Goal: Task Accomplishment & Management: Manage account settings

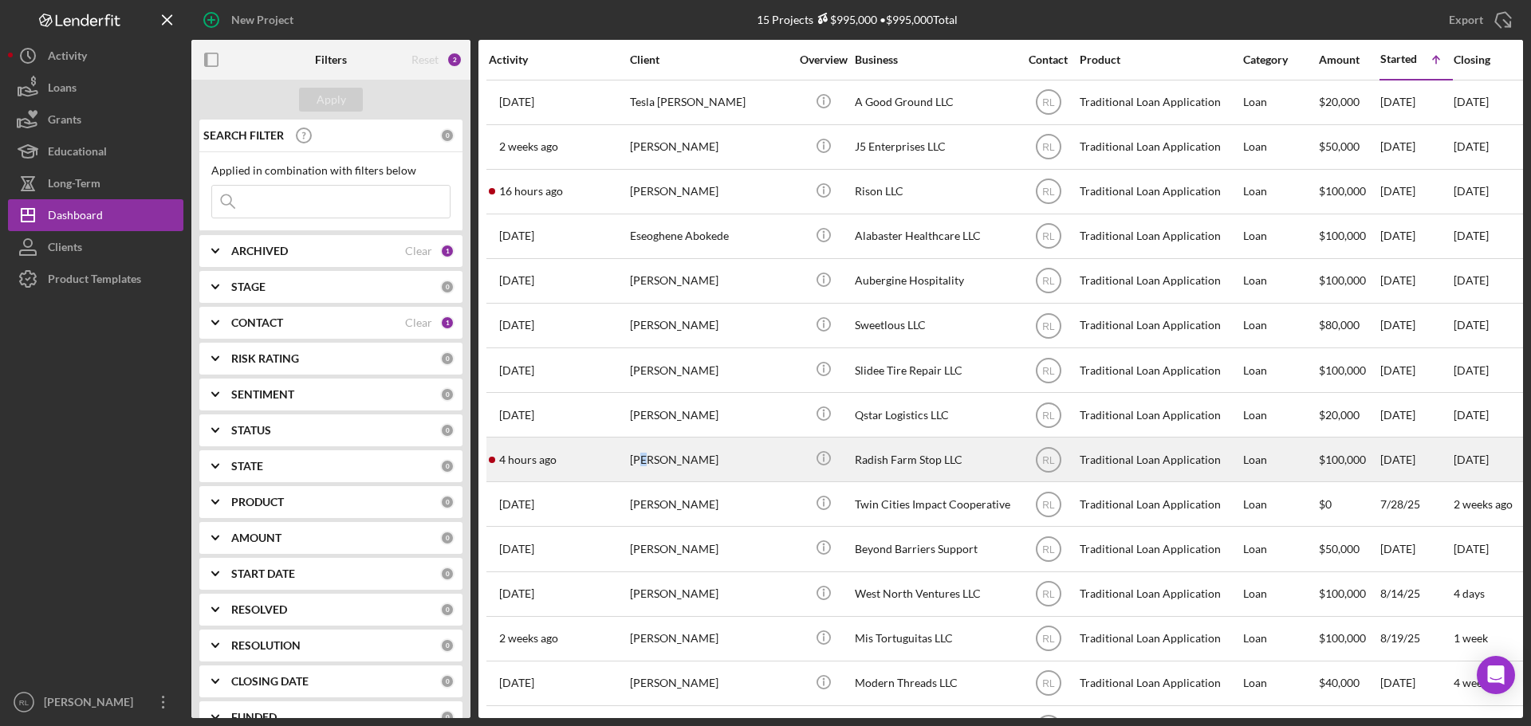
click at [641, 463] on div "[PERSON_NAME]" at bounding box center [709, 460] width 159 height 42
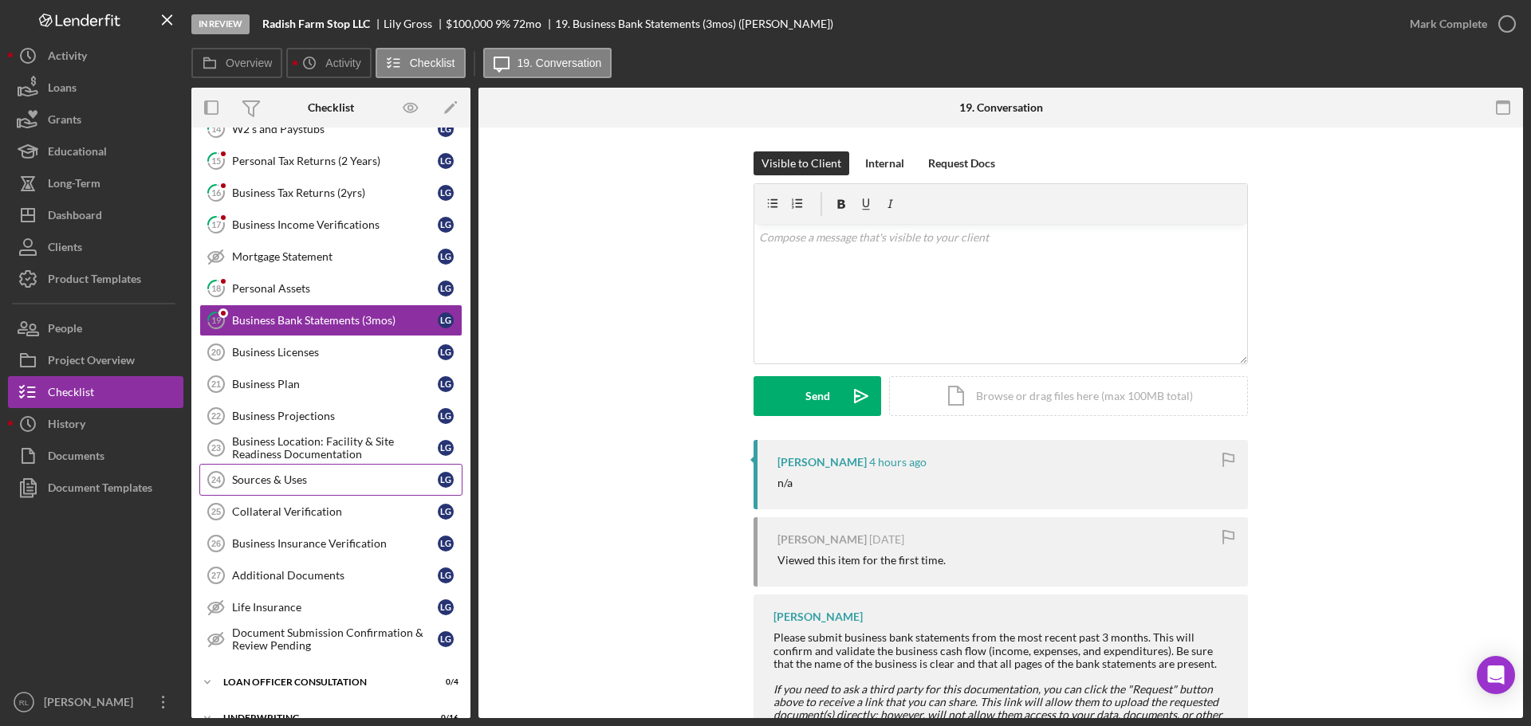
scroll to position [200, 0]
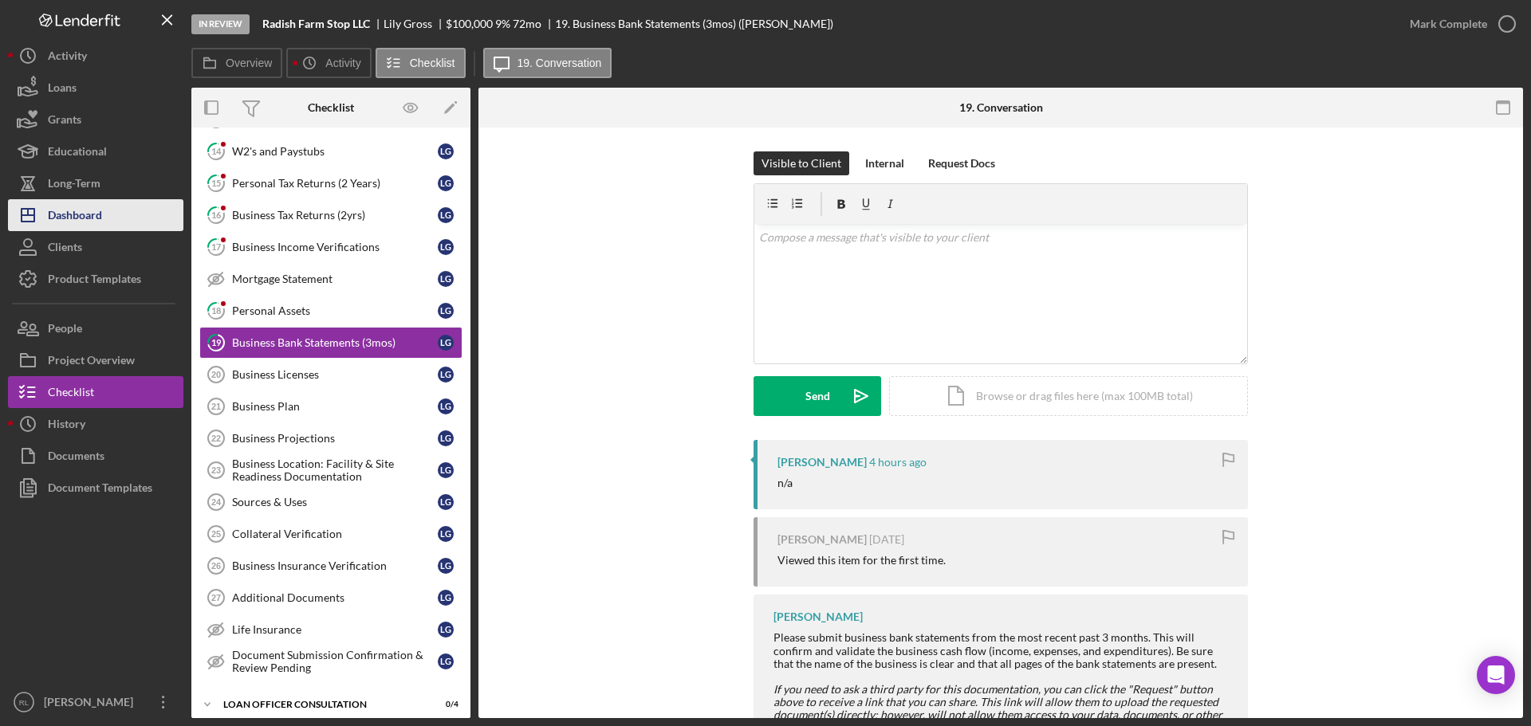
click at [111, 212] on button "Icon/Dashboard Dashboard" at bounding box center [95, 215] width 175 height 32
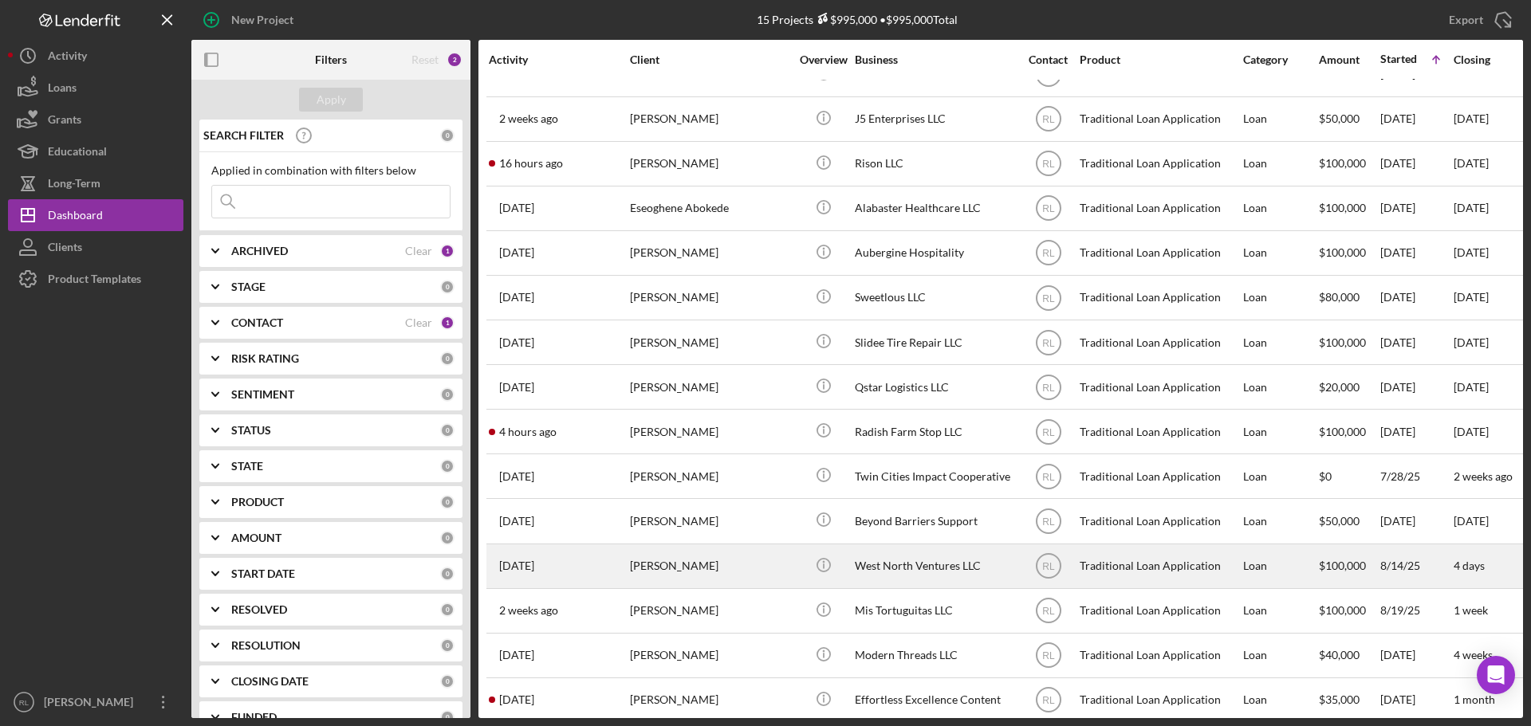
scroll to position [53, 0]
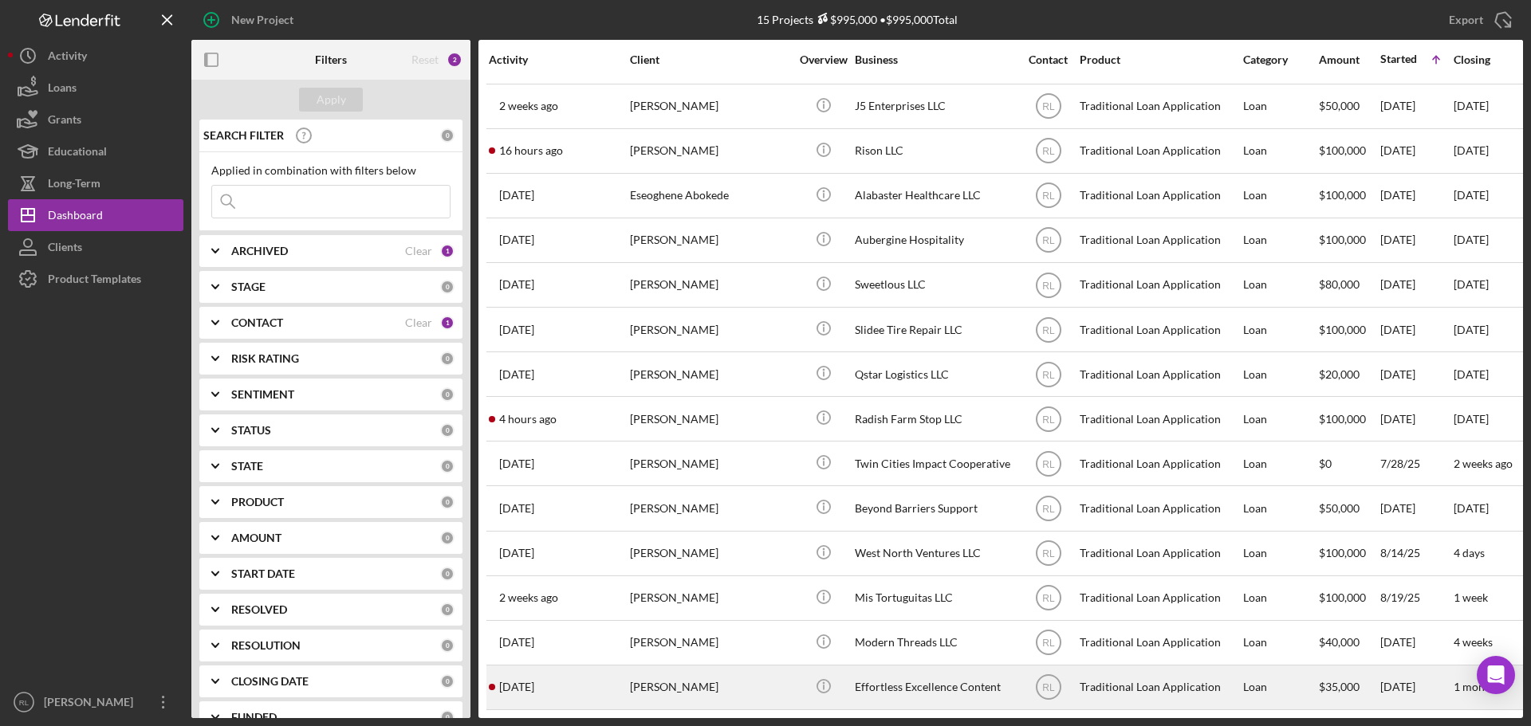
click at [736, 667] on div "[PERSON_NAME]" at bounding box center [709, 688] width 159 height 42
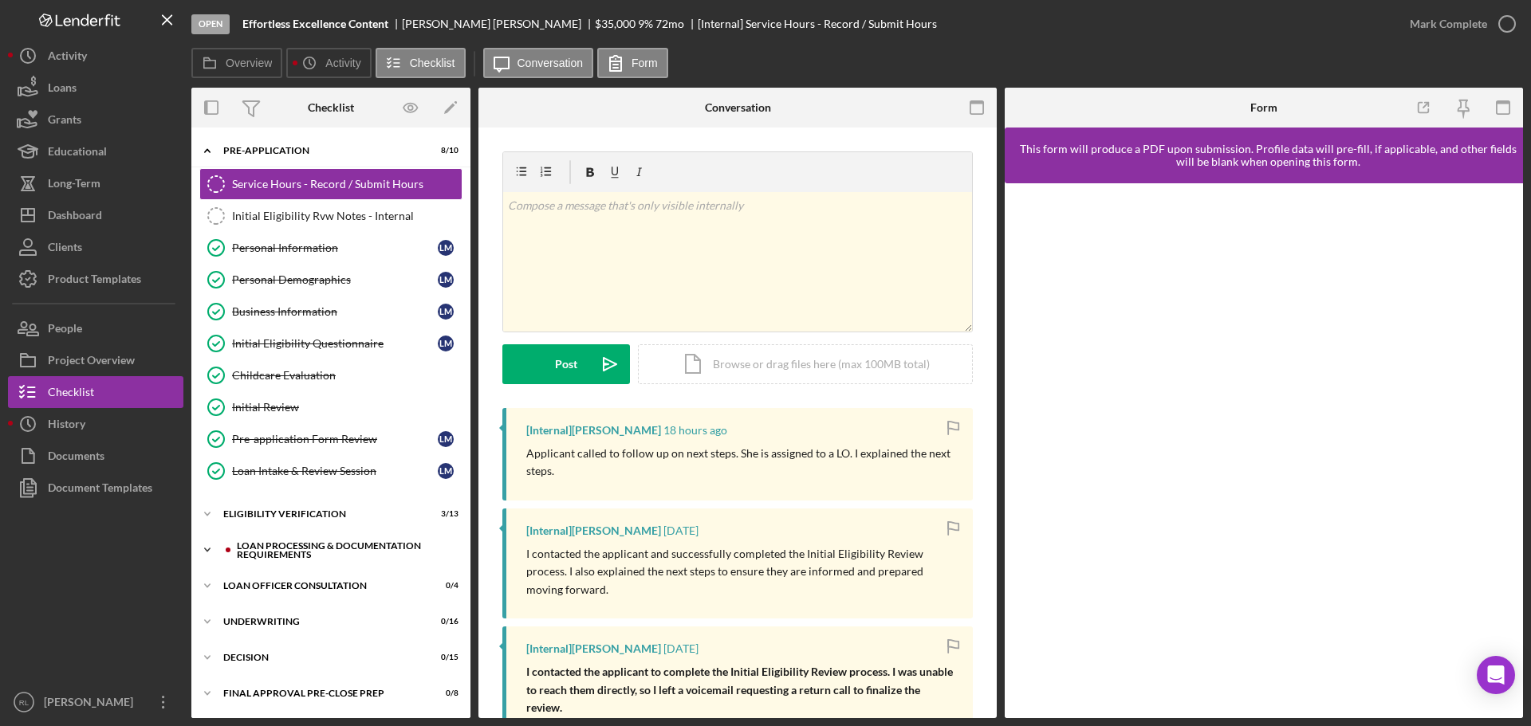
click at [309, 550] on div "Loan Processing & Documentation Requirements" at bounding box center [344, 550] width 214 height 18
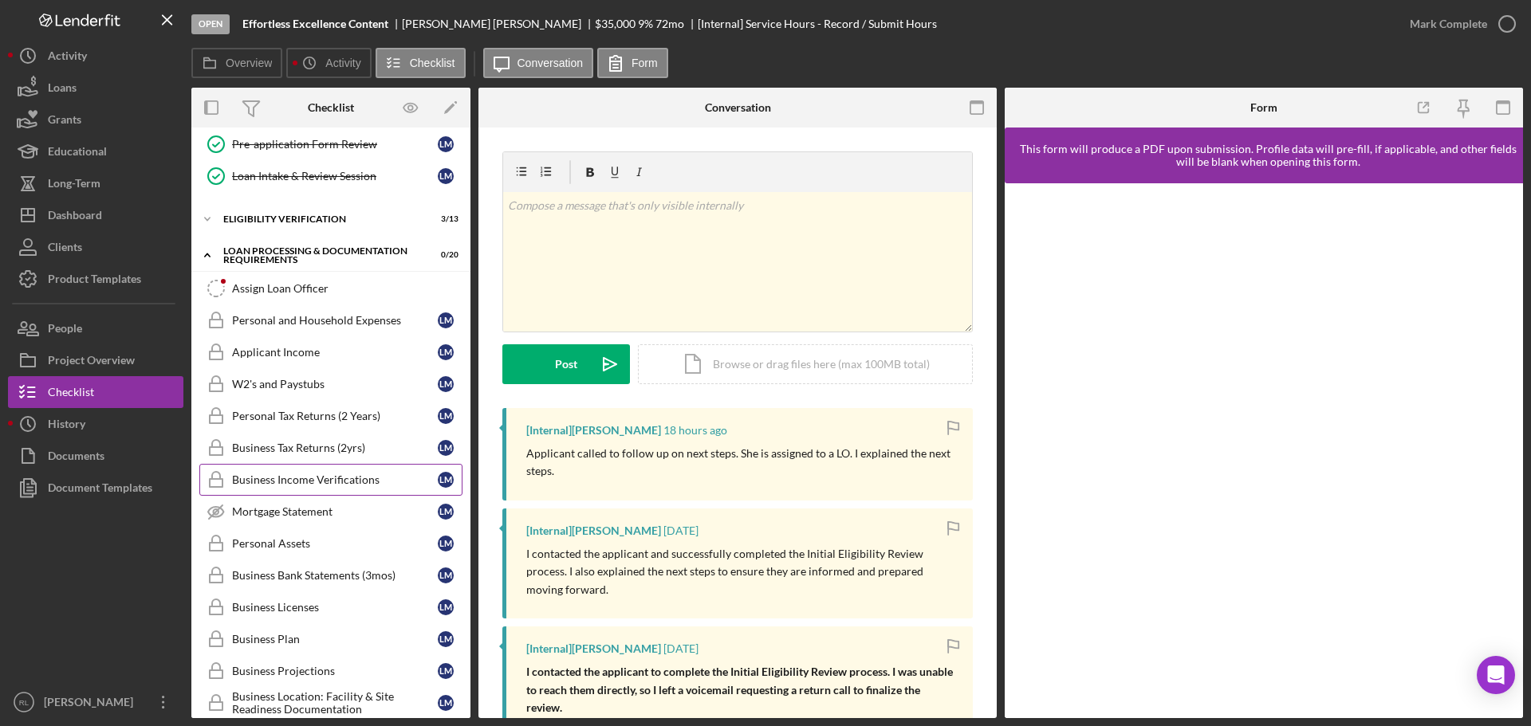
scroll to position [319, 0]
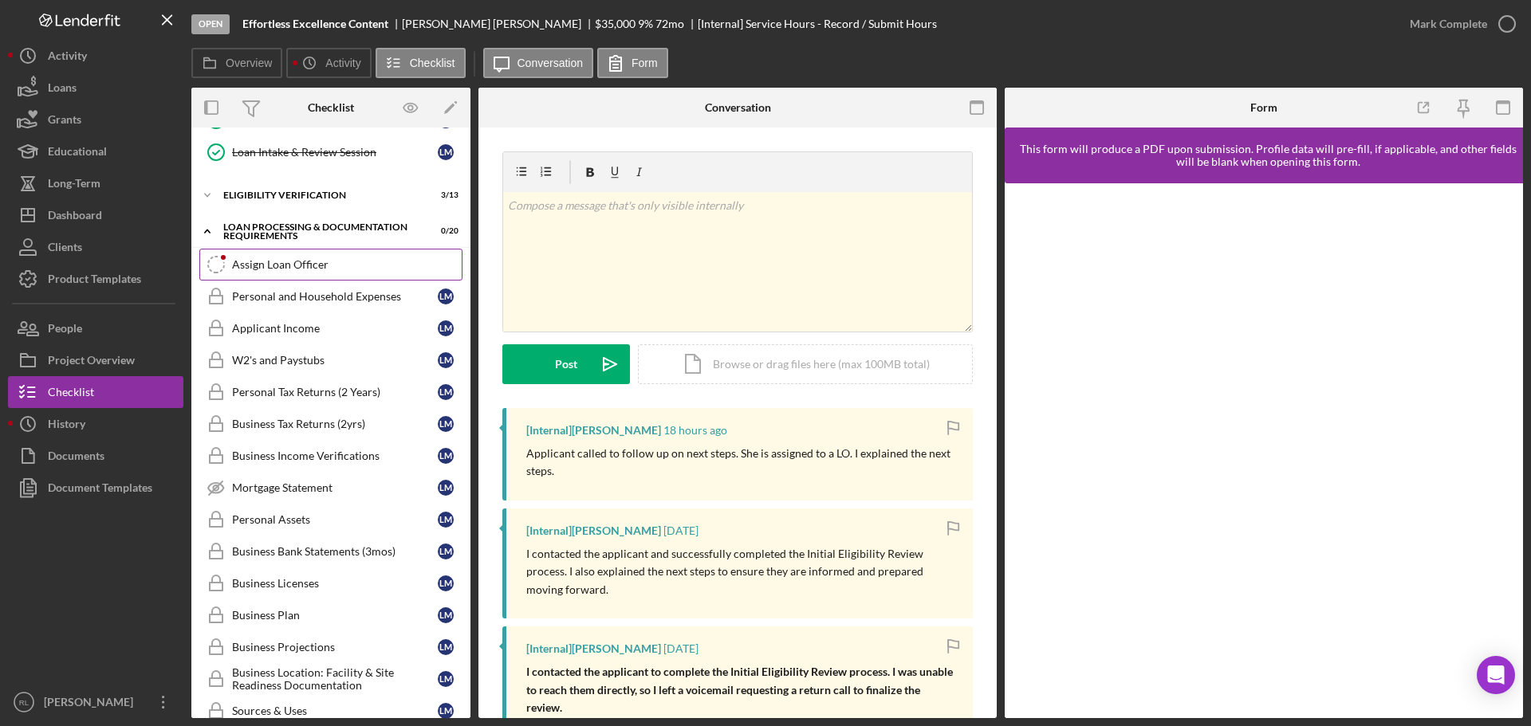
click at [296, 261] on div "Assign Loan Officer" at bounding box center [347, 264] width 230 height 13
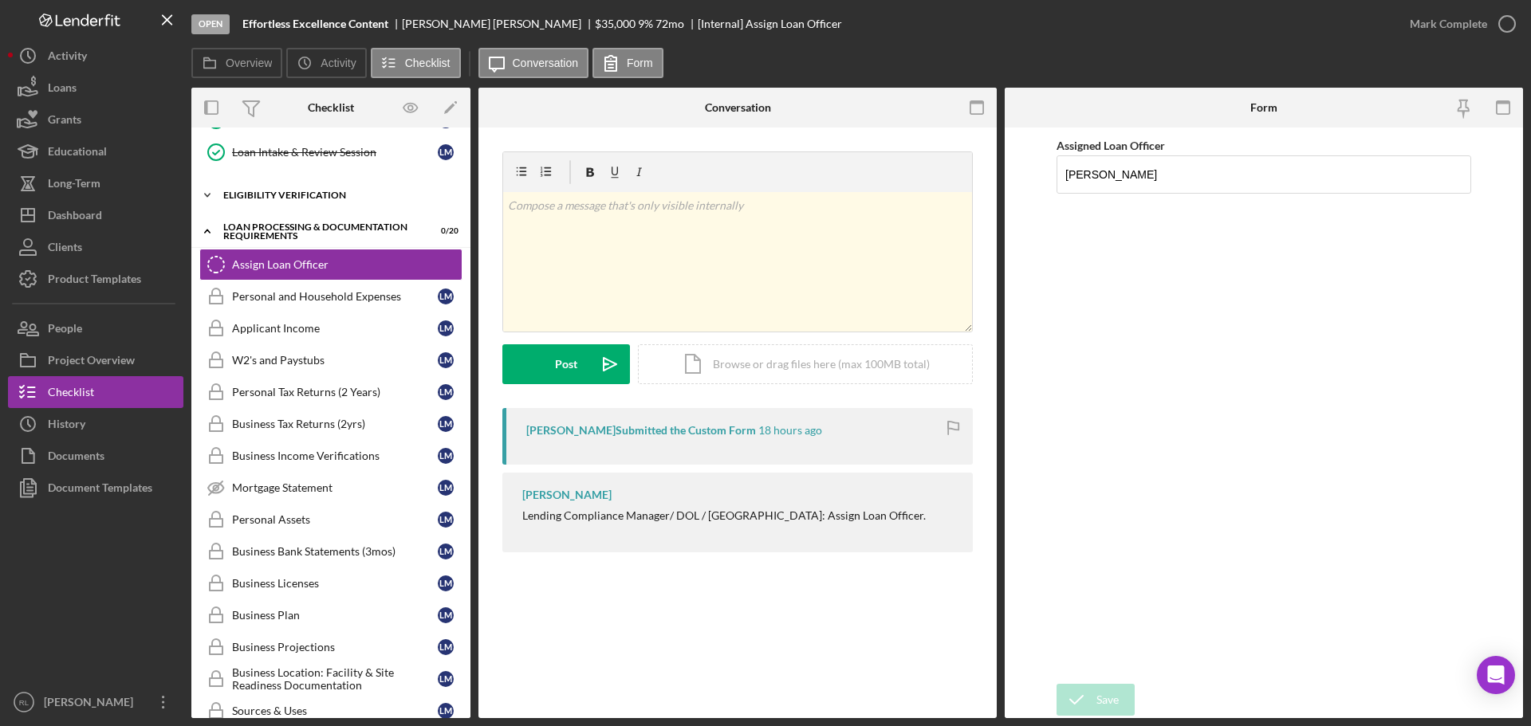
click at [286, 198] on div "Eligibility Verification" at bounding box center [336, 196] width 227 height 10
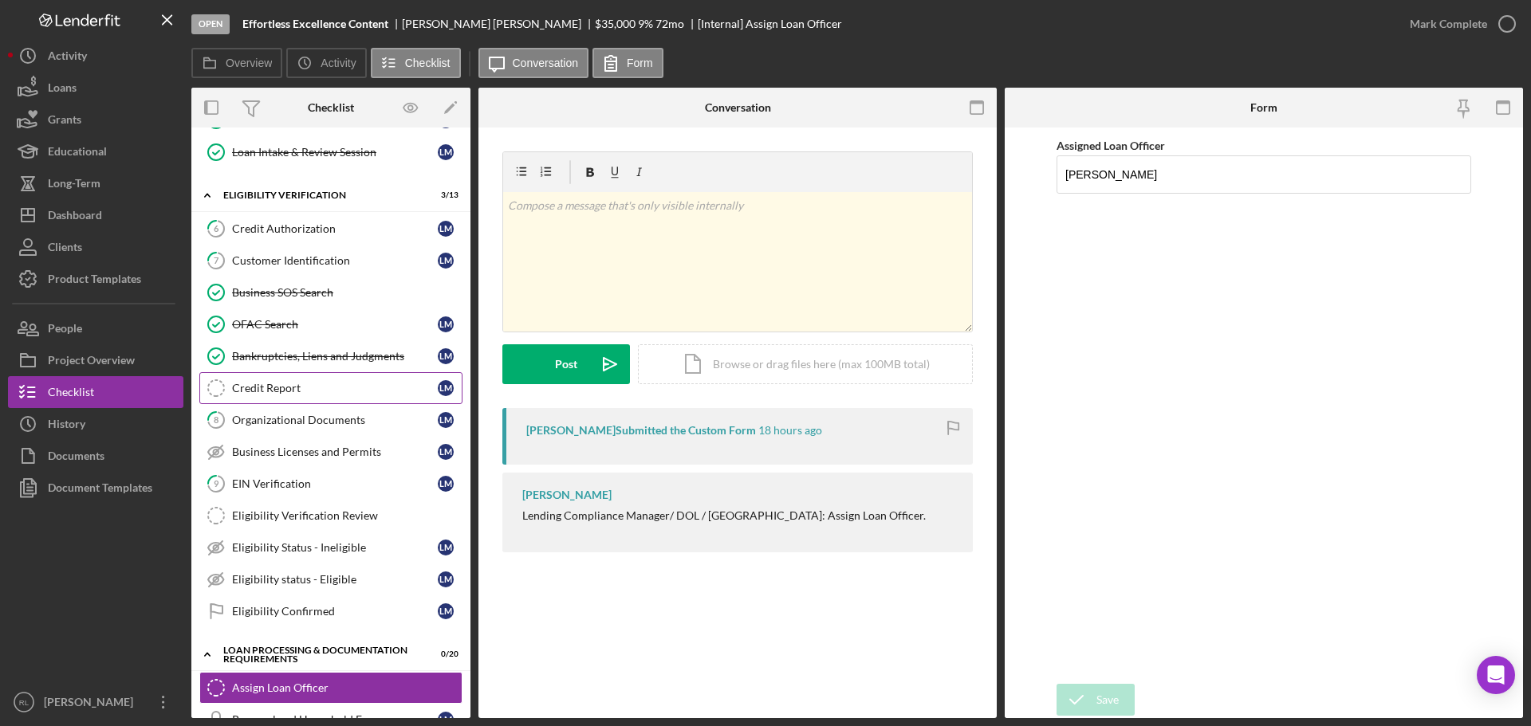
click at [314, 386] on div "Credit Report" at bounding box center [335, 388] width 206 height 13
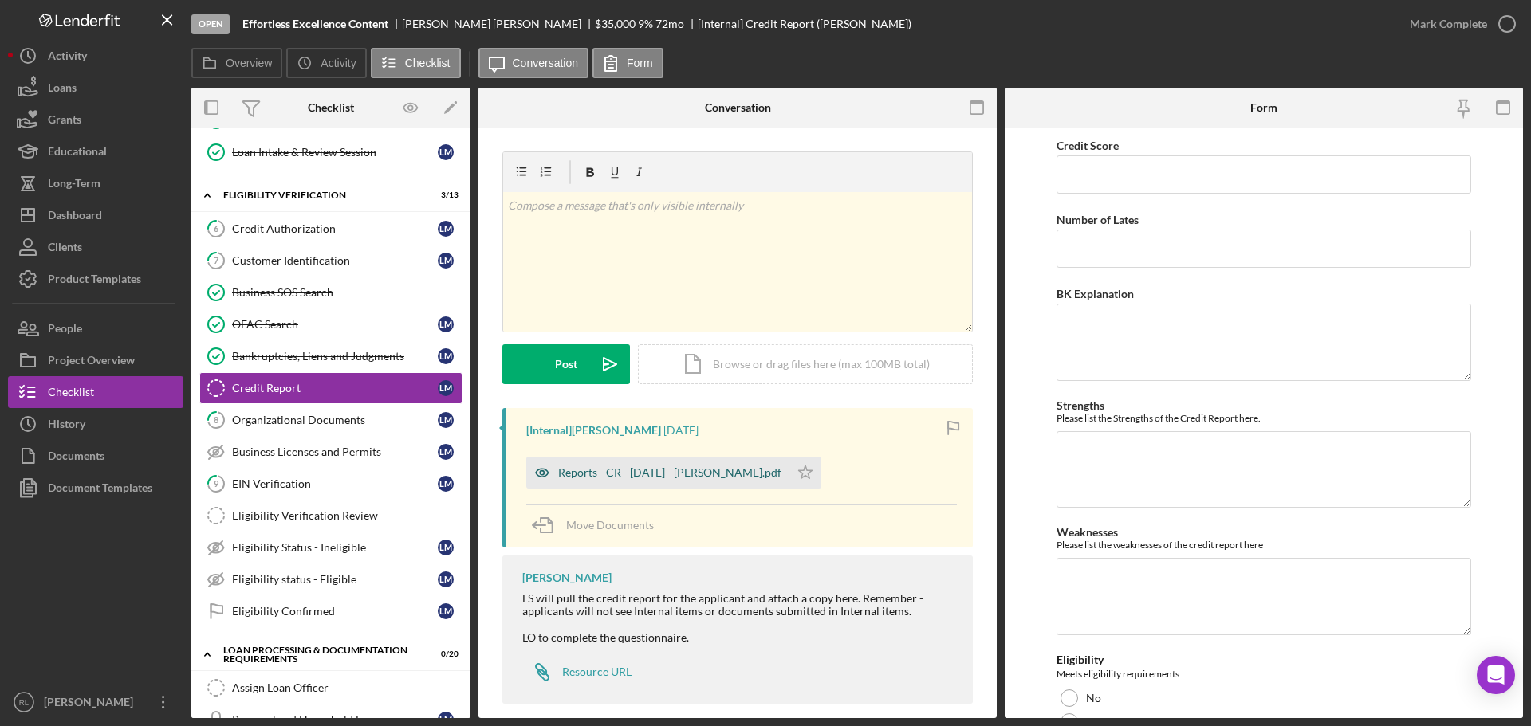
click at [702, 469] on div "Reports - CR - [DATE] - [PERSON_NAME].pdf" at bounding box center [669, 472] width 223 height 13
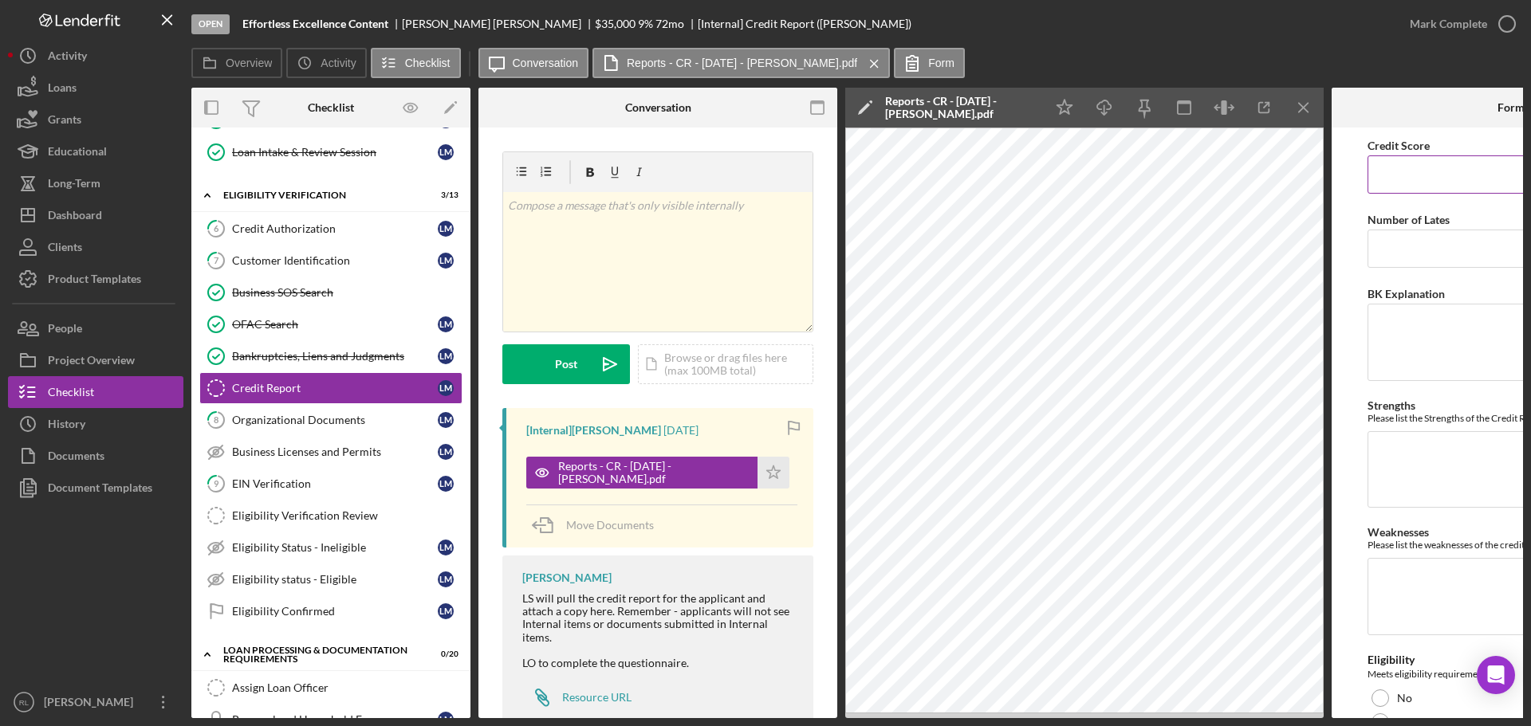
click at [1405, 182] on input "Credit Score" at bounding box center [1510, 174] width 287 height 38
type input "813"
click at [1395, 260] on input "Number of Lates" at bounding box center [1510, 249] width 287 height 38
type input "0"
click at [1382, 340] on textarea "BK Explanation" at bounding box center [1510, 342] width 287 height 77
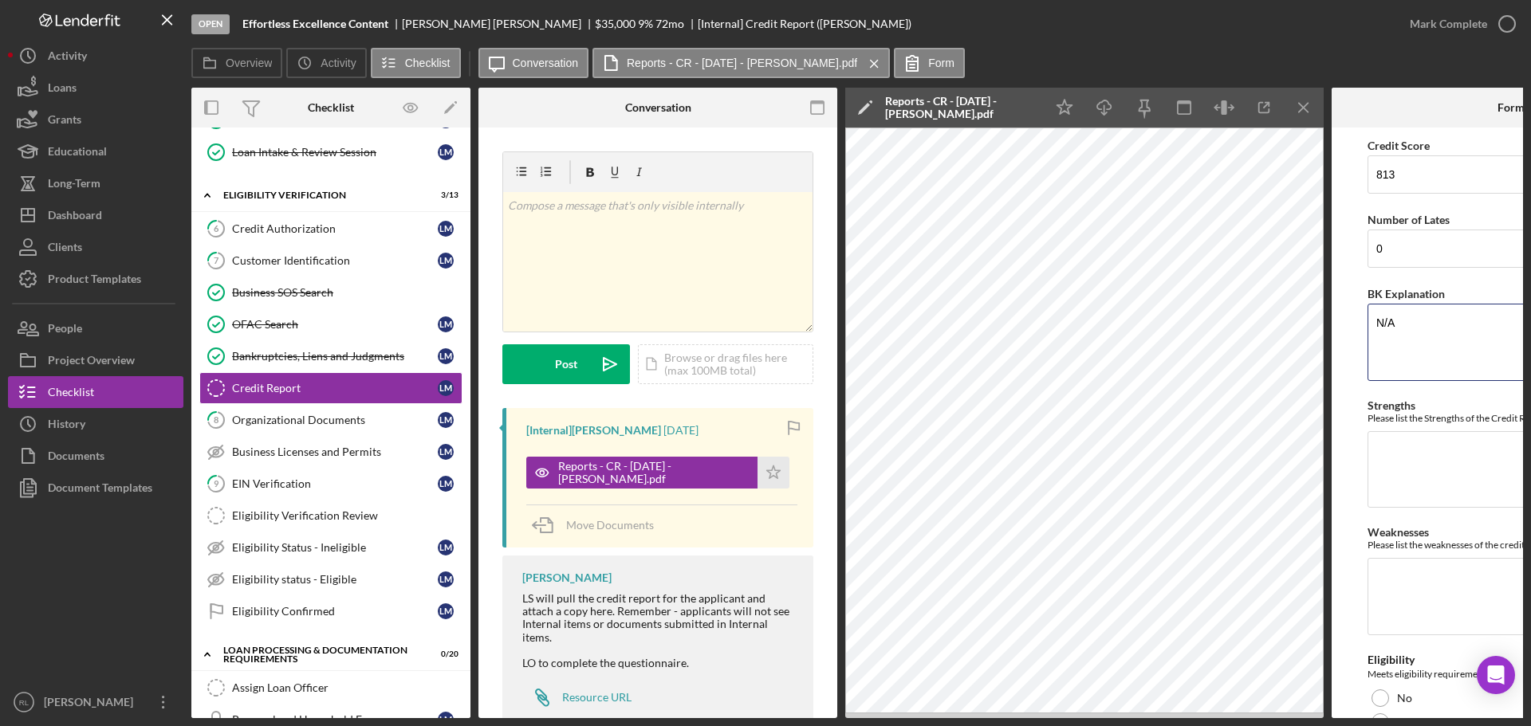
type textarea "N/A"
click at [1398, 451] on textarea "Strengths" at bounding box center [1510, 469] width 287 height 77
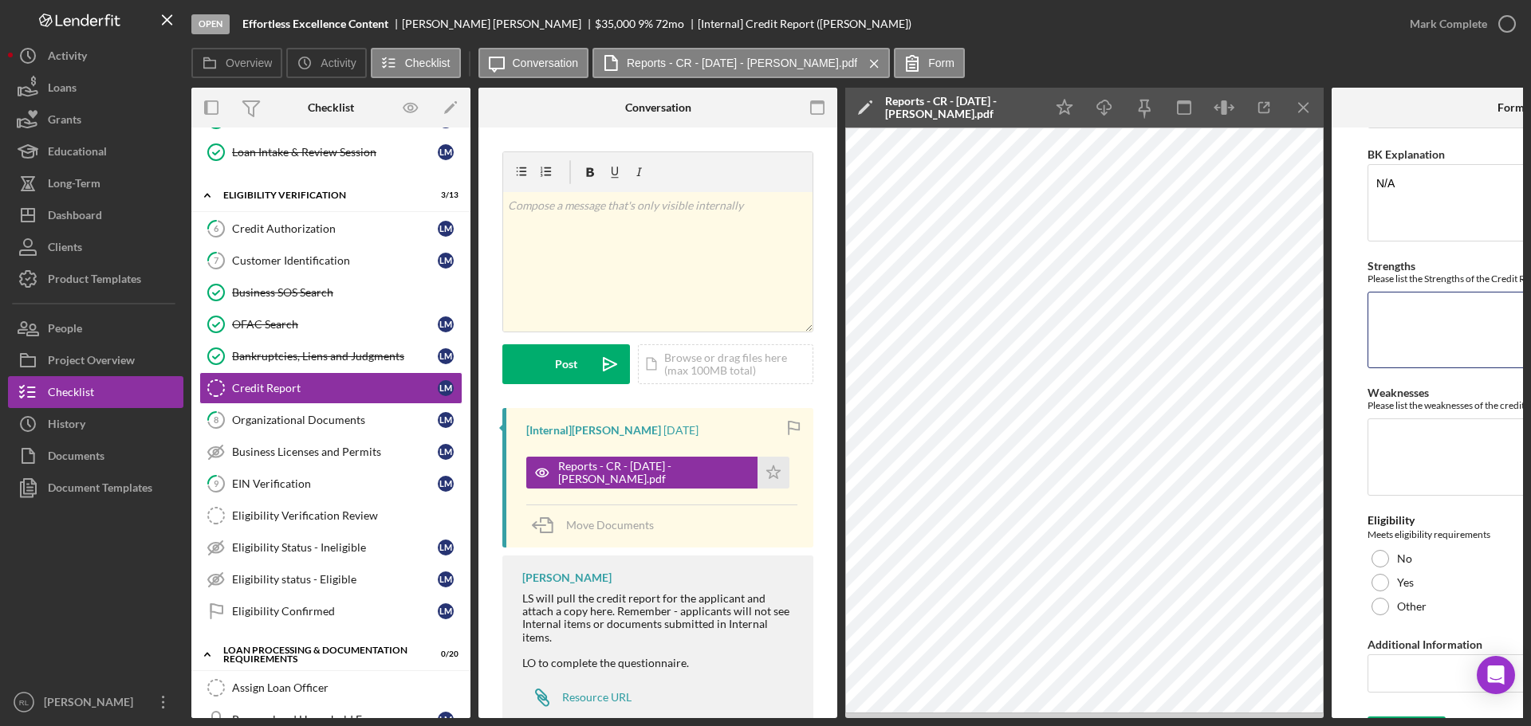
scroll to position [177, 0]
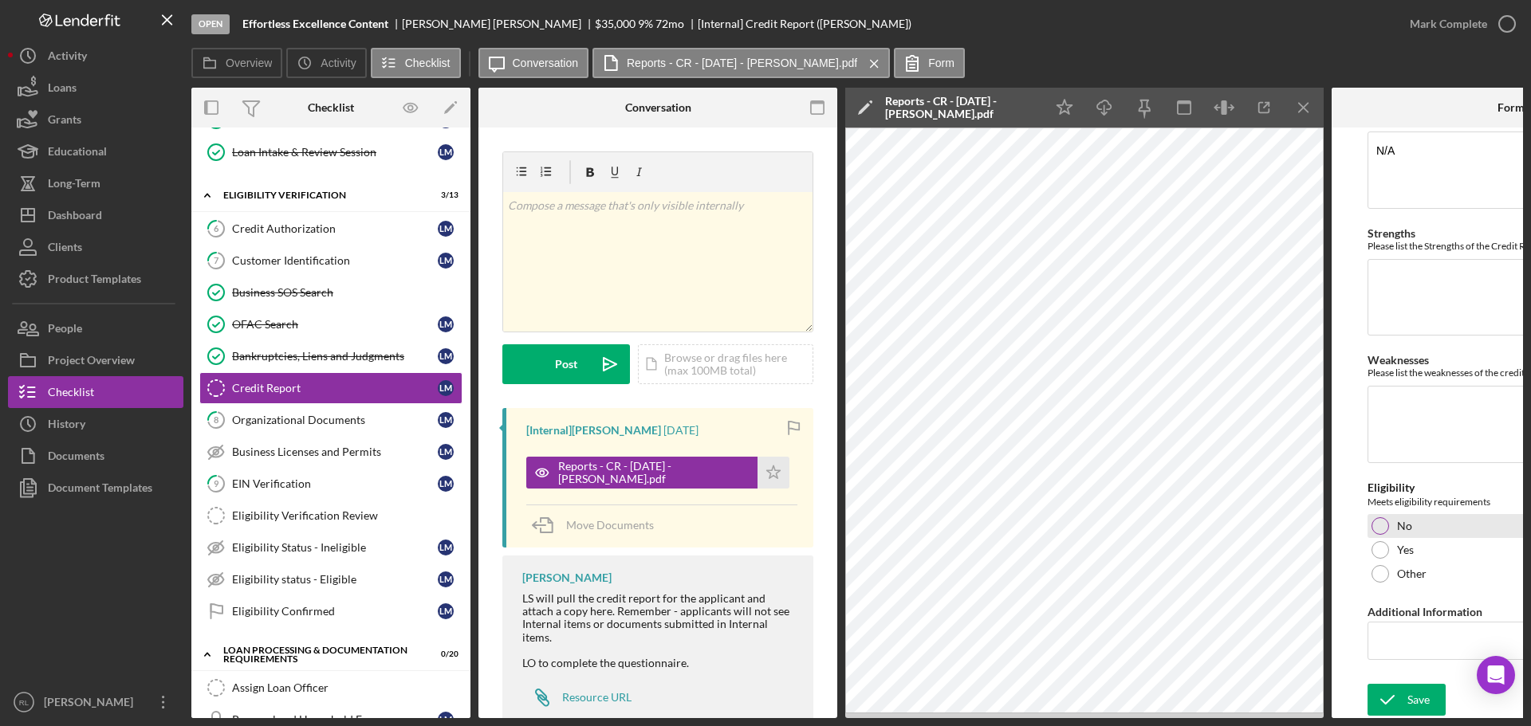
click at [1383, 527] on div at bounding box center [1380, 526] width 18 height 18
click at [1381, 545] on div at bounding box center [1380, 550] width 18 height 18
click at [1385, 633] on input "Additional Information" at bounding box center [1510, 641] width 287 height 38
type input "i"
type input "Tier 1 Eligible"
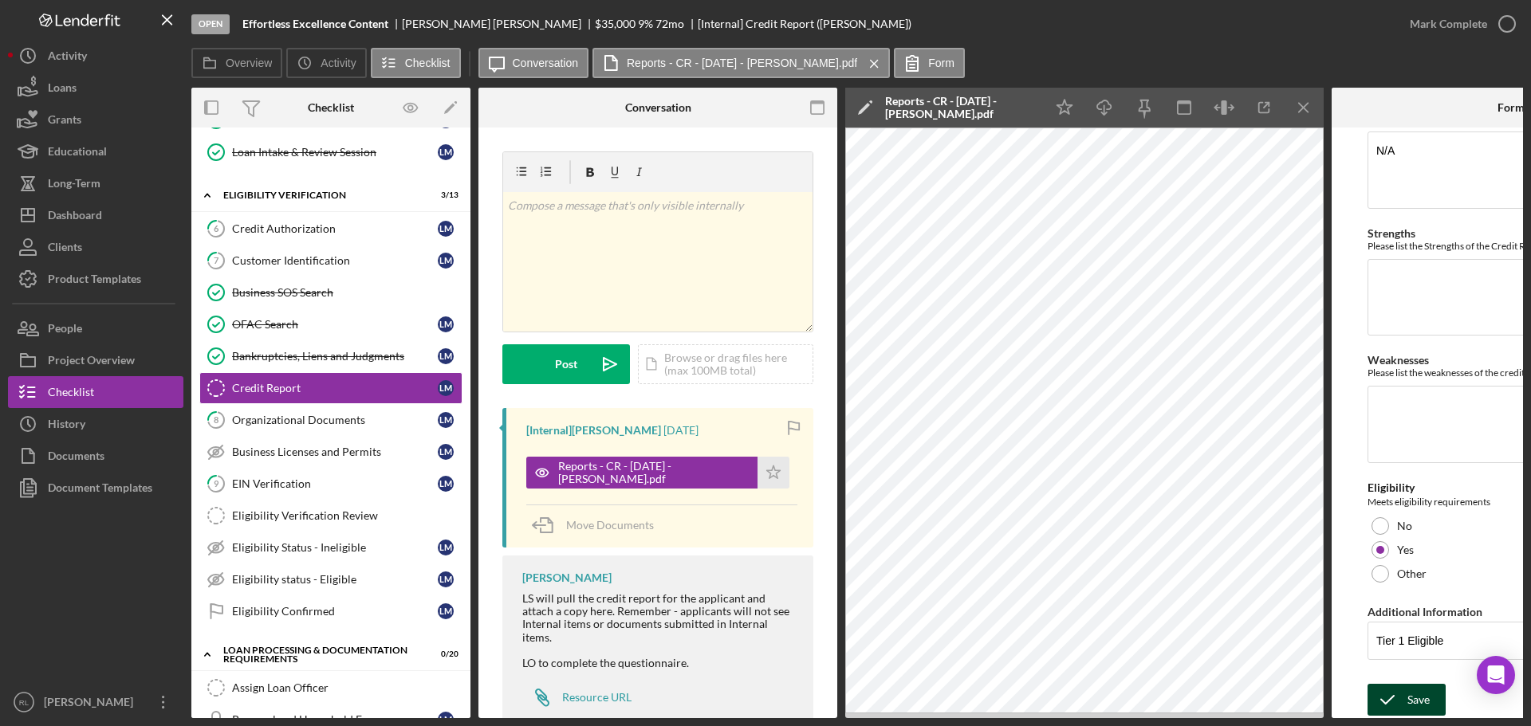
click at [1398, 692] on icon "submit" at bounding box center [1387, 700] width 40 height 40
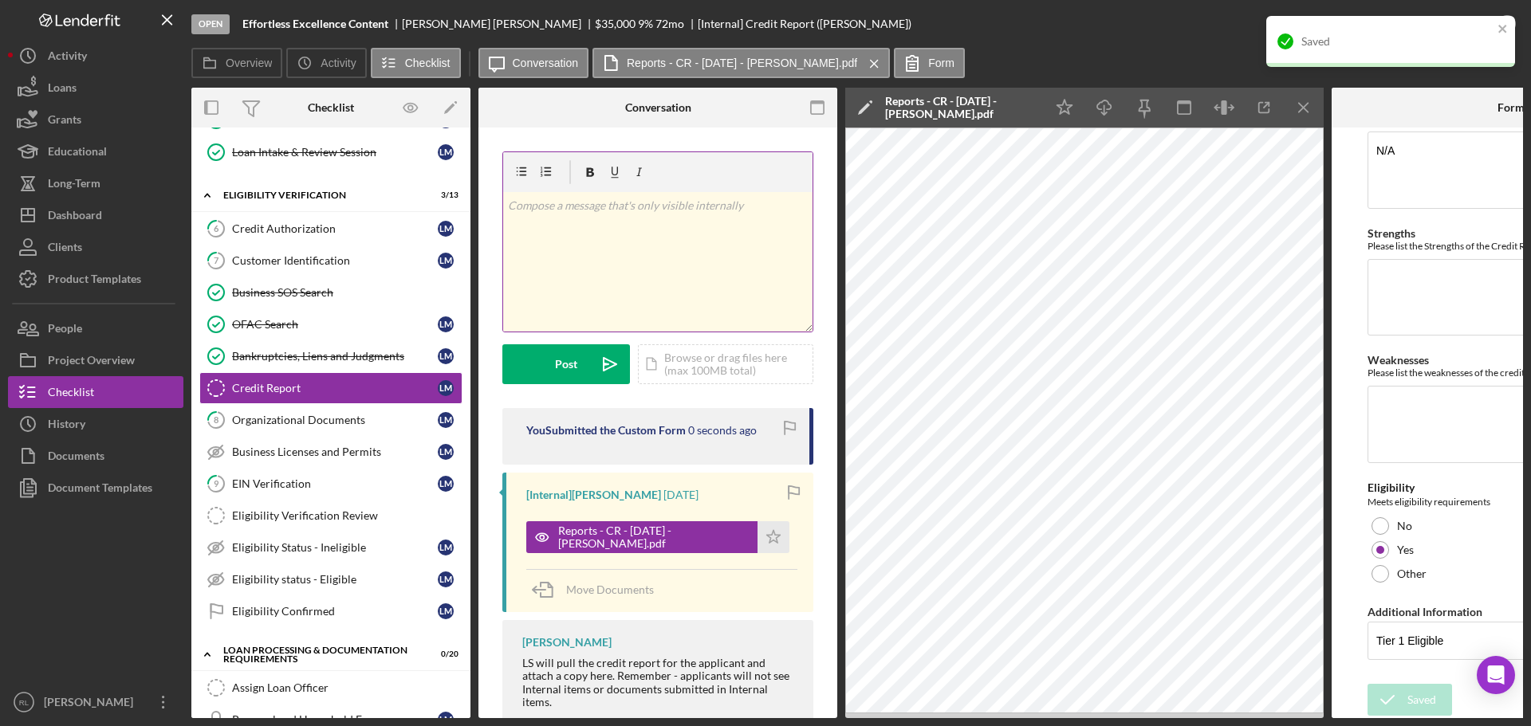
click at [636, 262] on div "v Color teal Color pink Remove color Add row above Add row below Add column bef…" at bounding box center [657, 262] width 309 height 140
click at [576, 364] on div "Post" at bounding box center [566, 364] width 22 height 40
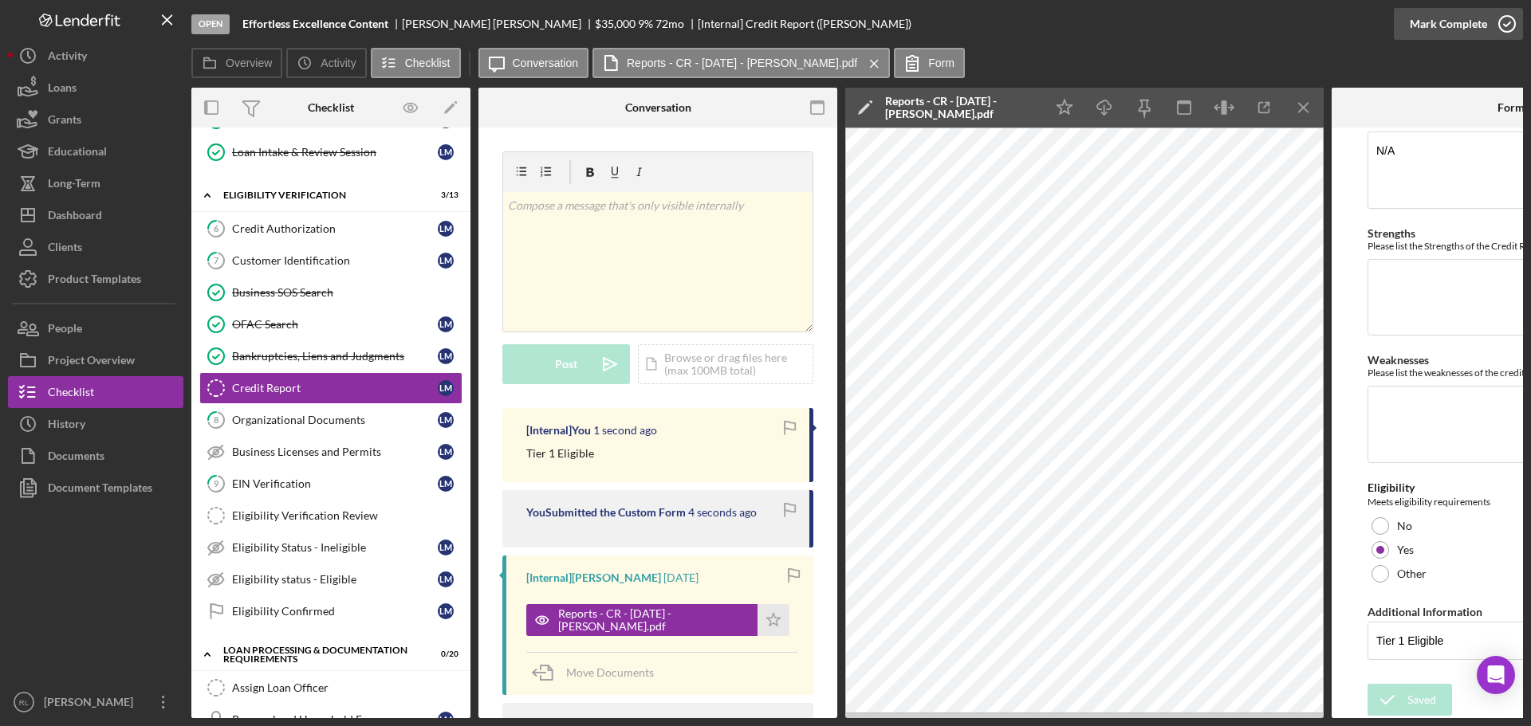
click at [1462, 30] on div "Mark Complete" at bounding box center [1448, 24] width 77 height 32
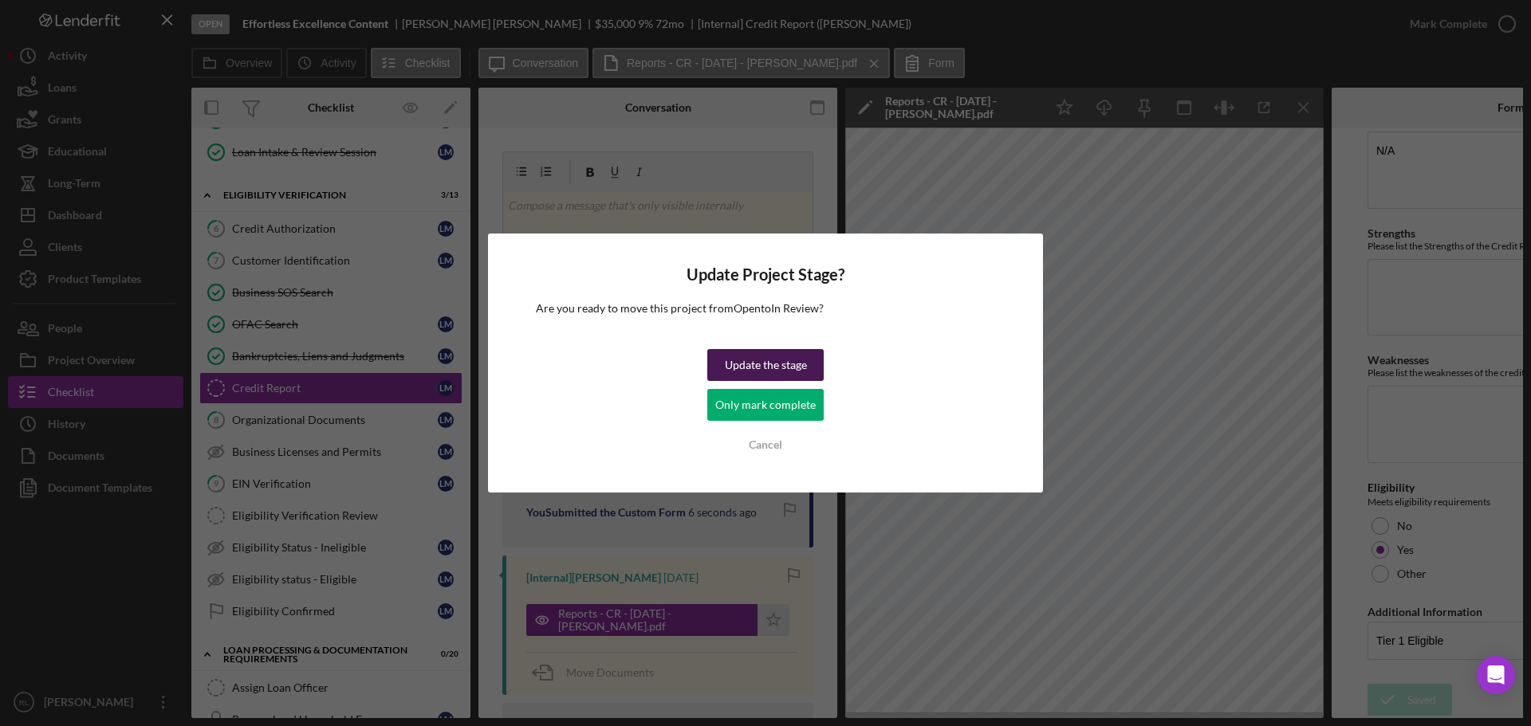
click at [753, 369] on div "Update the stage" at bounding box center [766, 365] width 82 height 32
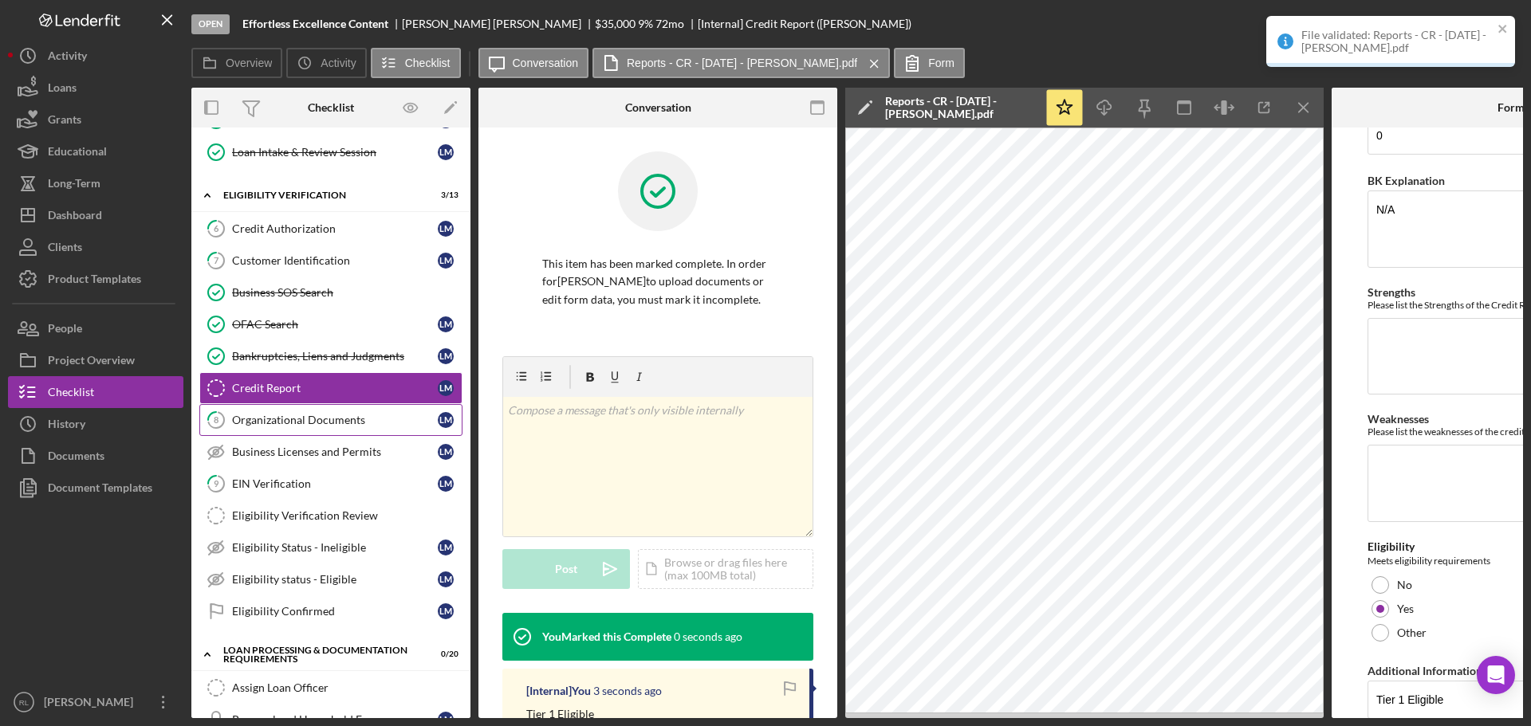
scroll to position [241, 0]
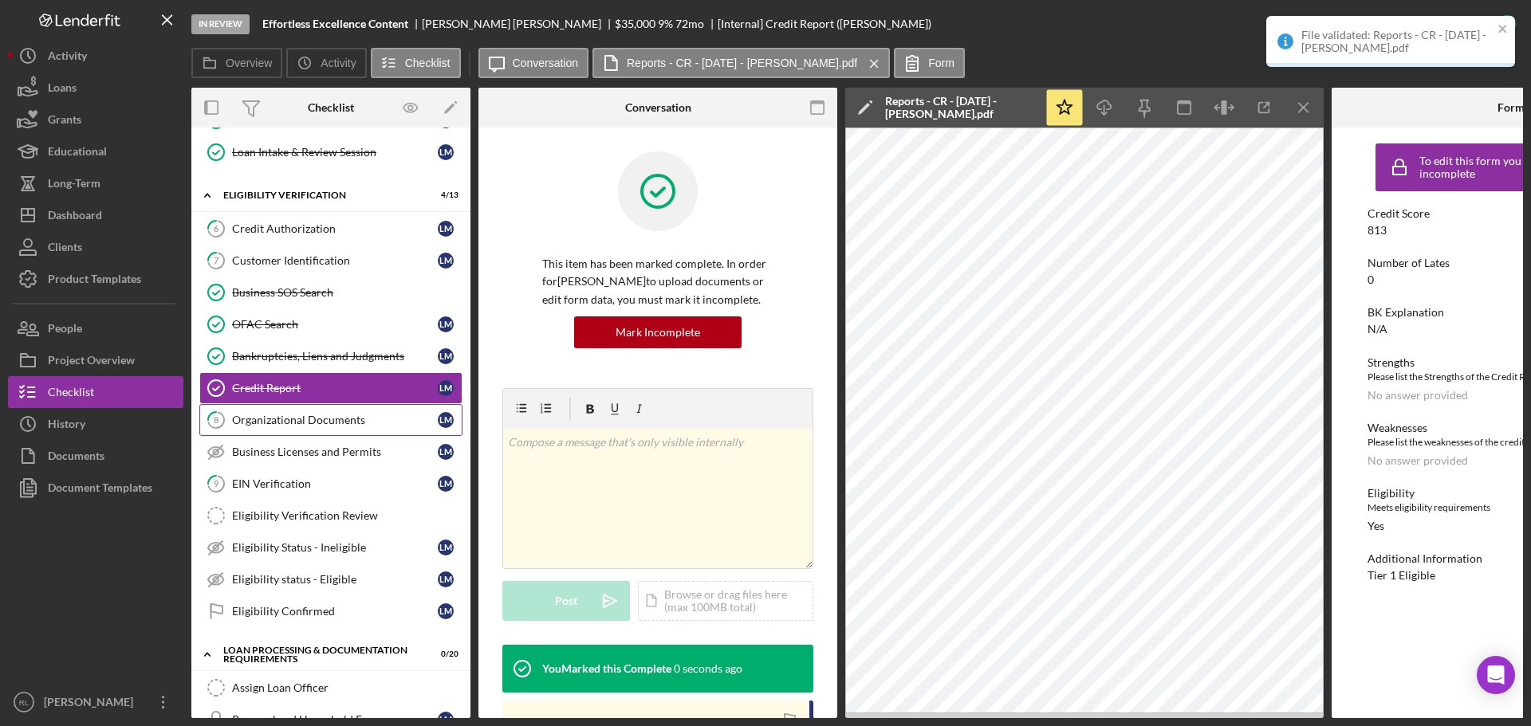
click at [261, 427] on link "8 Organizational Documents [PERSON_NAME]" at bounding box center [330, 420] width 263 height 32
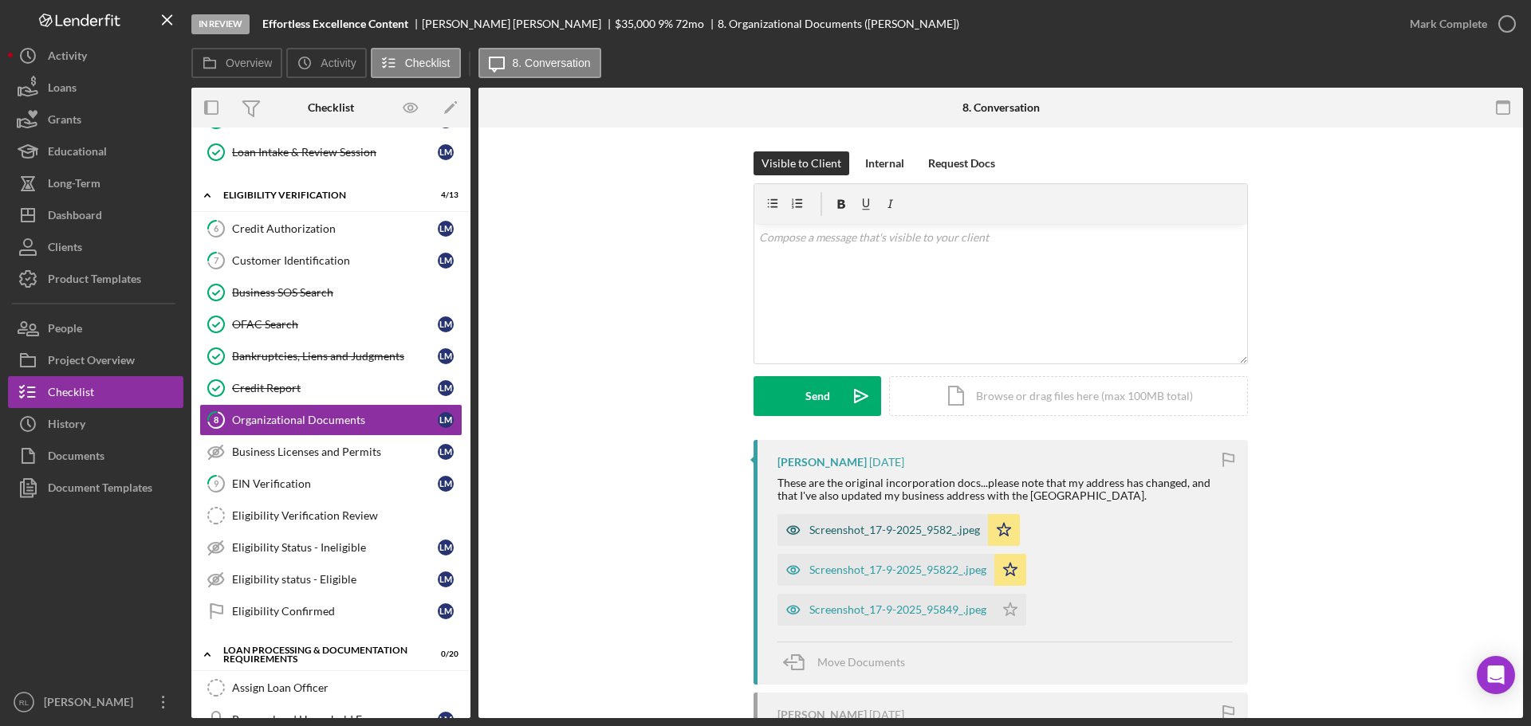
click at [815, 529] on div "Screenshot_17-9-2025_9582_.jpeg" at bounding box center [894, 530] width 171 height 13
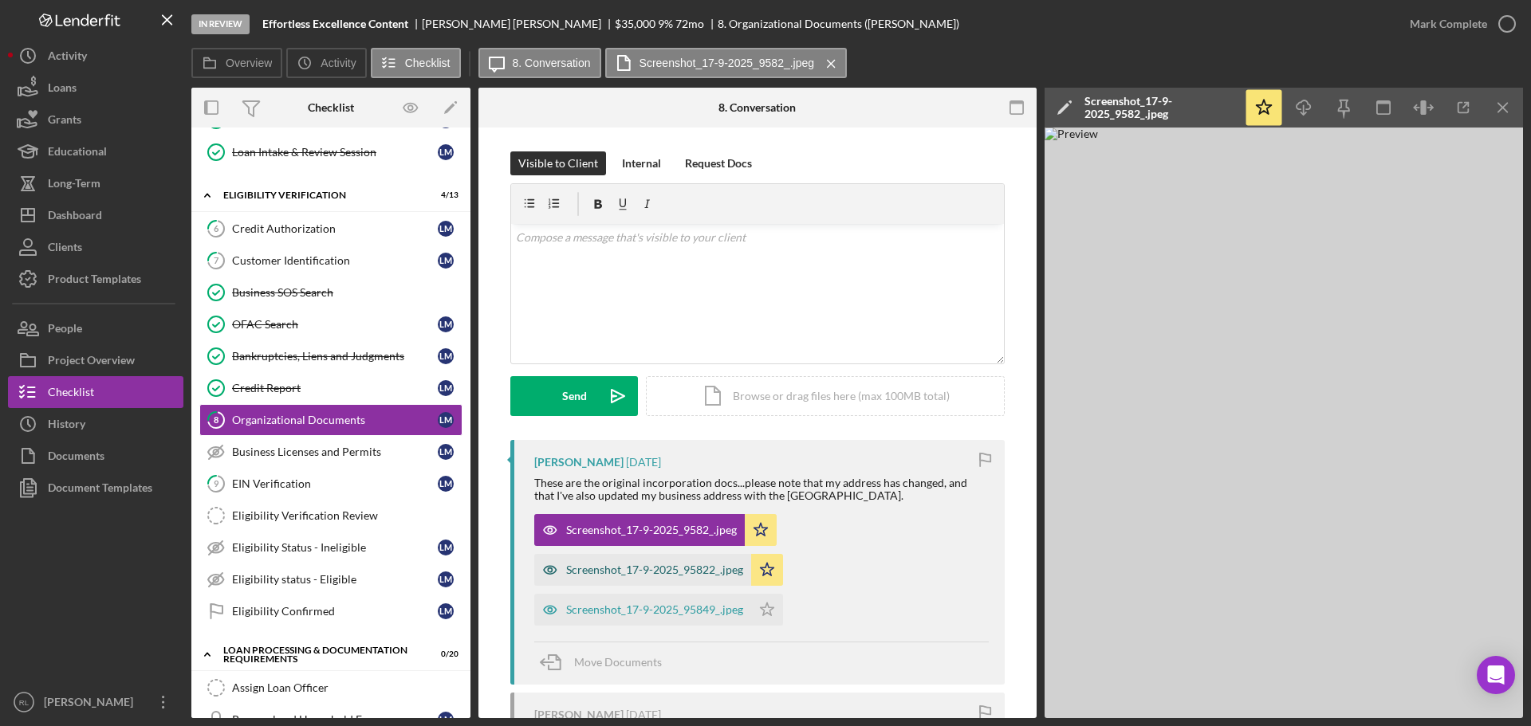
click at [651, 569] on div "Screenshot_17-9-2025_95822_.jpeg" at bounding box center [654, 570] width 177 height 13
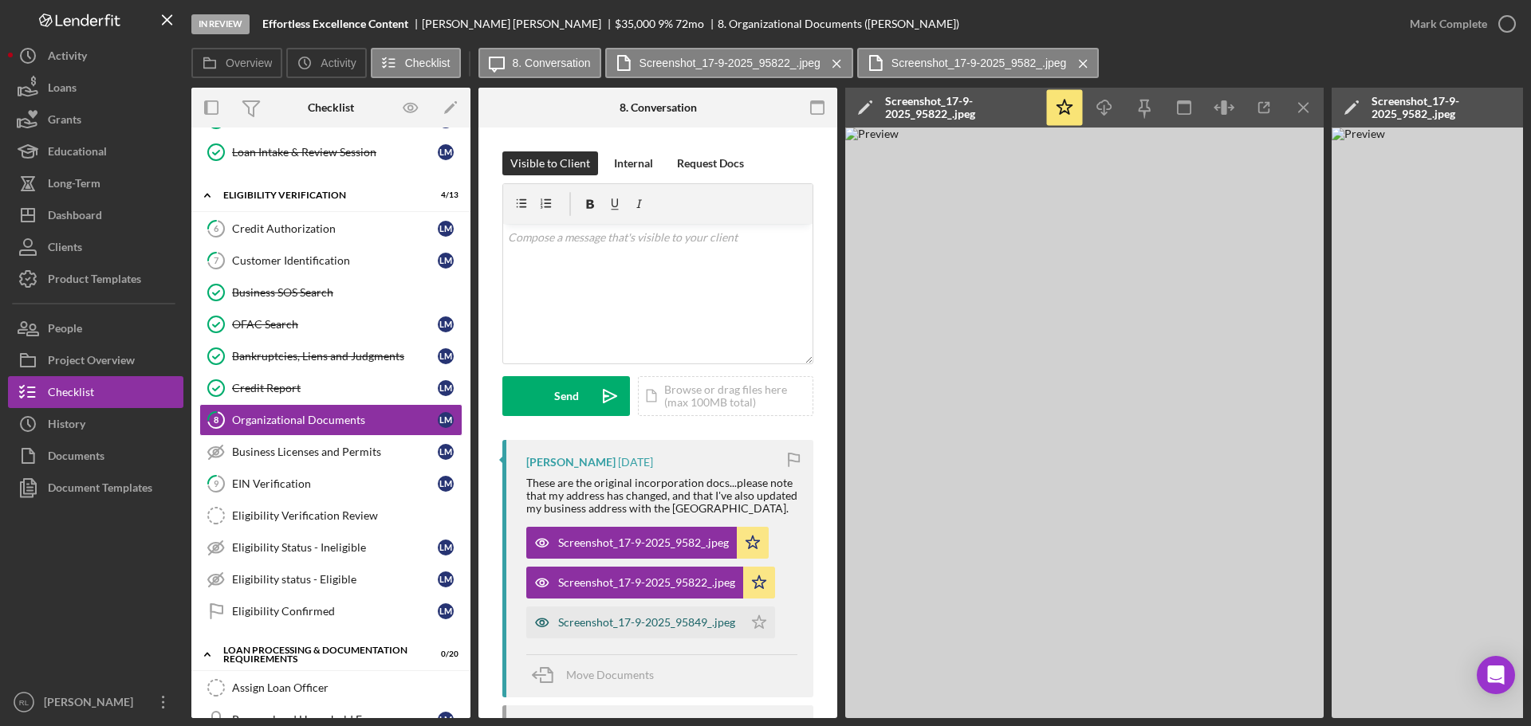
click at [658, 614] on div "Screenshot_17-9-2025_95849_.jpeg" at bounding box center [634, 623] width 217 height 32
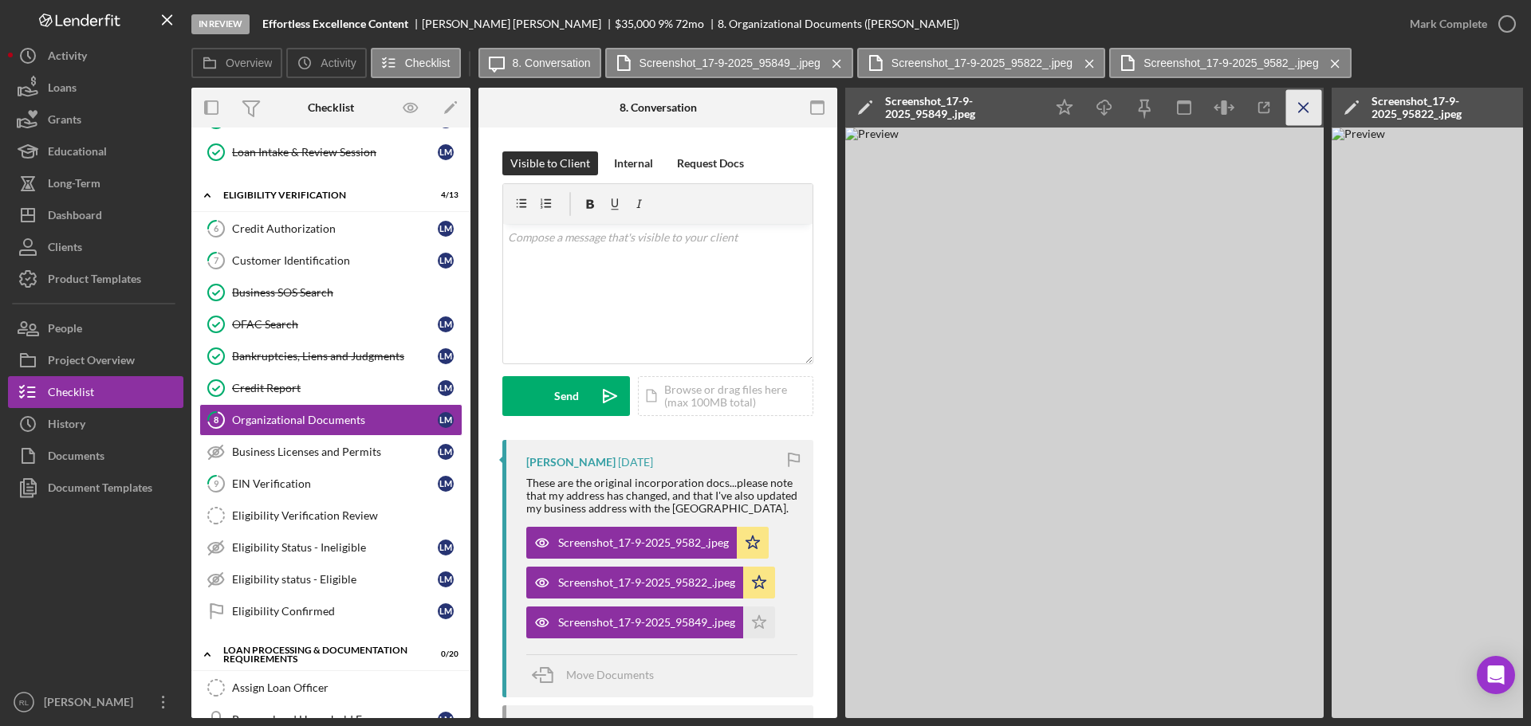
click at [1297, 106] on icon "Icon/Menu Close" at bounding box center [1304, 108] width 36 height 36
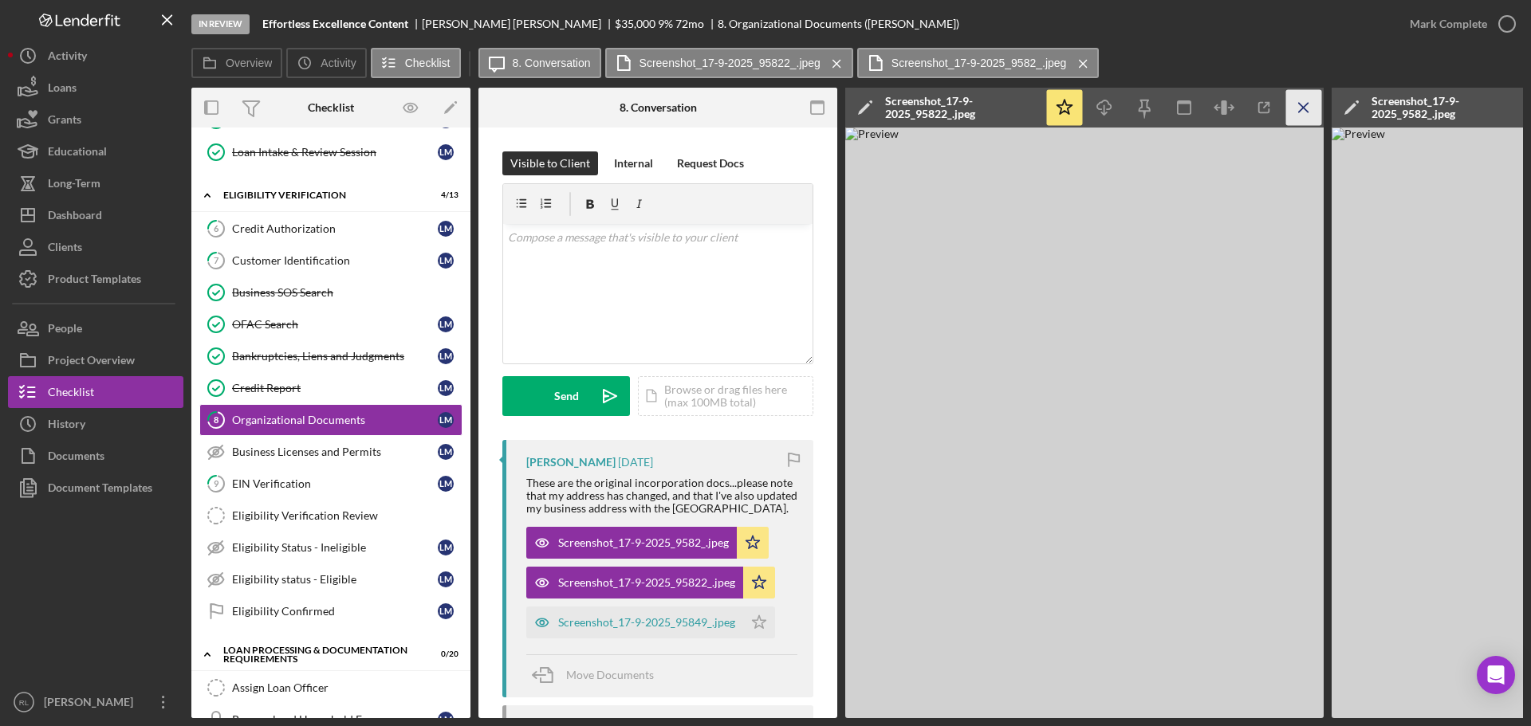
click at [1307, 108] on icon "Icon/Menu Close" at bounding box center [1304, 108] width 36 height 36
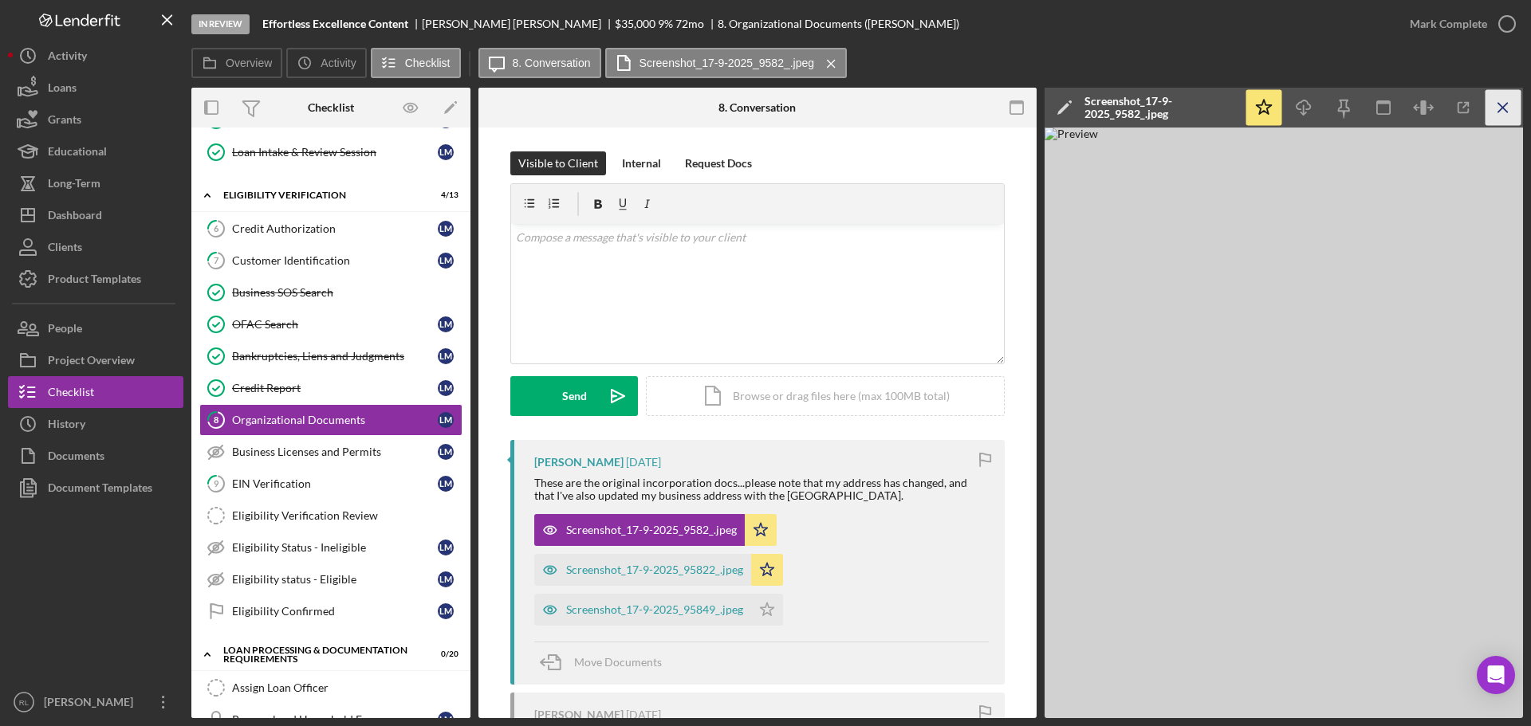
click at [1504, 101] on icon "Icon/Menu Close" at bounding box center [1503, 108] width 36 height 36
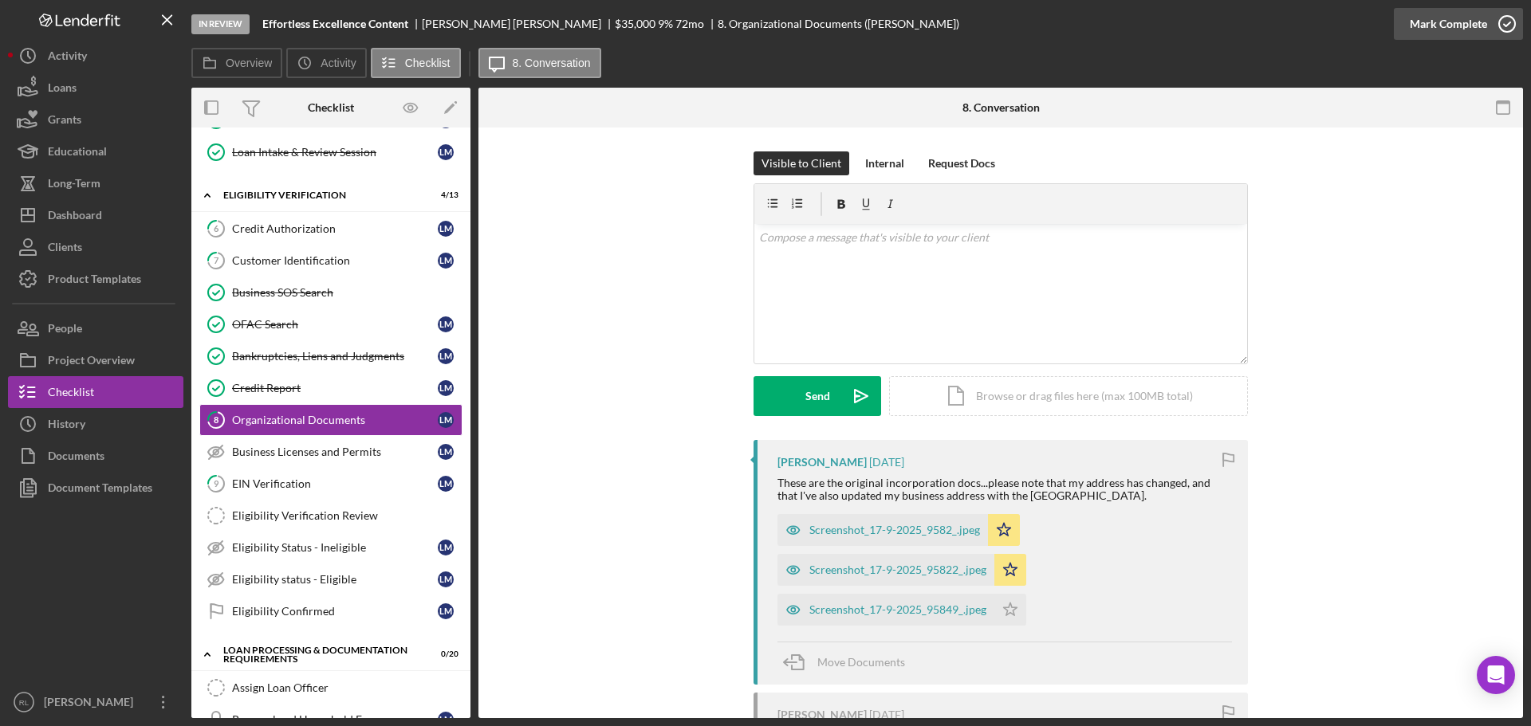
click at [1474, 25] on div "Mark Complete" at bounding box center [1448, 24] width 77 height 32
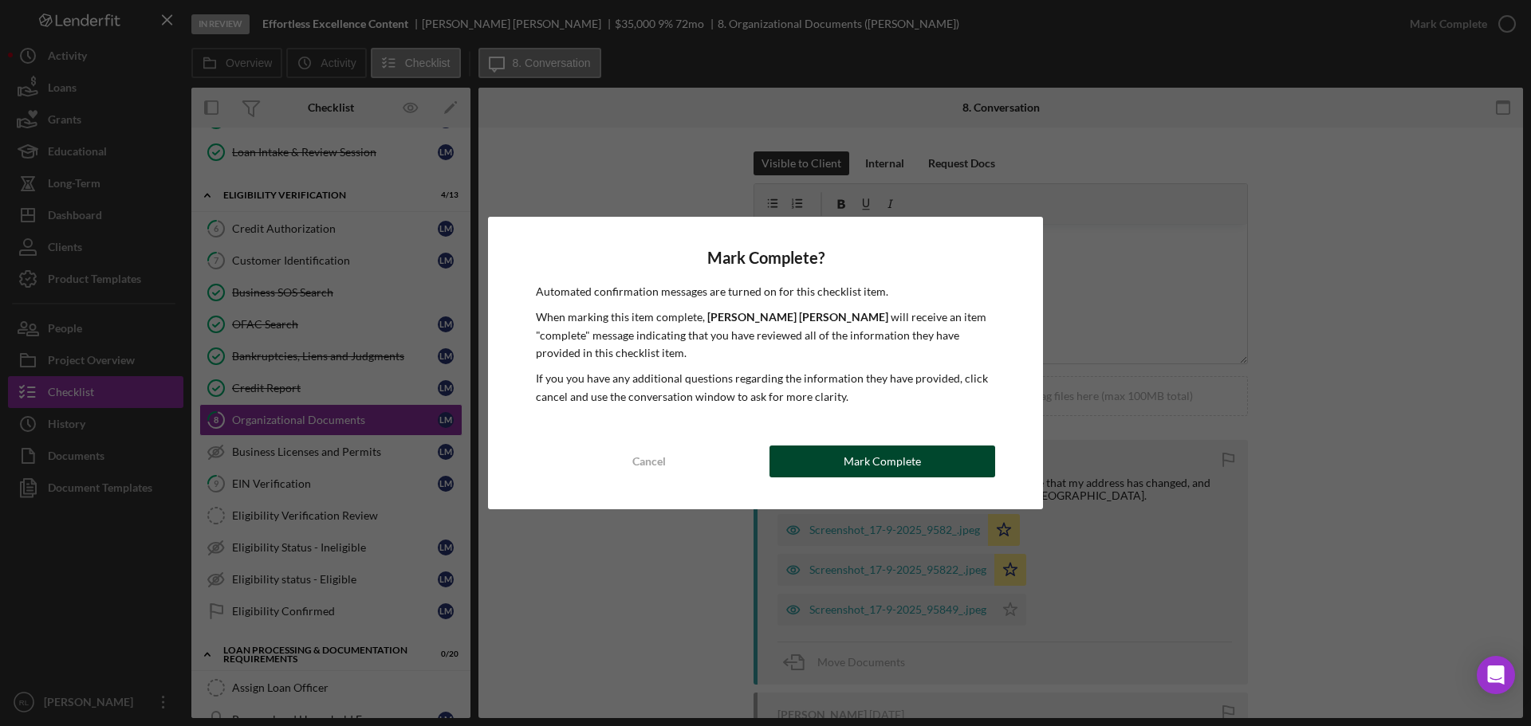
click at [859, 457] on div "Mark Complete" at bounding box center [882, 462] width 77 height 32
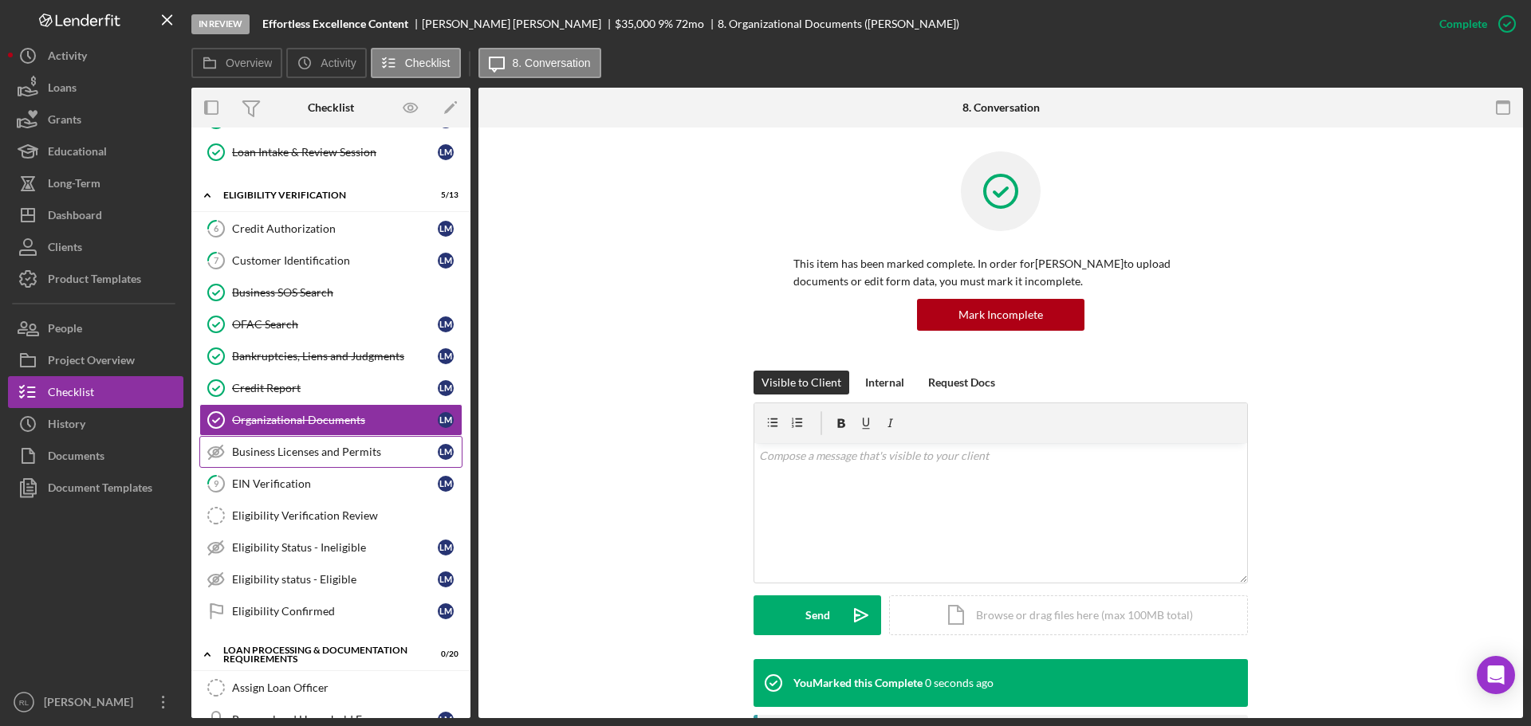
click at [300, 456] on div "Business Licenses and Permits" at bounding box center [335, 452] width 206 height 13
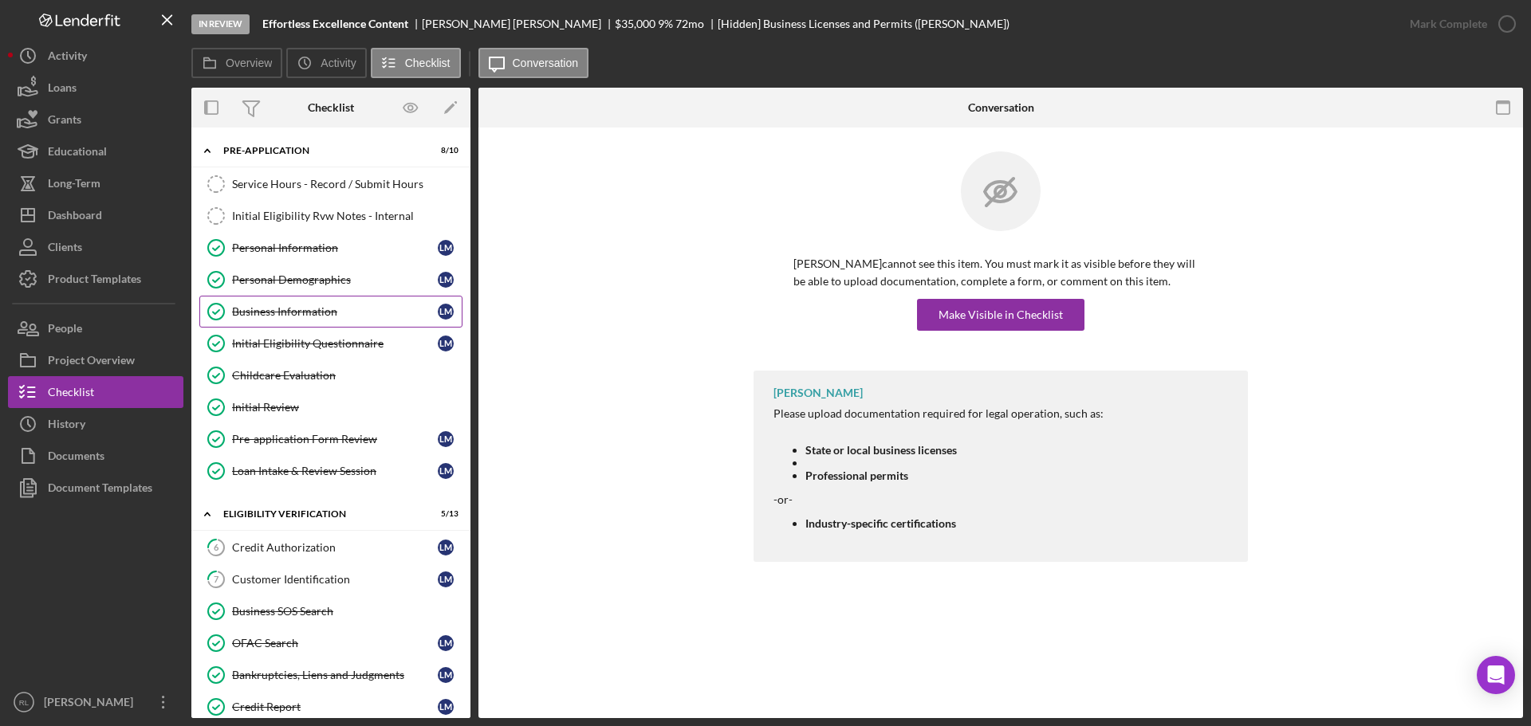
click at [324, 313] on div "Business Information" at bounding box center [335, 311] width 206 height 13
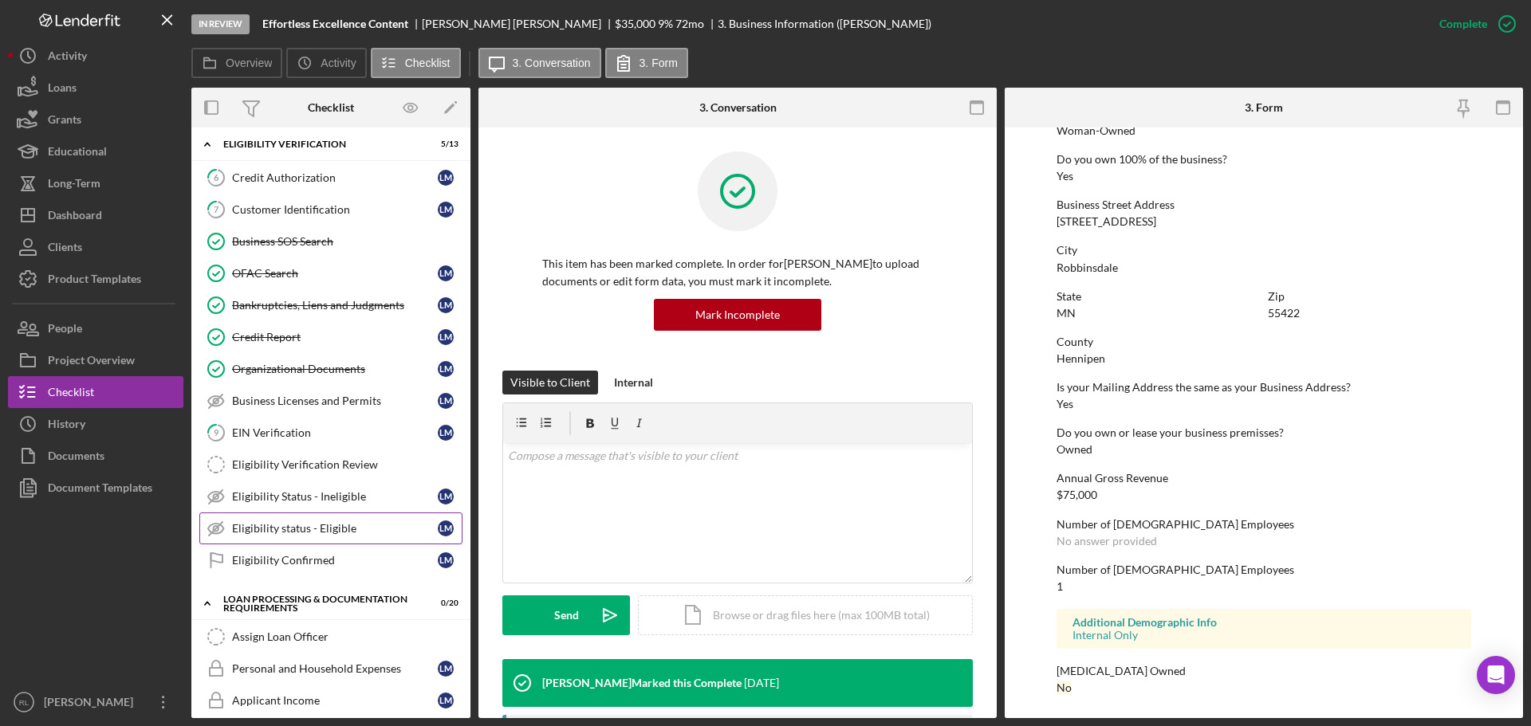
scroll to position [399, 0]
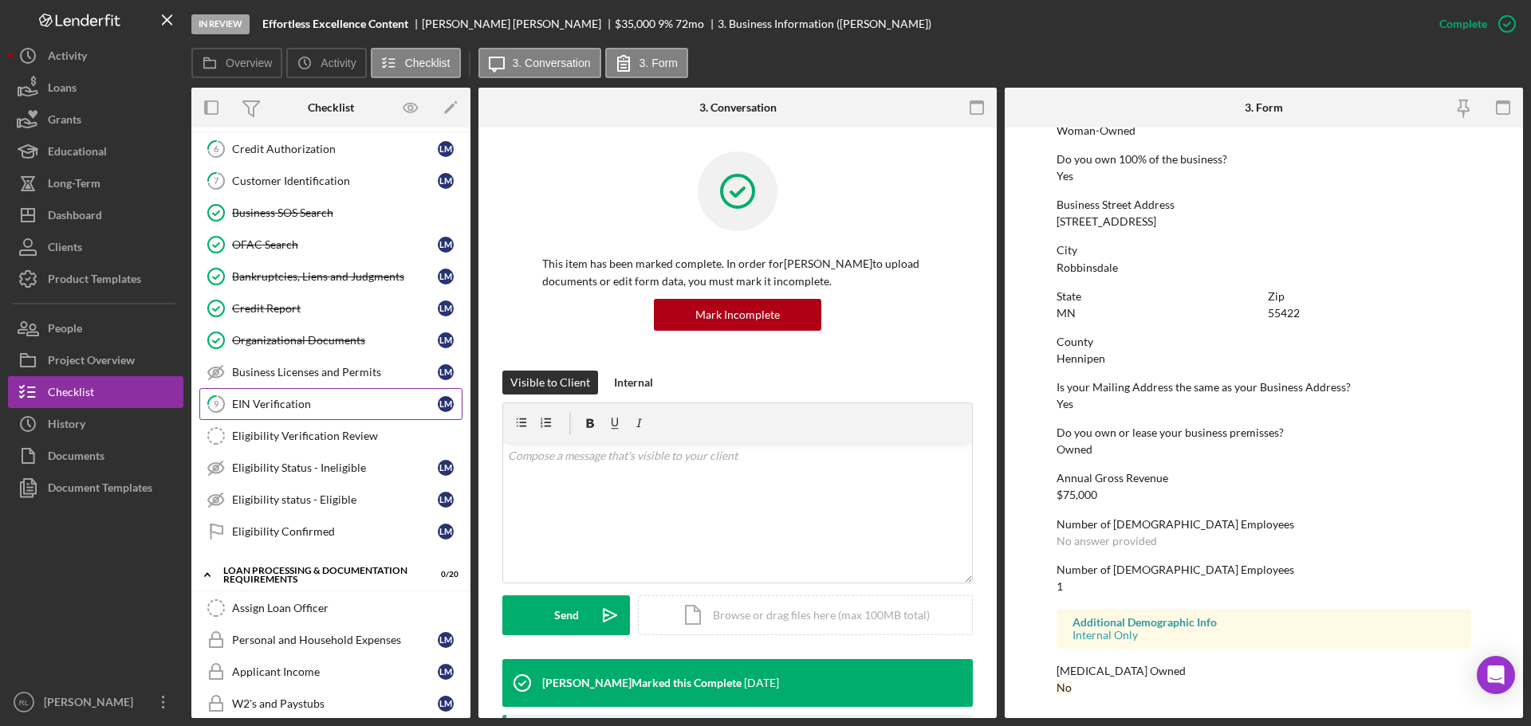
click at [315, 399] on div "EIN Verification" at bounding box center [335, 404] width 206 height 13
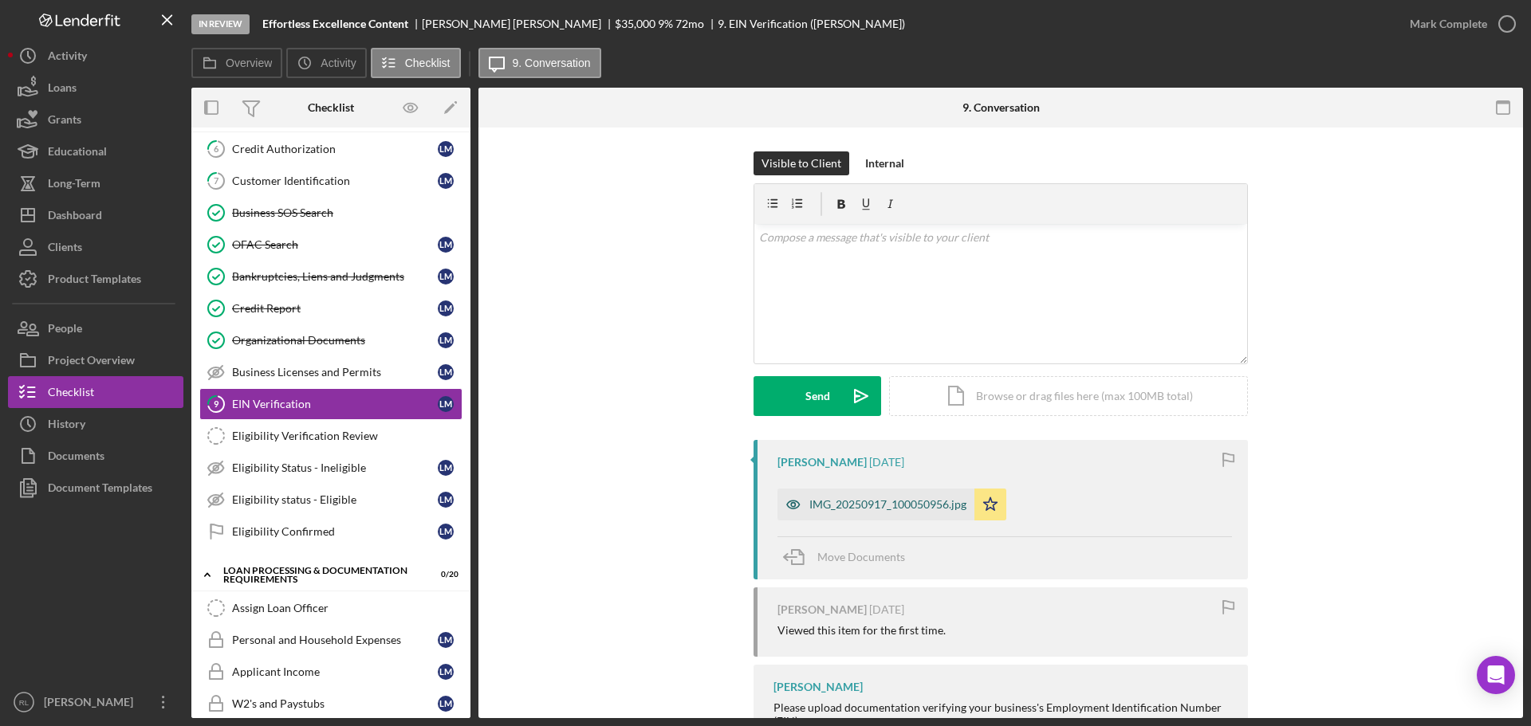
click at [871, 507] on div "IMG_20250917_100050956.jpg" at bounding box center [887, 504] width 157 height 13
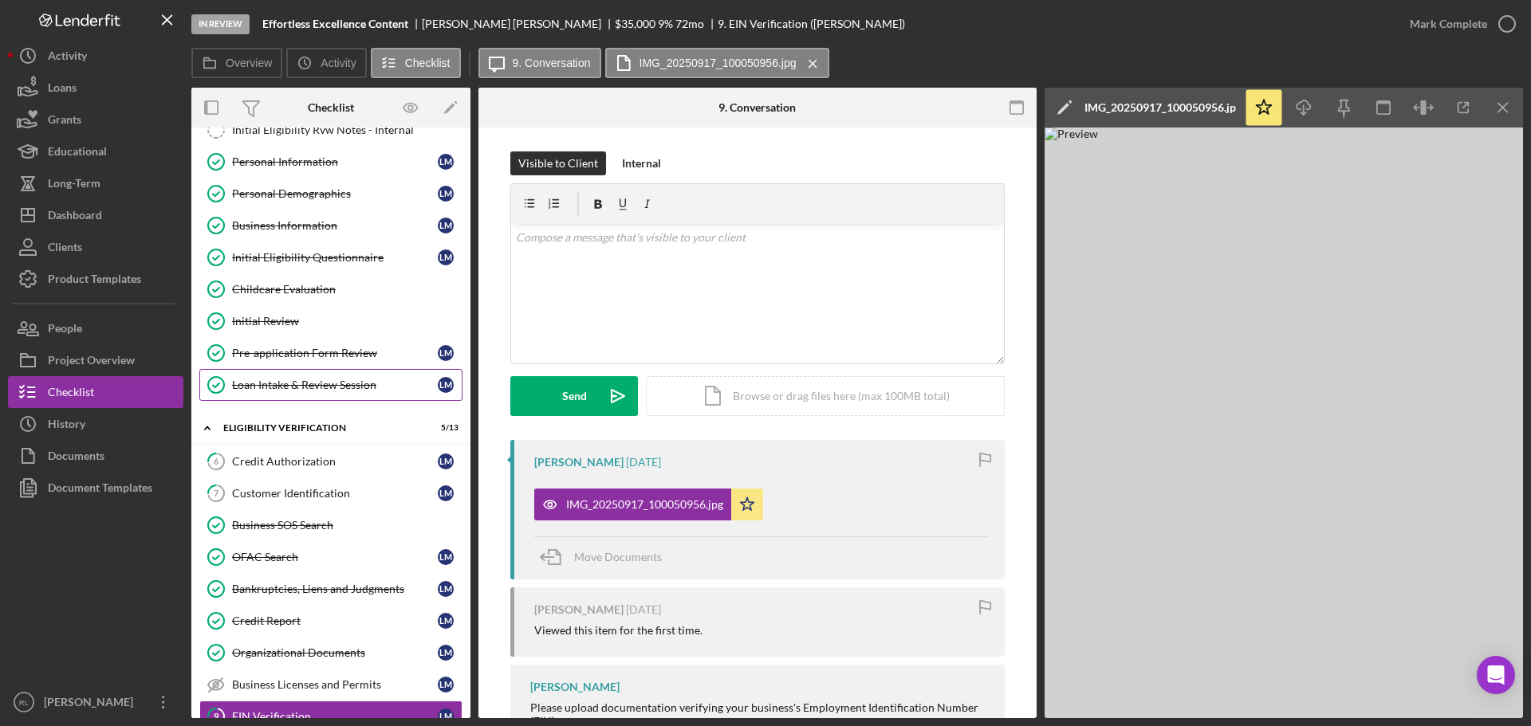
scroll to position [80, 0]
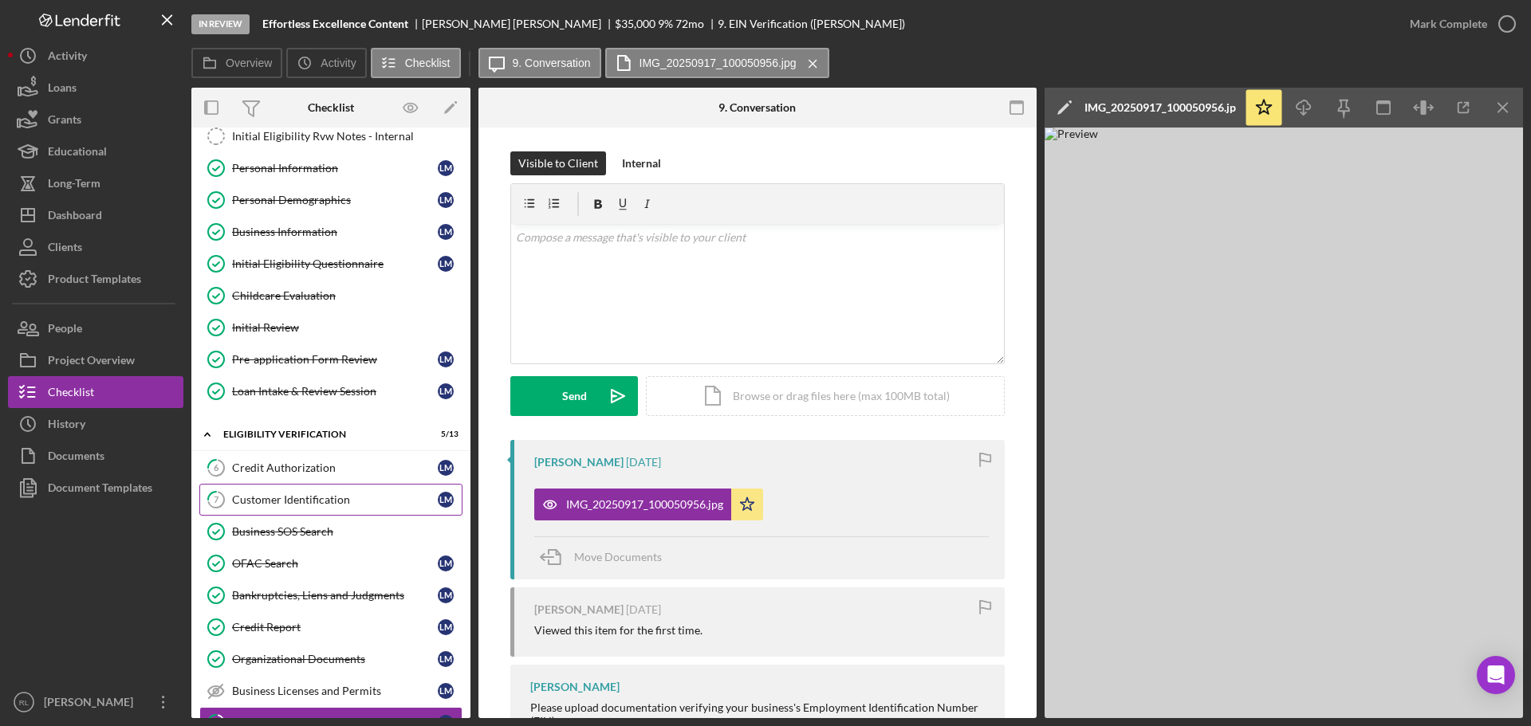
click at [333, 508] on link "7 Customer Identification [PERSON_NAME]" at bounding box center [330, 500] width 263 height 32
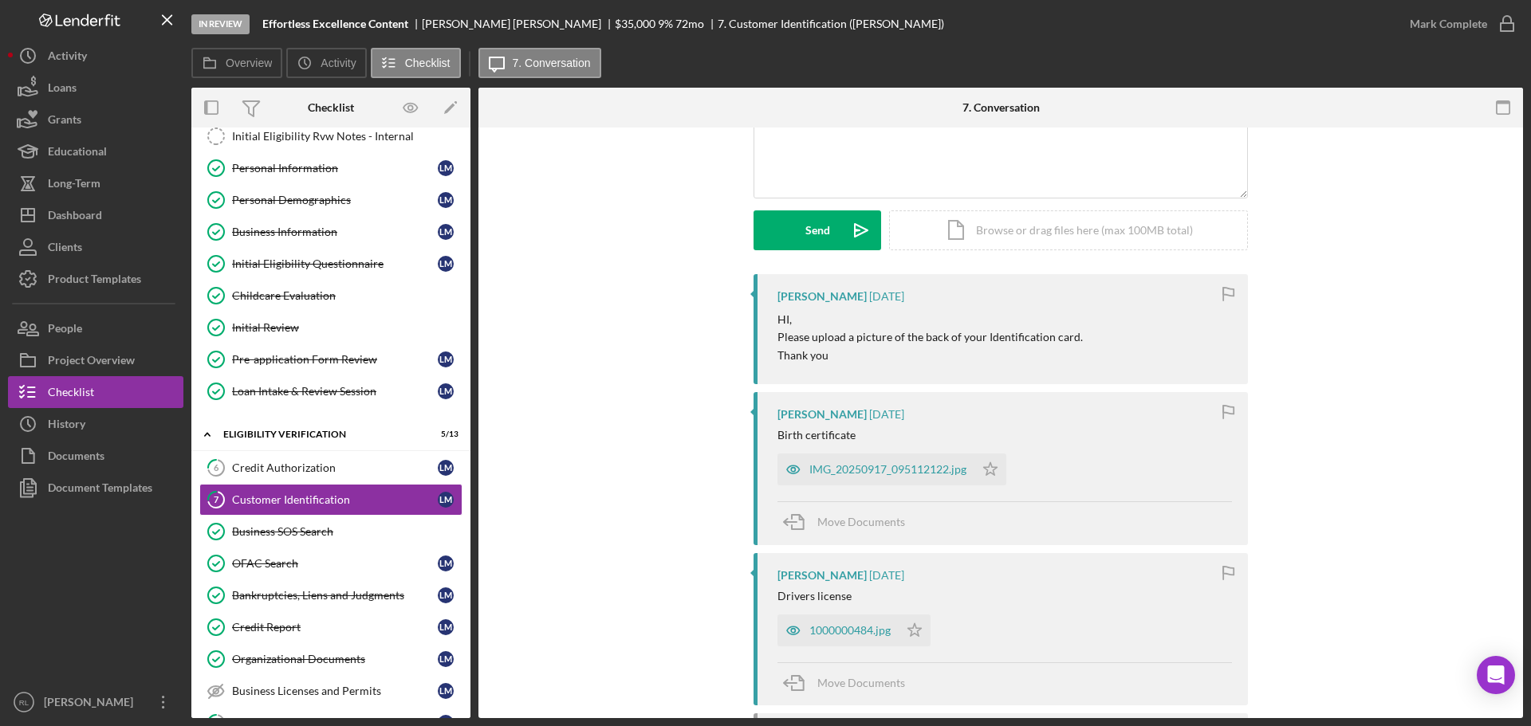
scroll to position [159, 0]
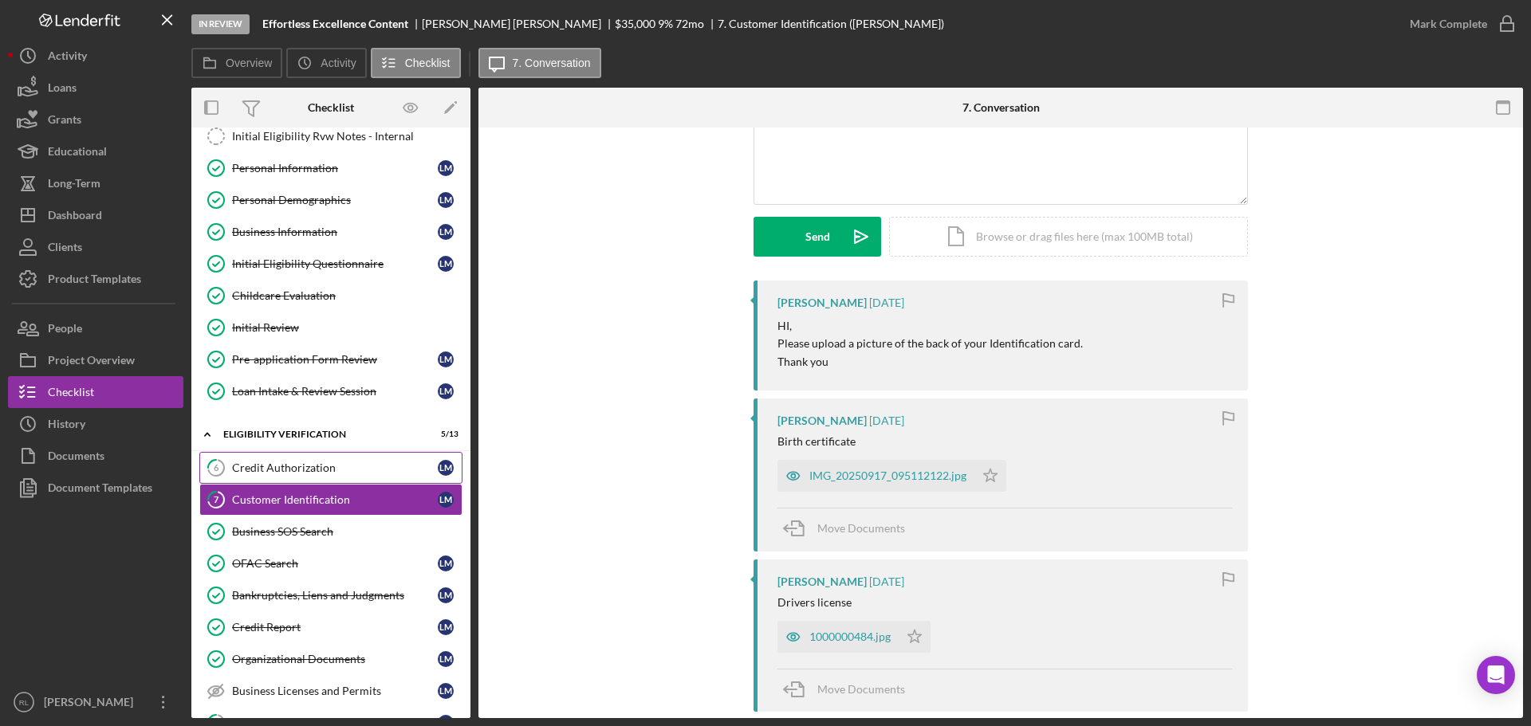
click at [328, 475] on link "6 Credit Authorization [PERSON_NAME]" at bounding box center [330, 468] width 263 height 32
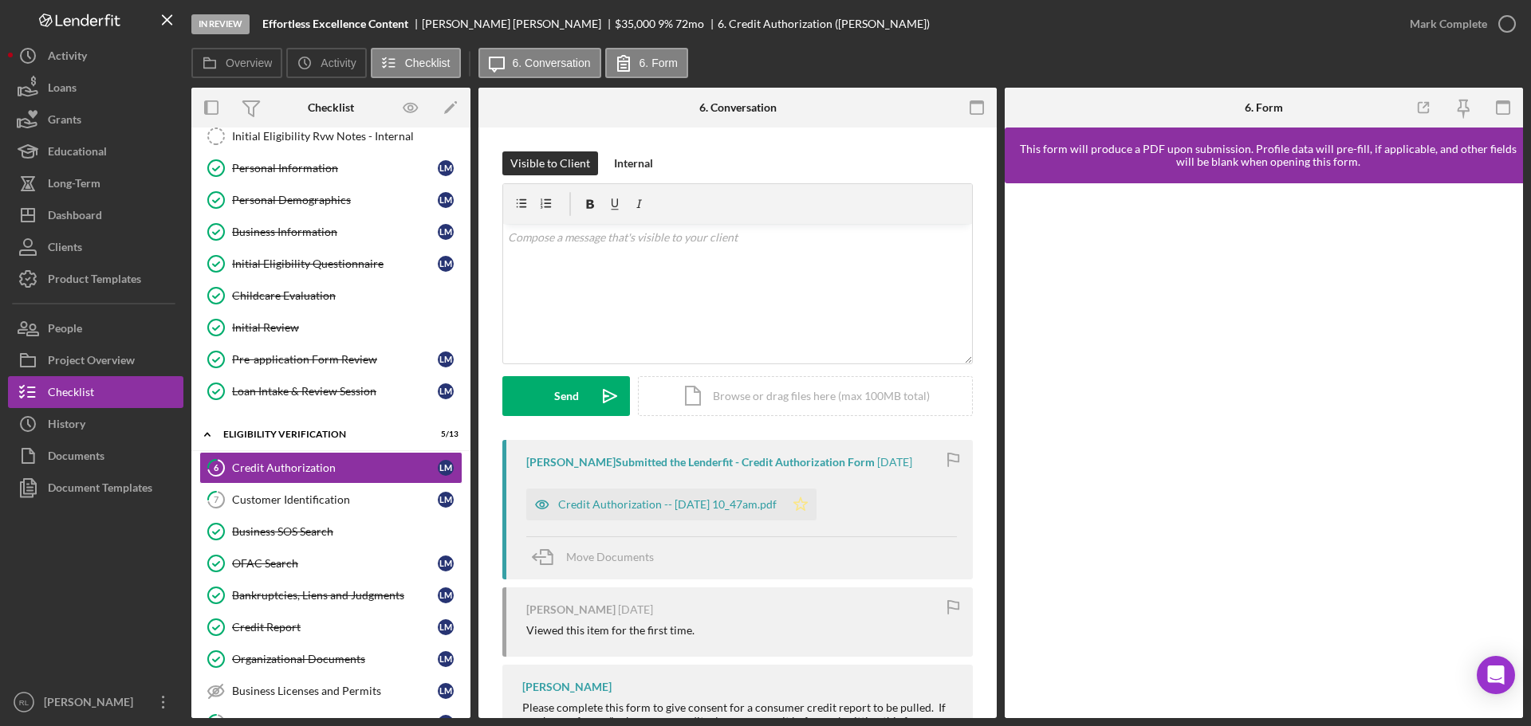
click at [816, 505] on icon "Icon/Star" at bounding box center [801, 505] width 32 height 32
click at [1471, 12] on div "Mark Complete" at bounding box center [1448, 24] width 77 height 32
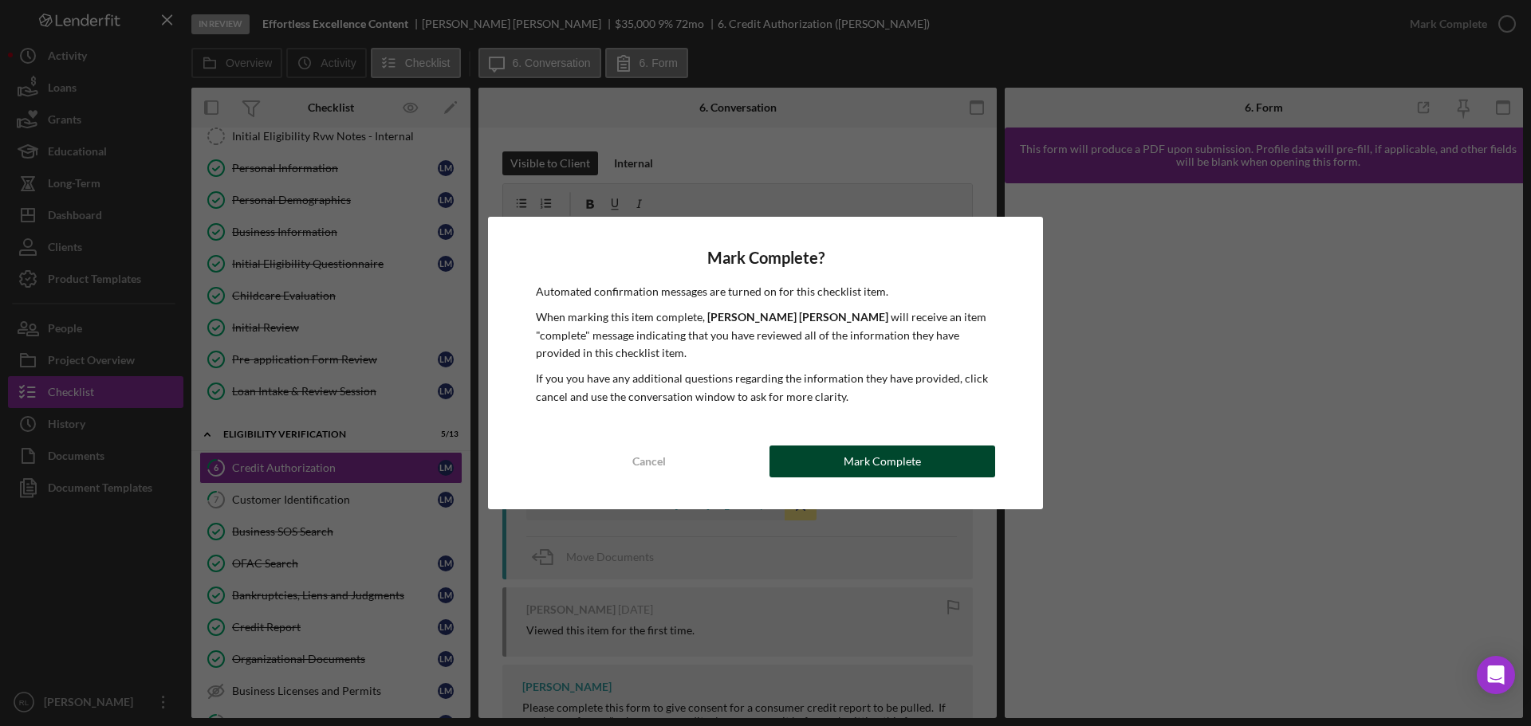
click at [884, 467] on div "Mark Complete" at bounding box center [882, 462] width 77 height 32
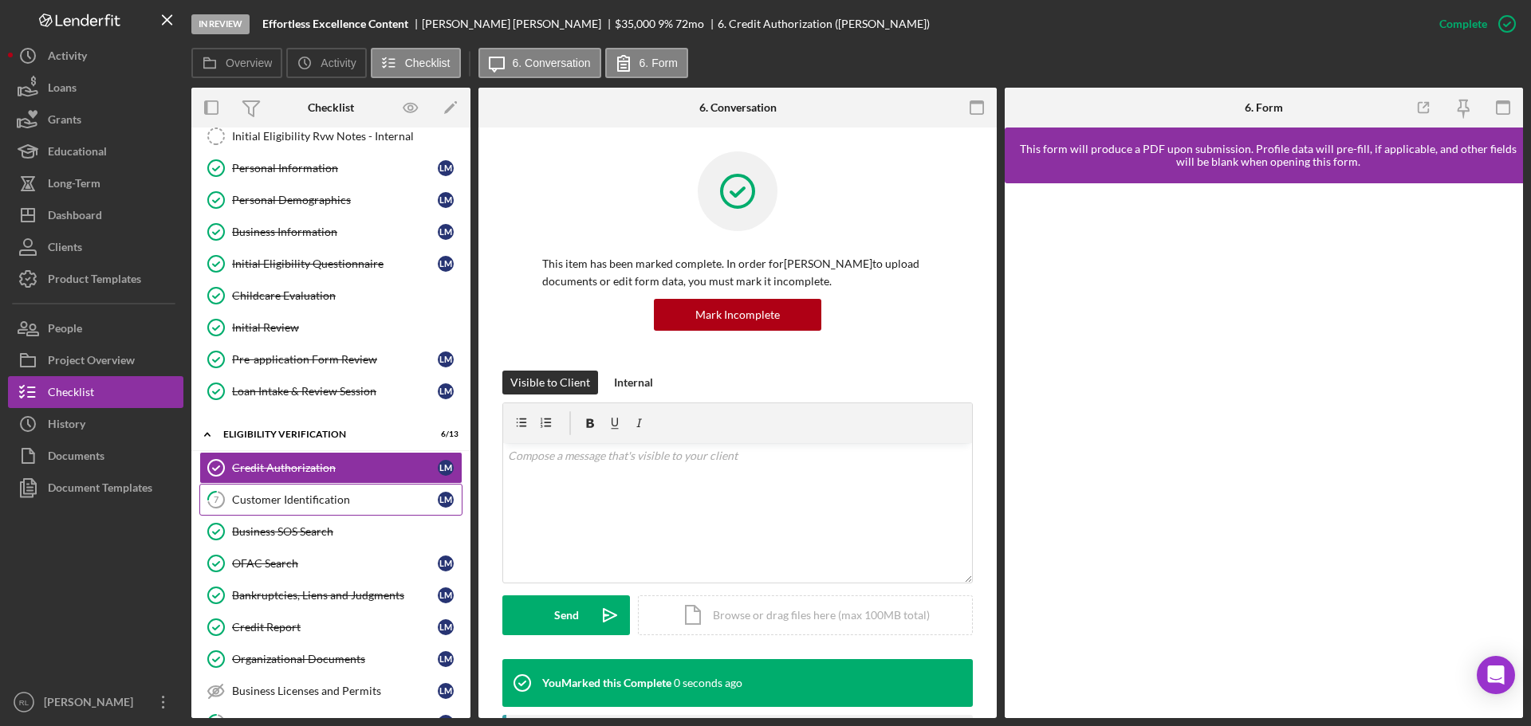
click at [297, 501] on div "Customer Identification" at bounding box center [335, 500] width 206 height 13
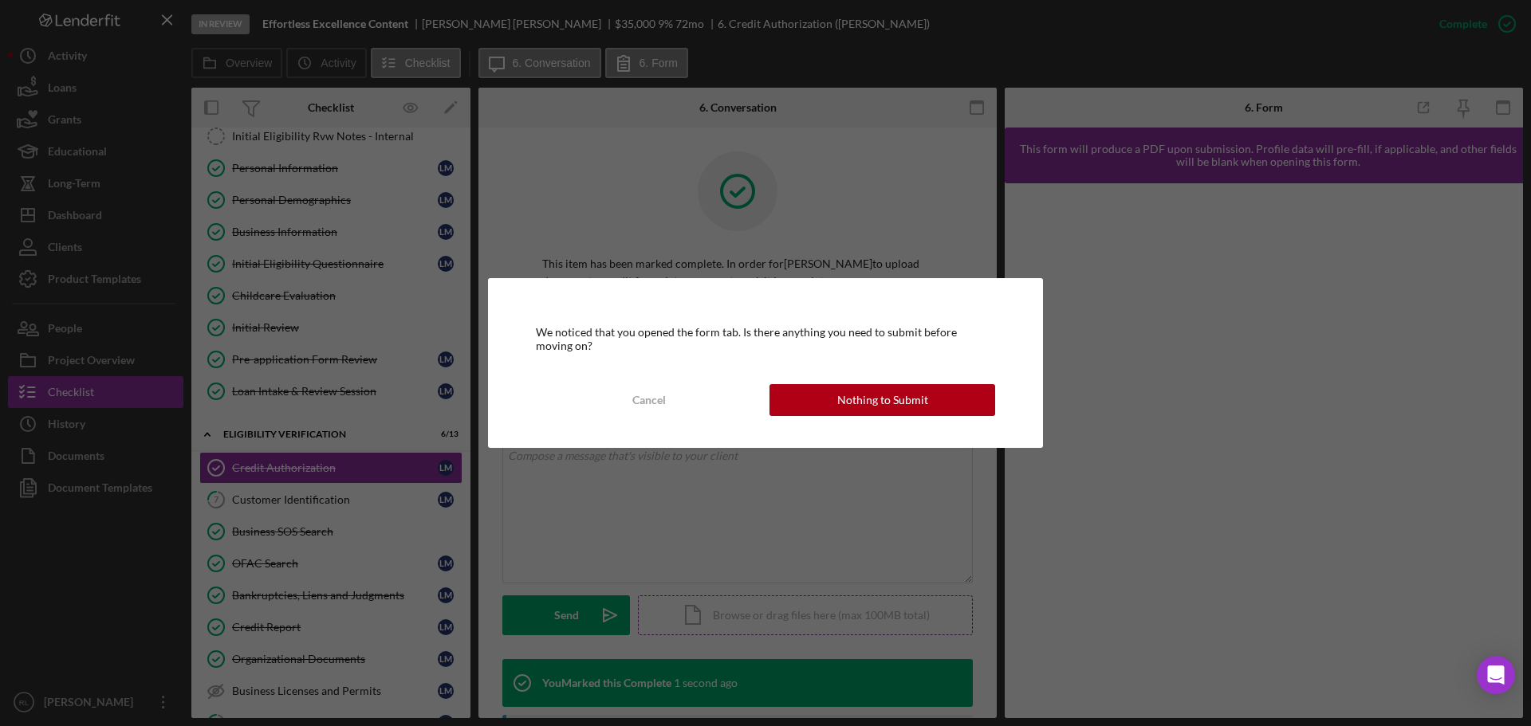
click at [850, 394] on div "Nothing to Submit" at bounding box center [882, 400] width 91 height 32
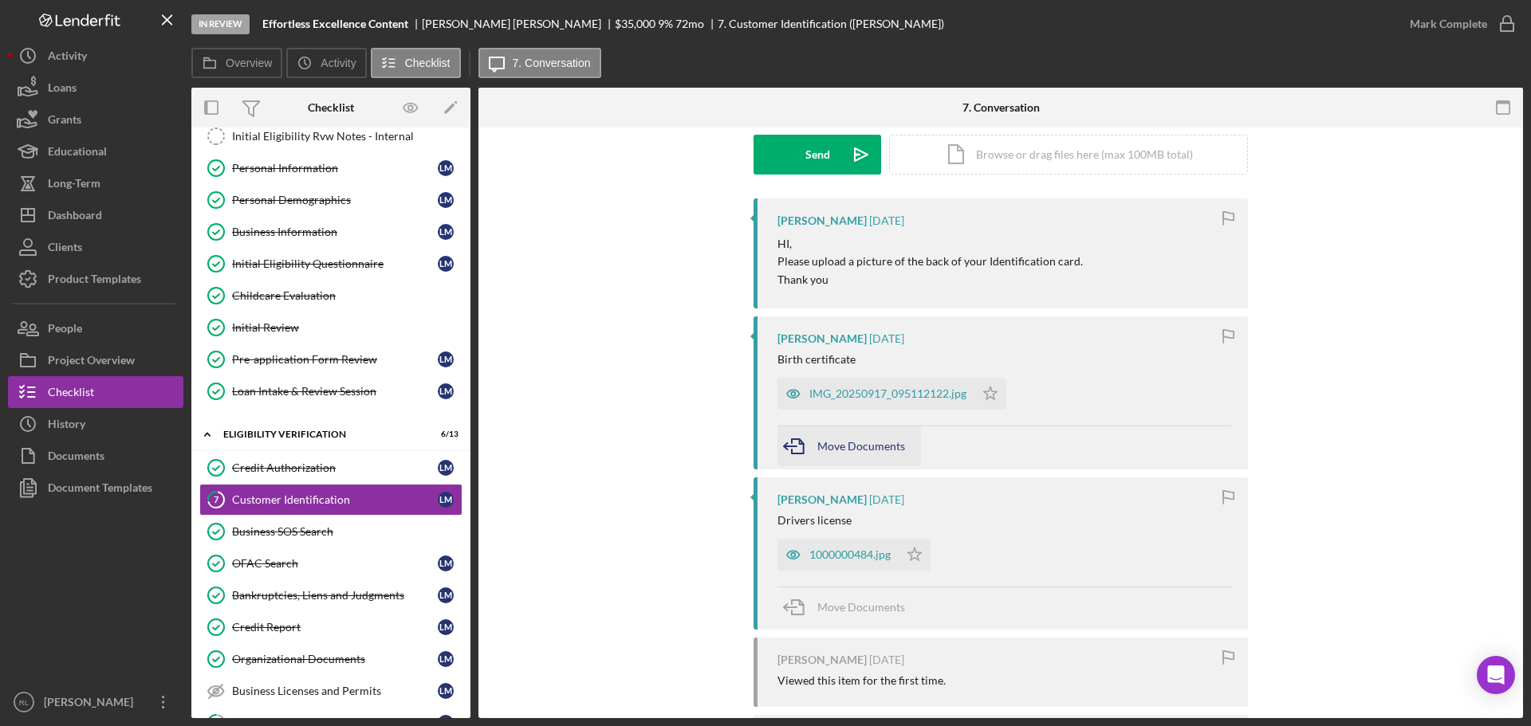
scroll to position [159, 0]
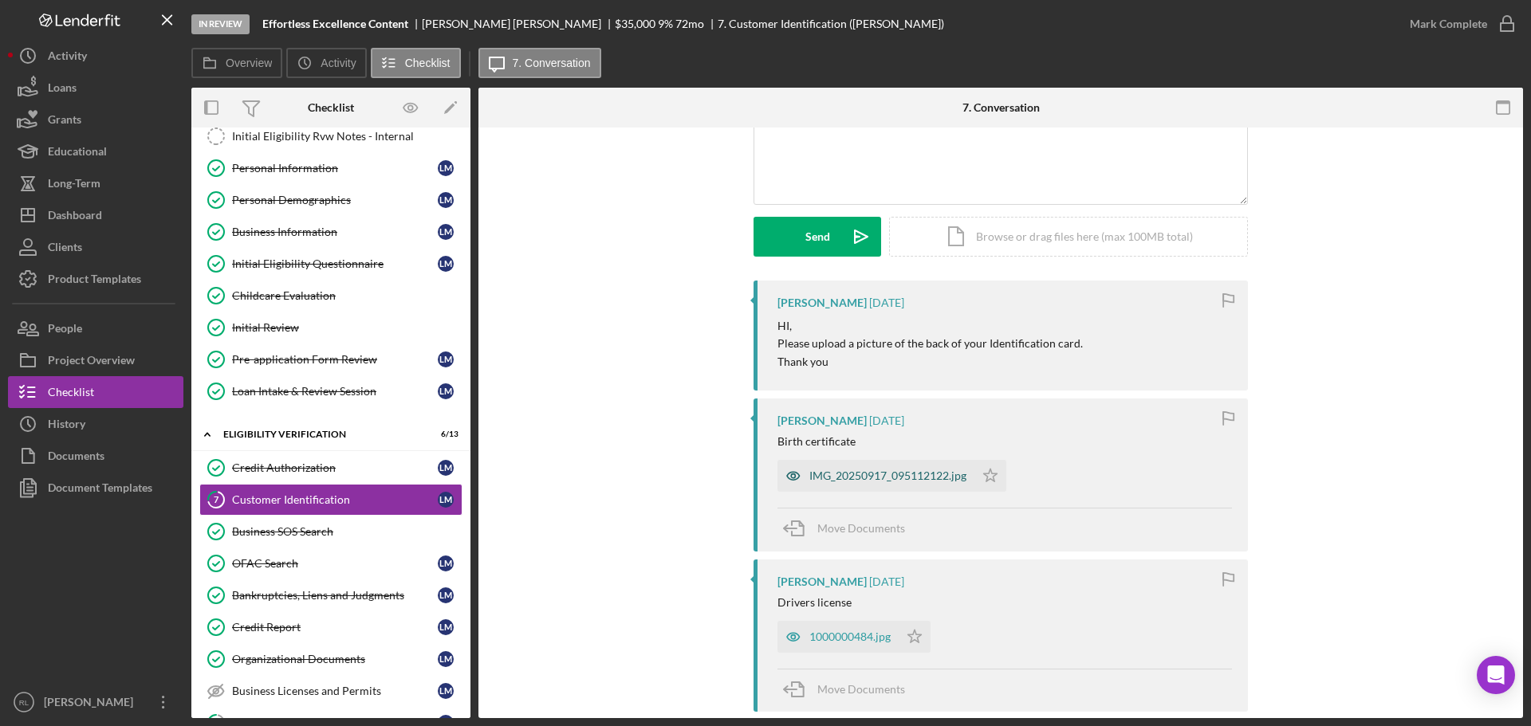
click at [860, 470] on div "IMG_20250917_095112122.jpg" at bounding box center [887, 476] width 157 height 13
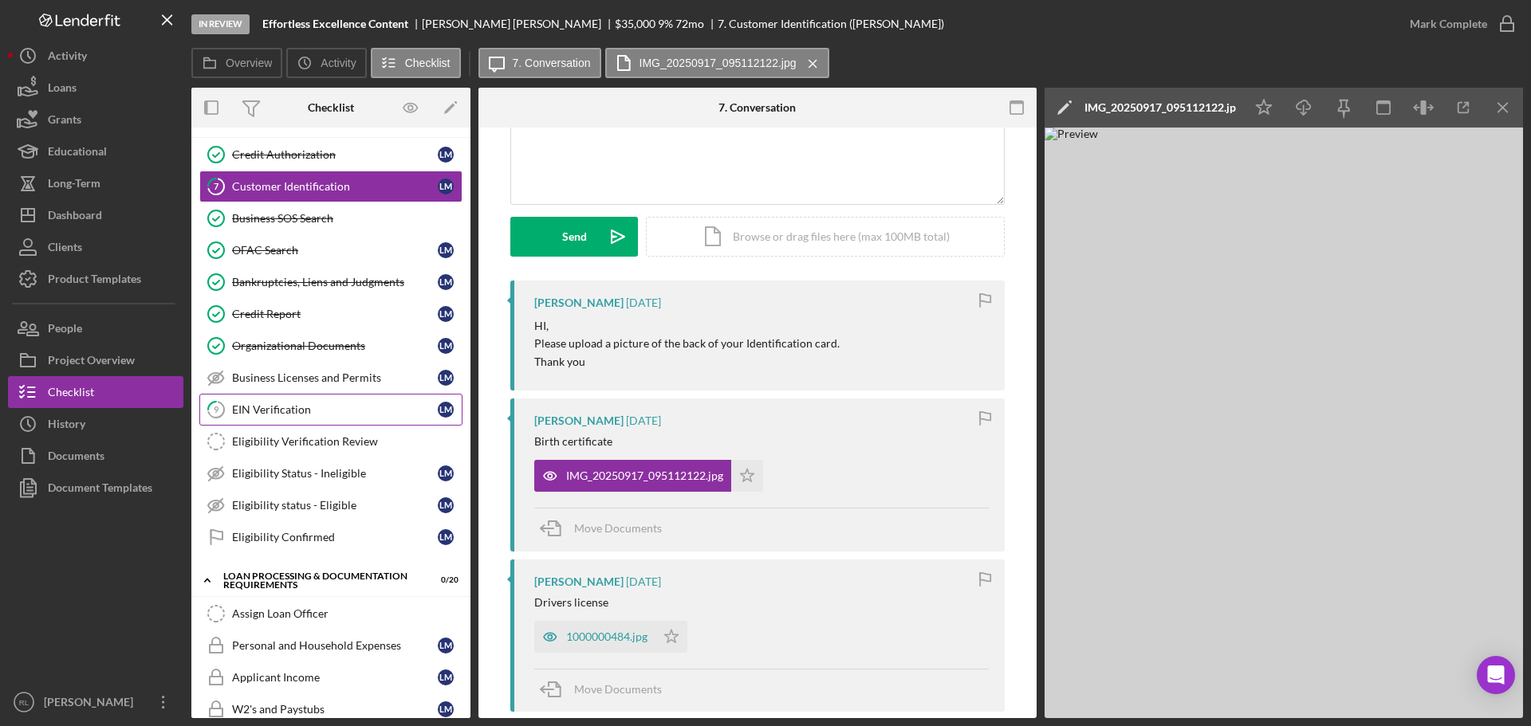
scroll to position [399, 0]
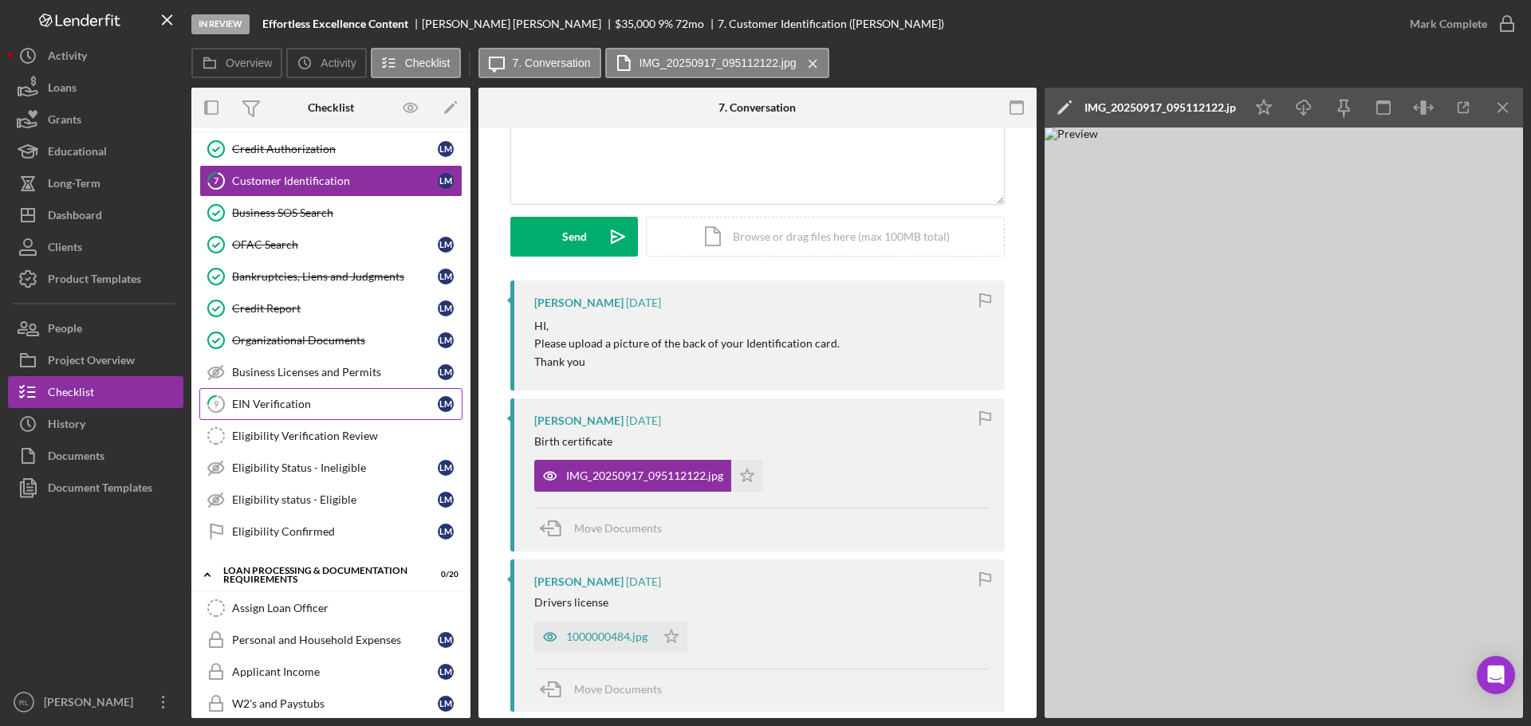
click at [307, 398] on div "EIN Verification" at bounding box center [335, 404] width 206 height 13
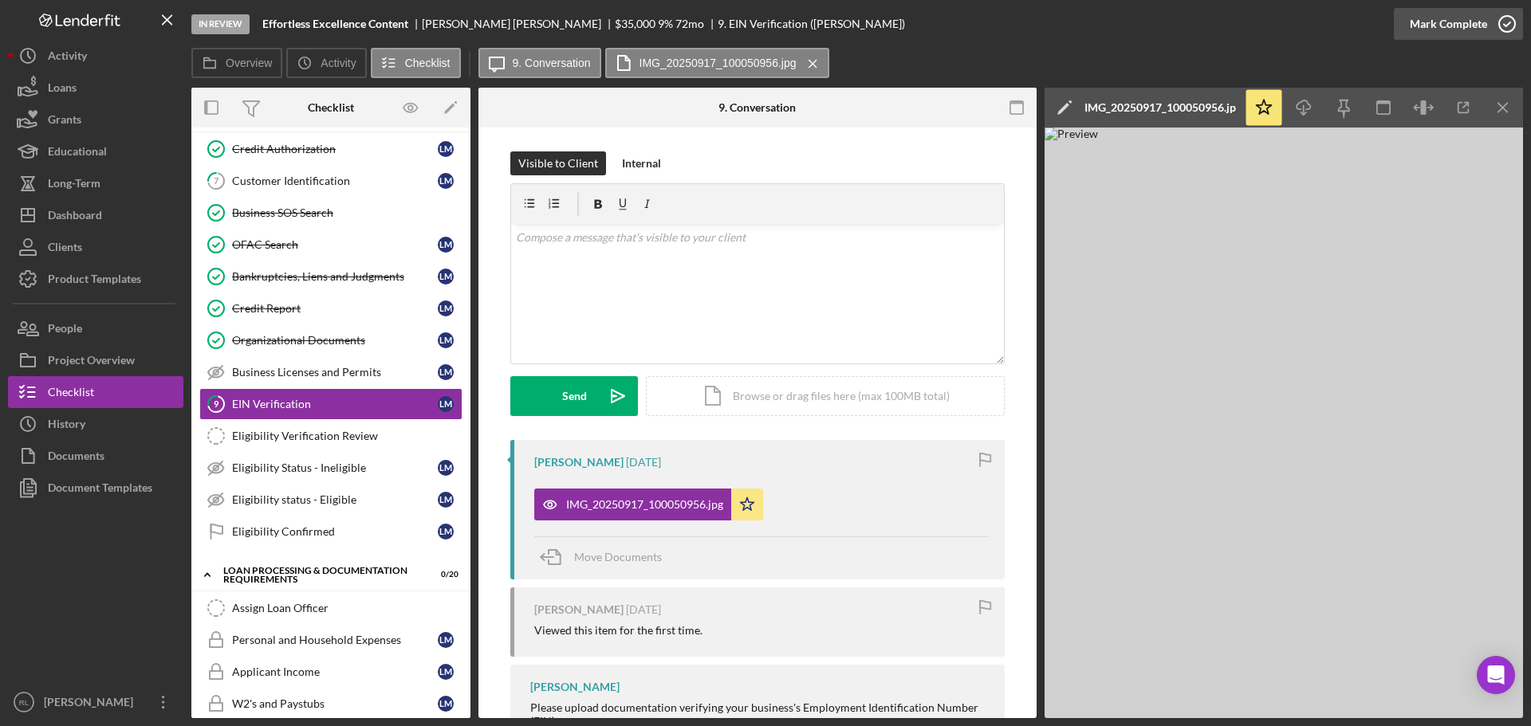
click at [1450, 25] on div "Mark Complete" at bounding box center [1448, 24] width 77 height 32
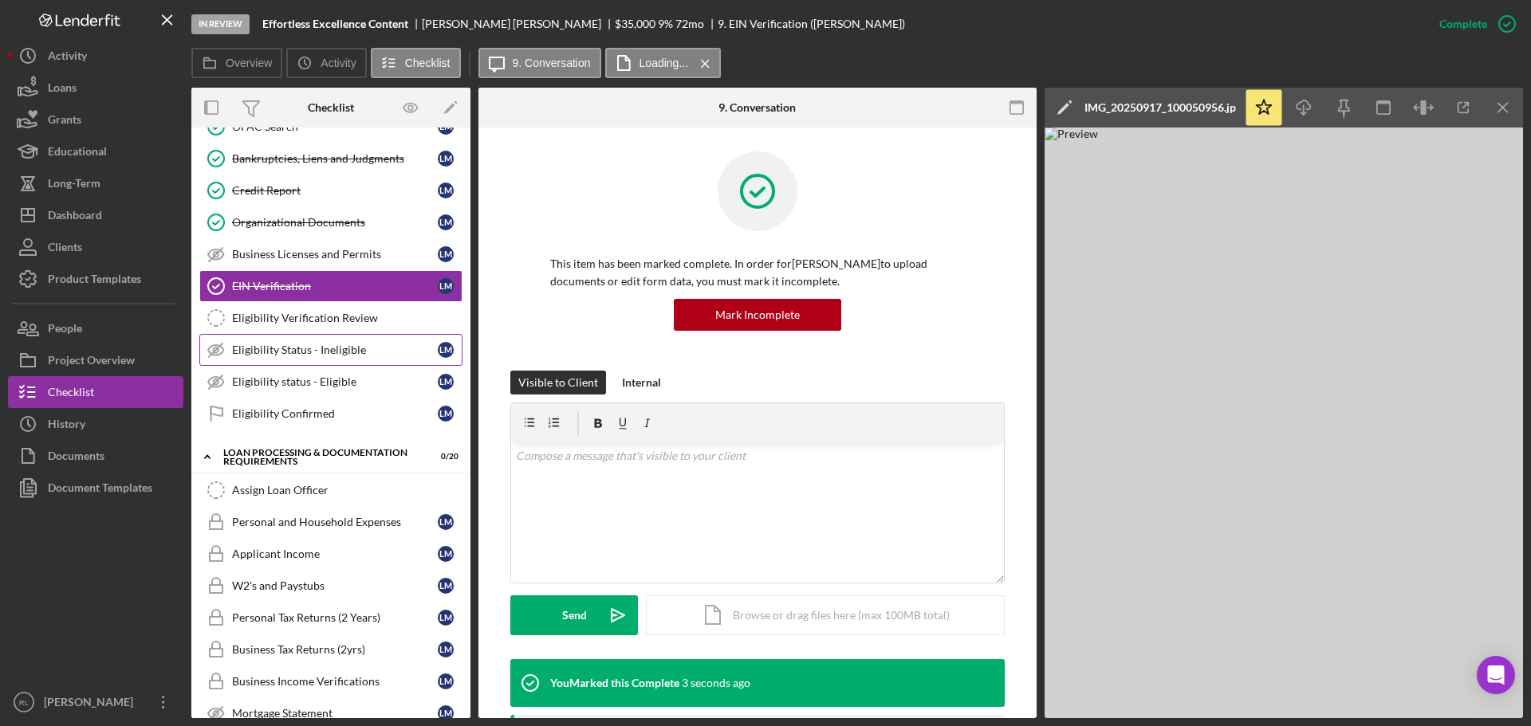
scroll to position [558, 0]
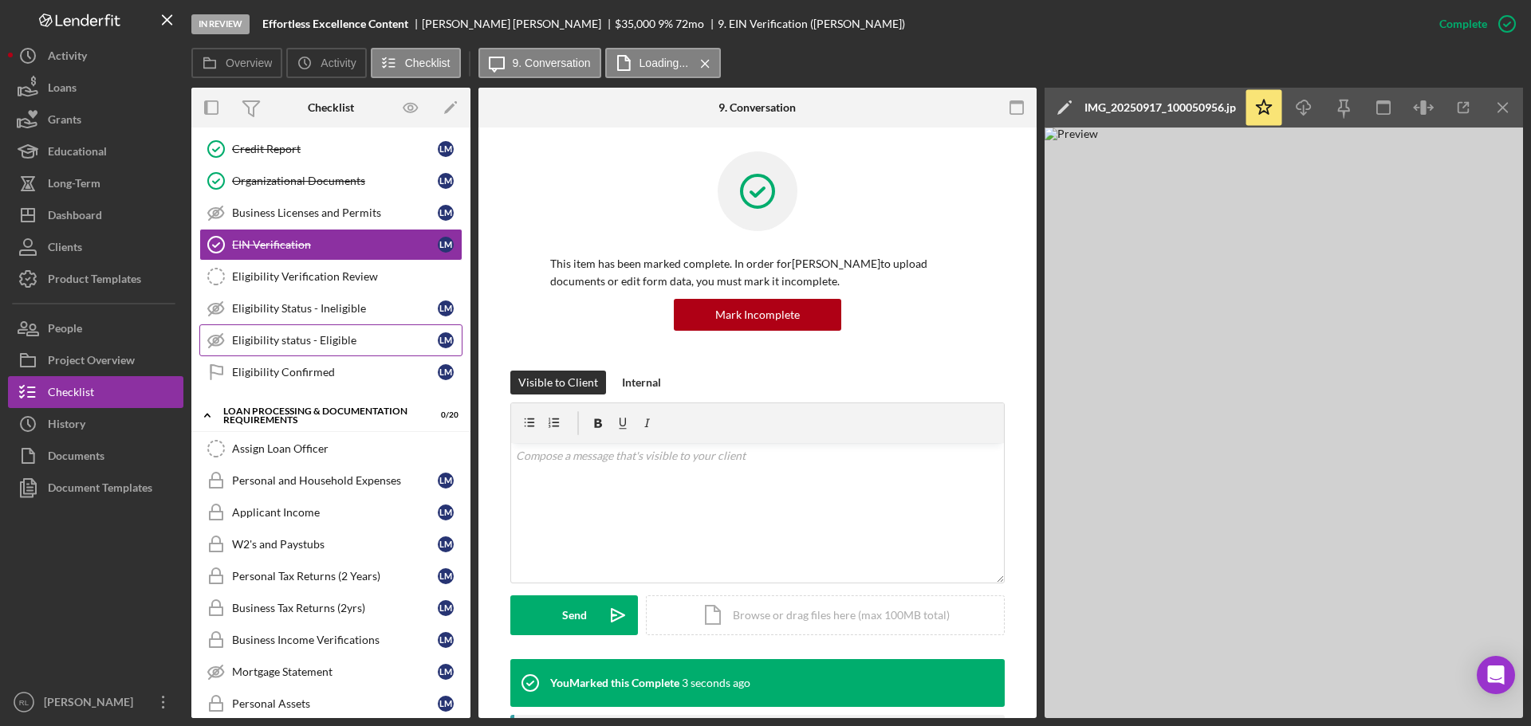
click at [347, 340] on div "Eligibility status - Eligible" at bounding box center [335, 340] width 206 height 13
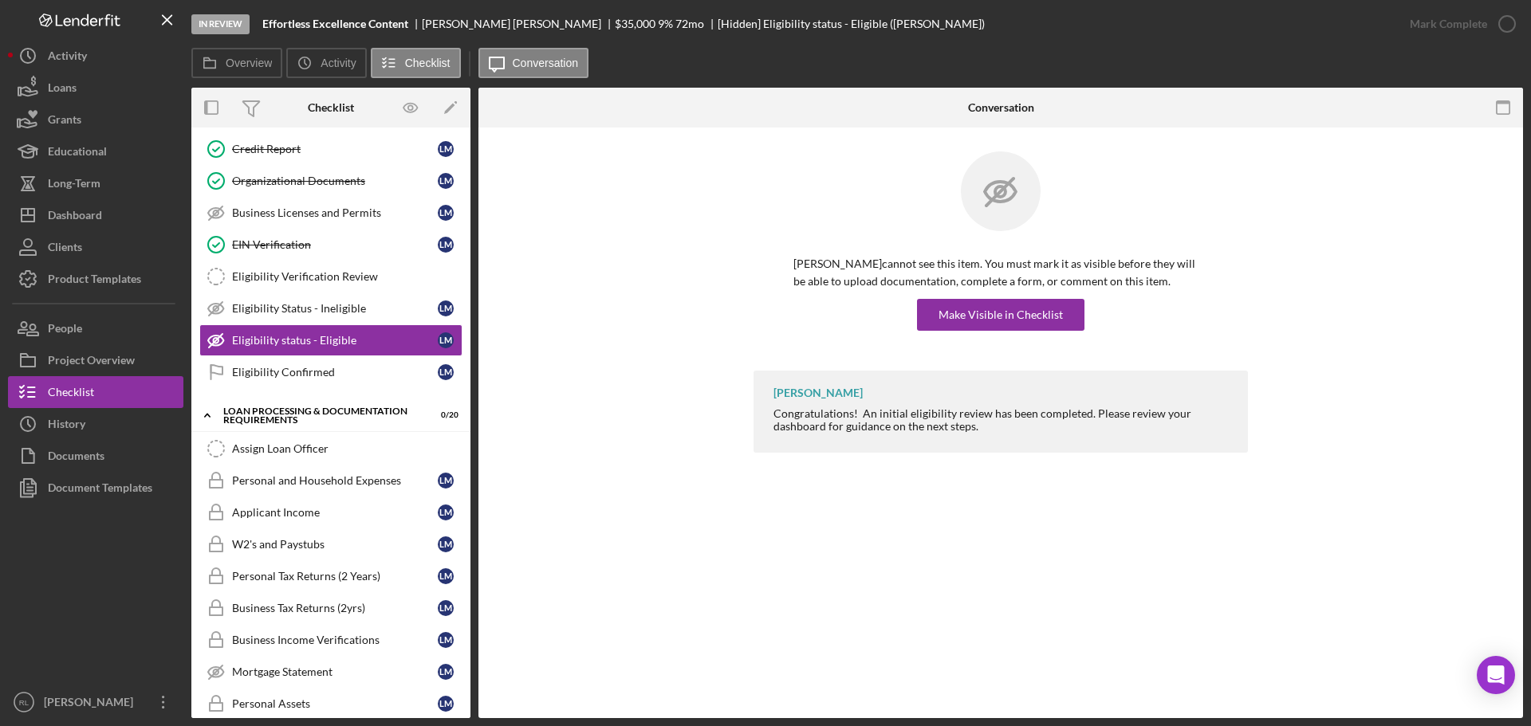
click at [1015, 332] on div "[PERSON_NAME] cannot see this item. You must mark it as visible before they wil…" at bounding box center [1000, 260] width 494 height 219
click at [1017, 312] on div "Make Visible in Checklist" at bounding box center [1000, 315] width 124 height 32
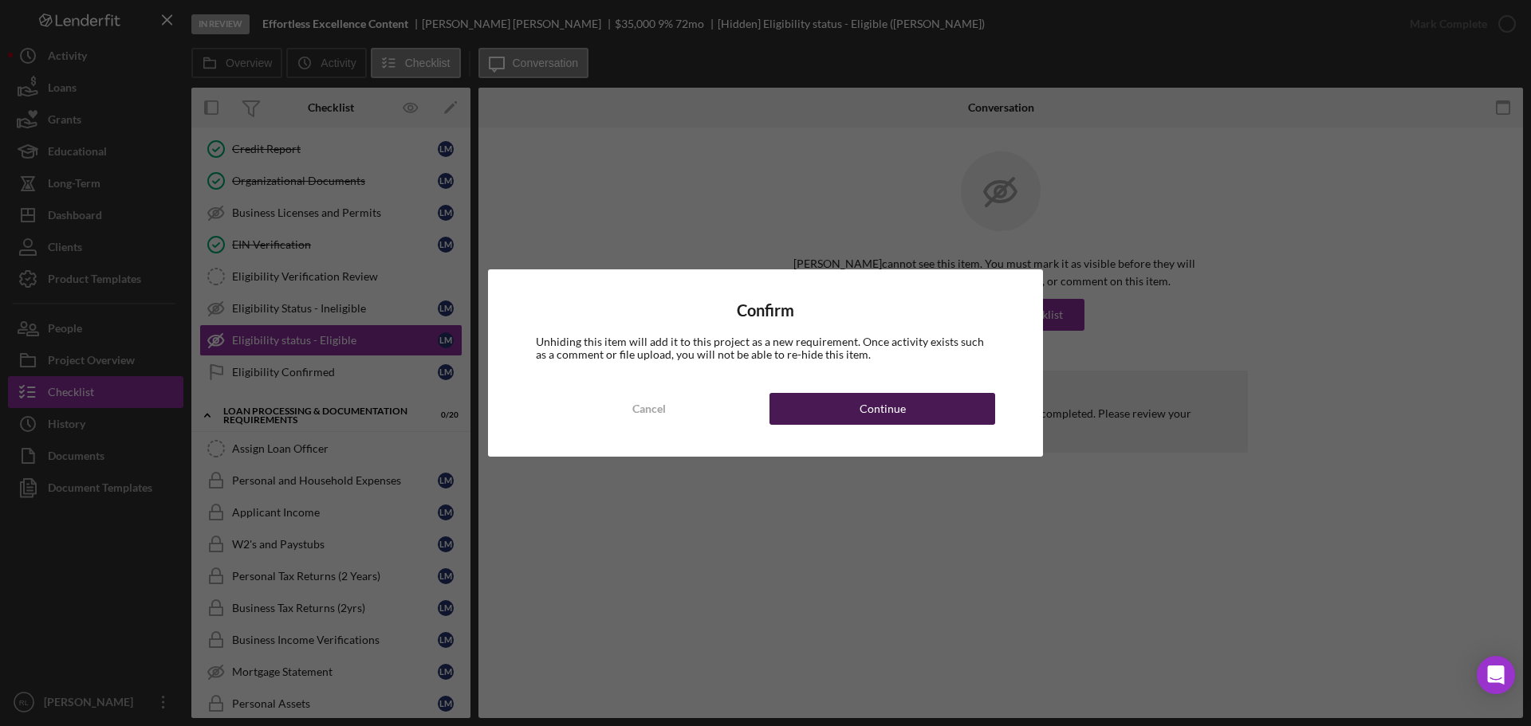
click at [883, 405] on div "Continue" at bounding box center [883, 409] width 46 height 32
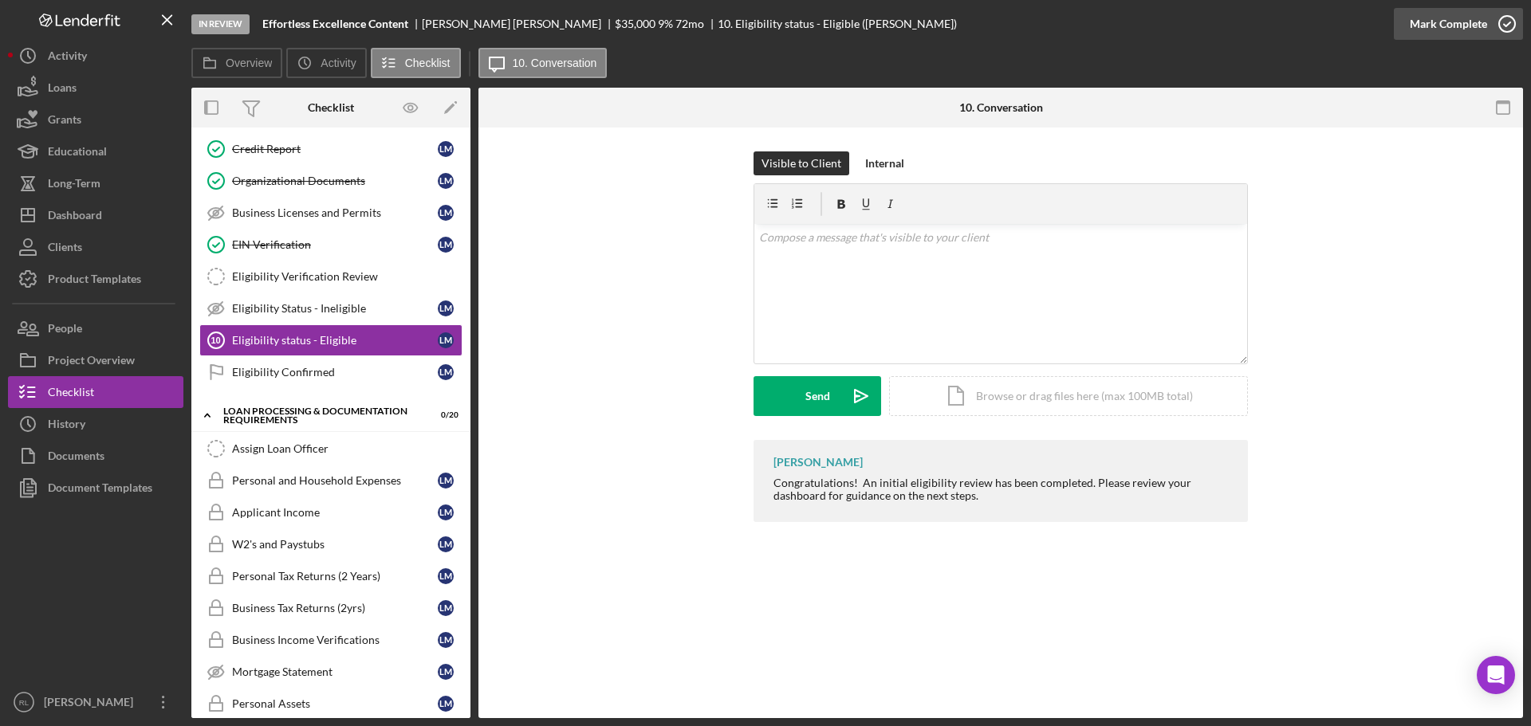
click at [1430, 27] on div "Mark Complete" at bounding box center [1448, 24] width 77 height 32
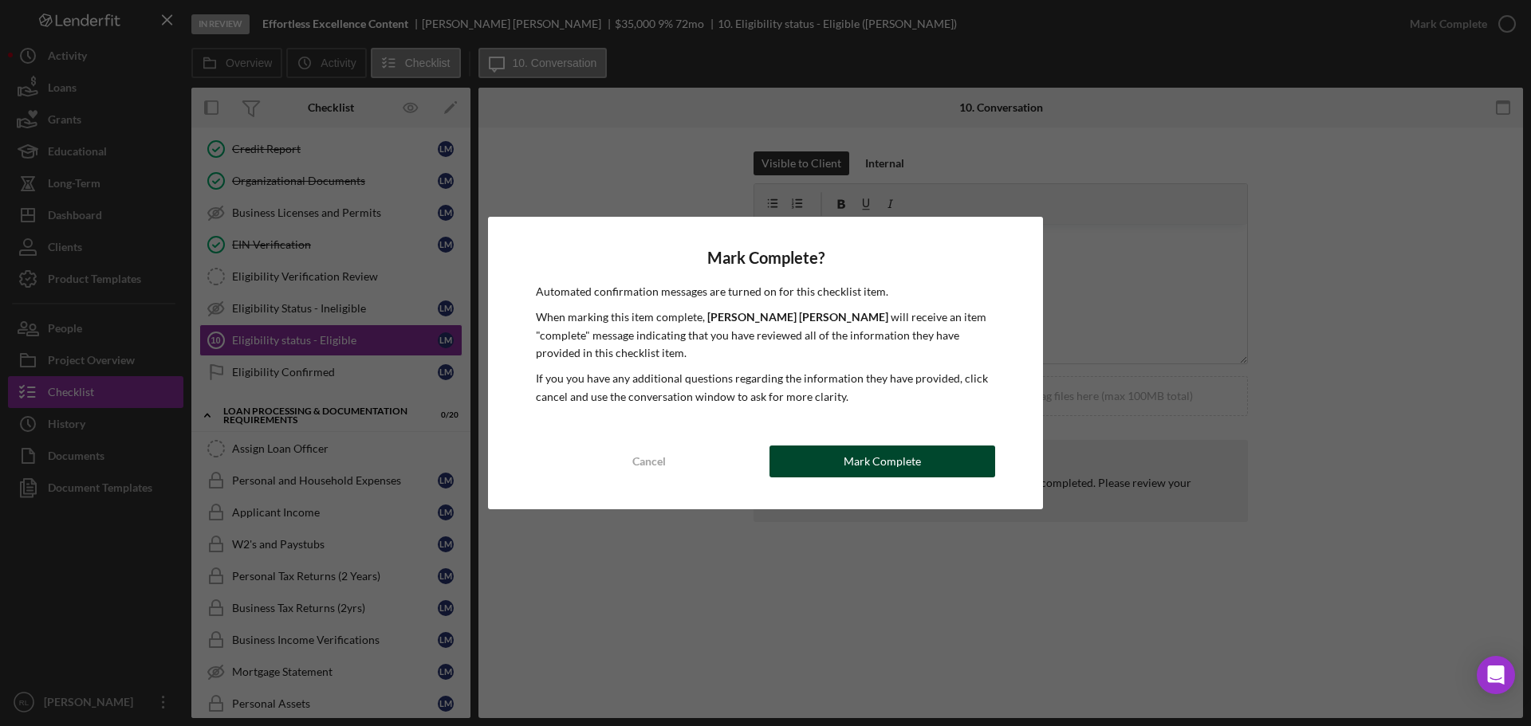
click at [864, 466] on div "Mark Complete" at bounding box center [882, 462] width 77 height 32
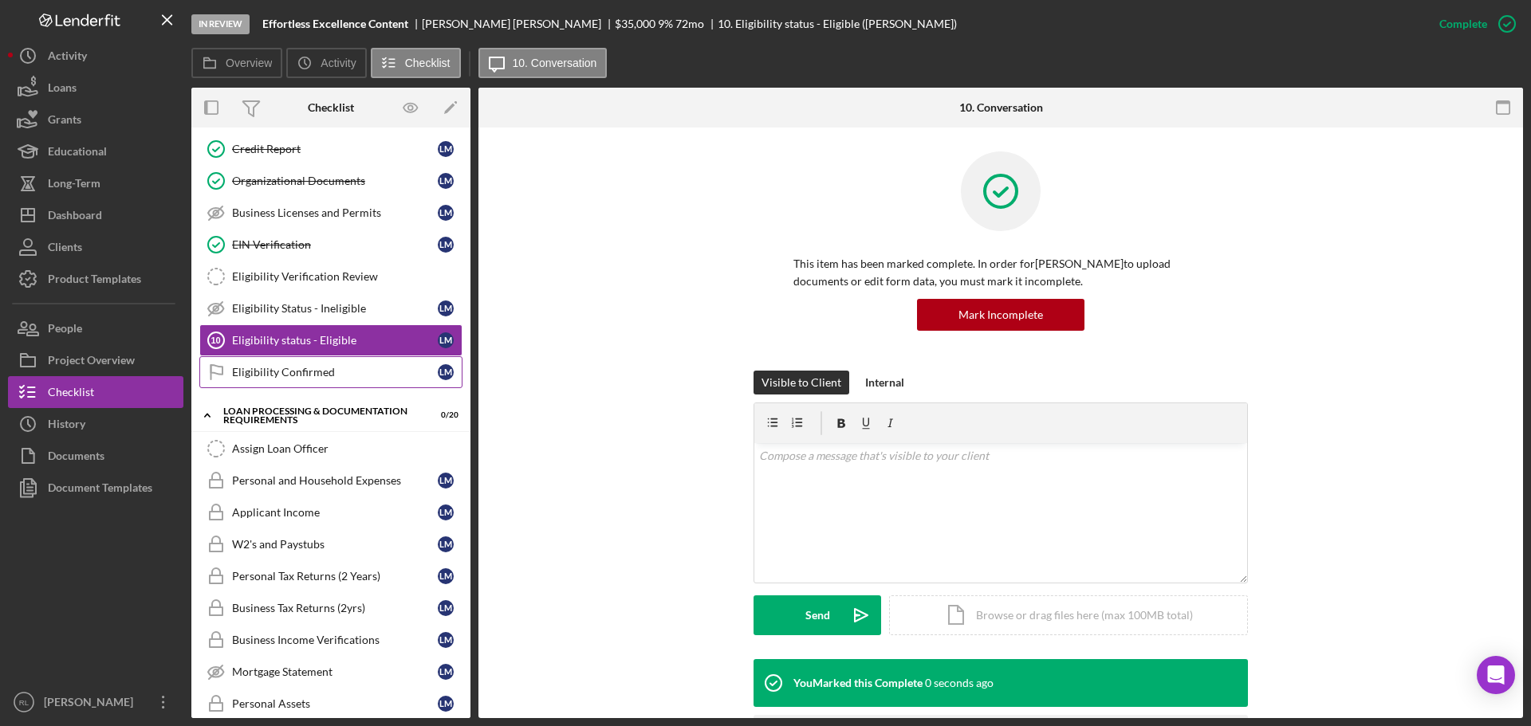
click at [374, 369] on div "Eligibility Confirmed" at bounding box center [335, 372] width 206 height 13
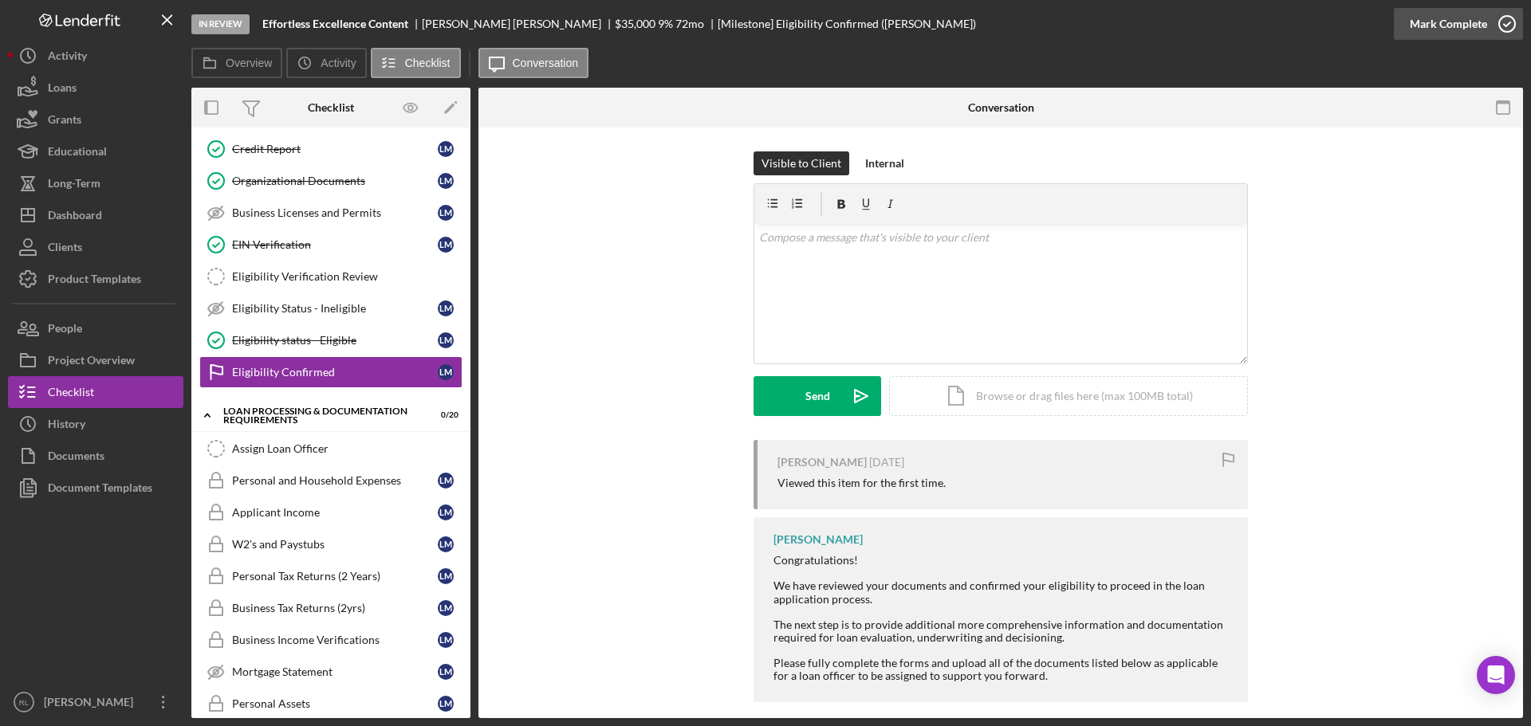
click at [1448, 25] on div "Mark Complete" at bounding box center [1448, 24] width 77 height 32
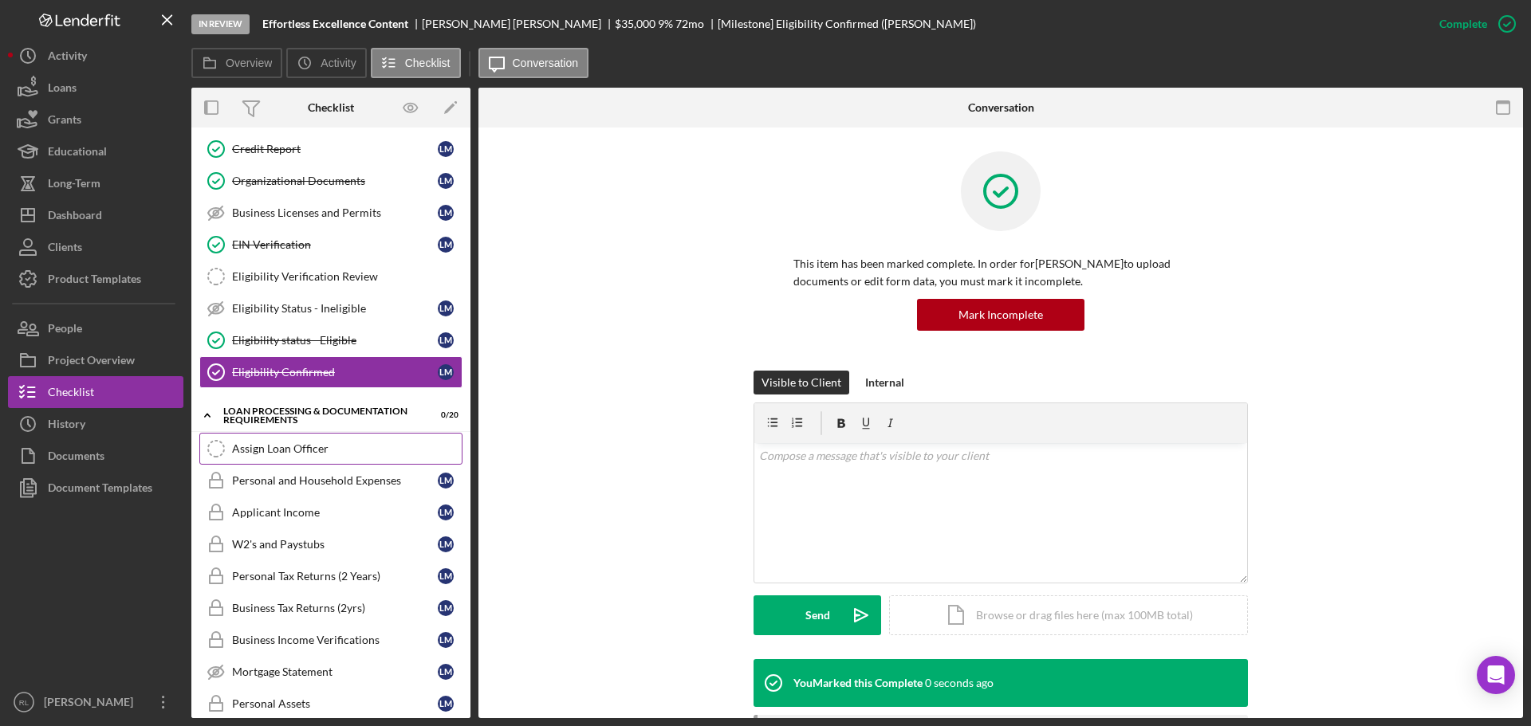
click at [283, 450] on div "Assign Loan Officer" at bounding box center [347, 449] width 230 height 13
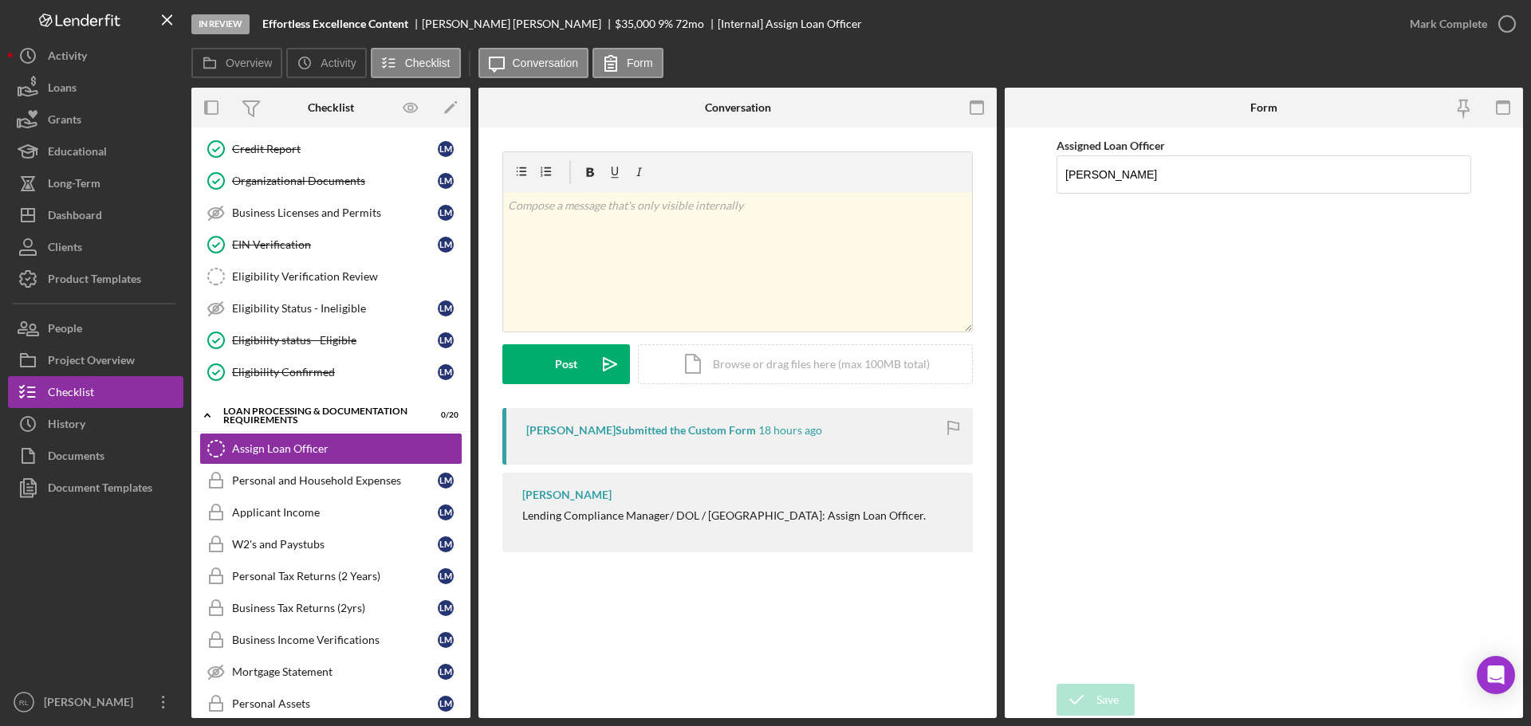
click at [1493, 7] on div "Mark Complete" at bounding box center [1458, 24] width 129 height 48
click at [1489, 12] on icon "button" at bounding box center [1507, 24] width 40 height 40
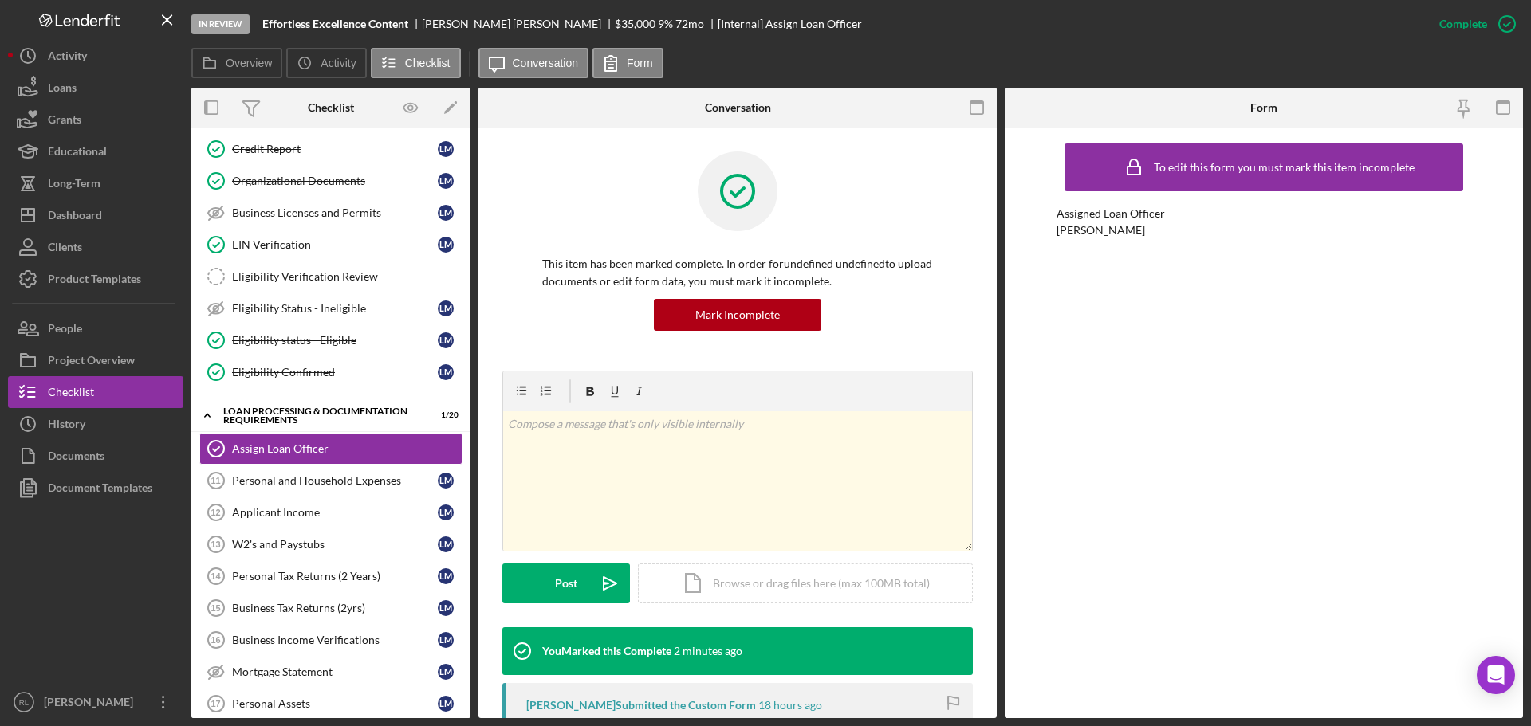
click at [1158, 347] on div "To edit this form you must mark this item incomplete Assigned Loan Officer [PER…" at bounding box center [1263, 423] width 415 height 575
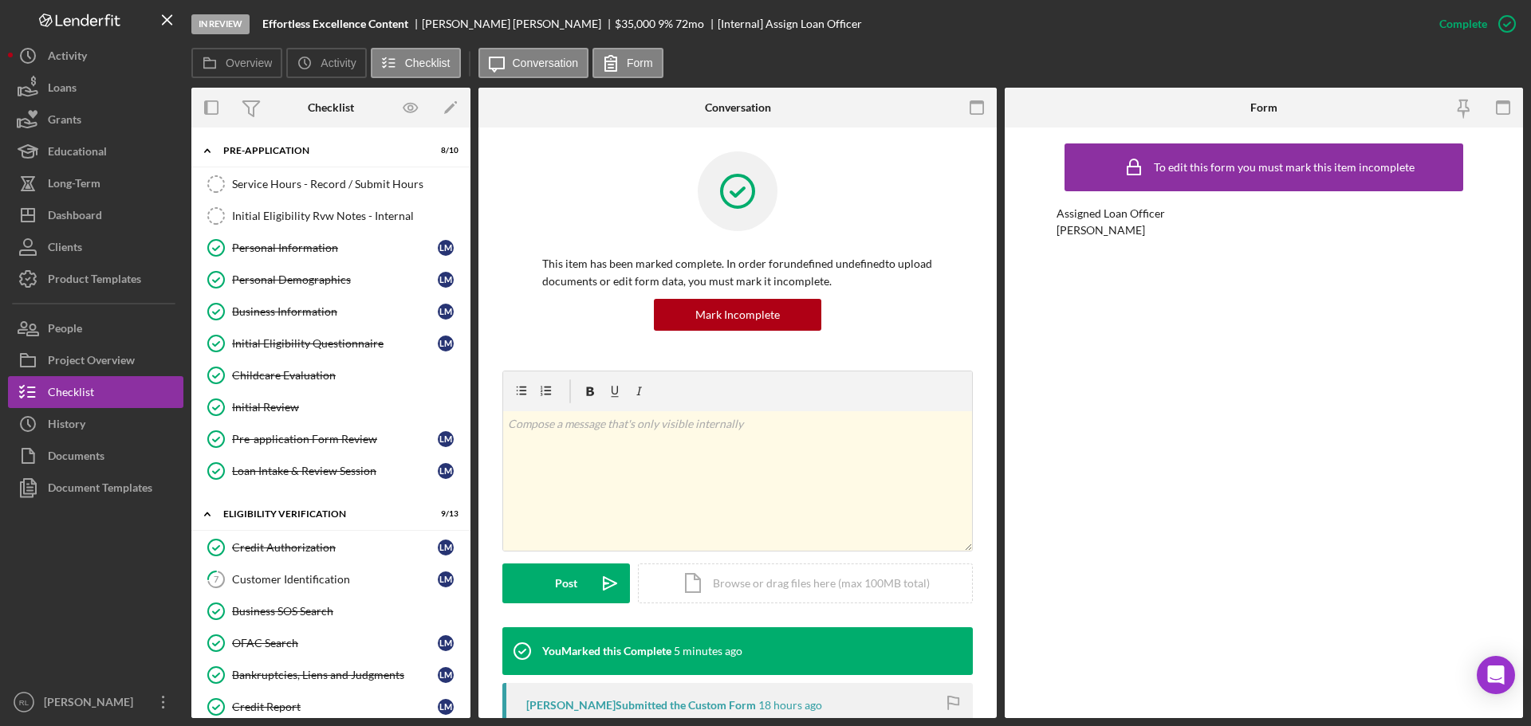
drag, startPoint x: 313, startPoint y: 248, endPoint x: 659, endPoint y: 453, distance: 402.2
click at [313, 248] on div "Personal Information" at bounding box center [335, 248] width 206 height 13
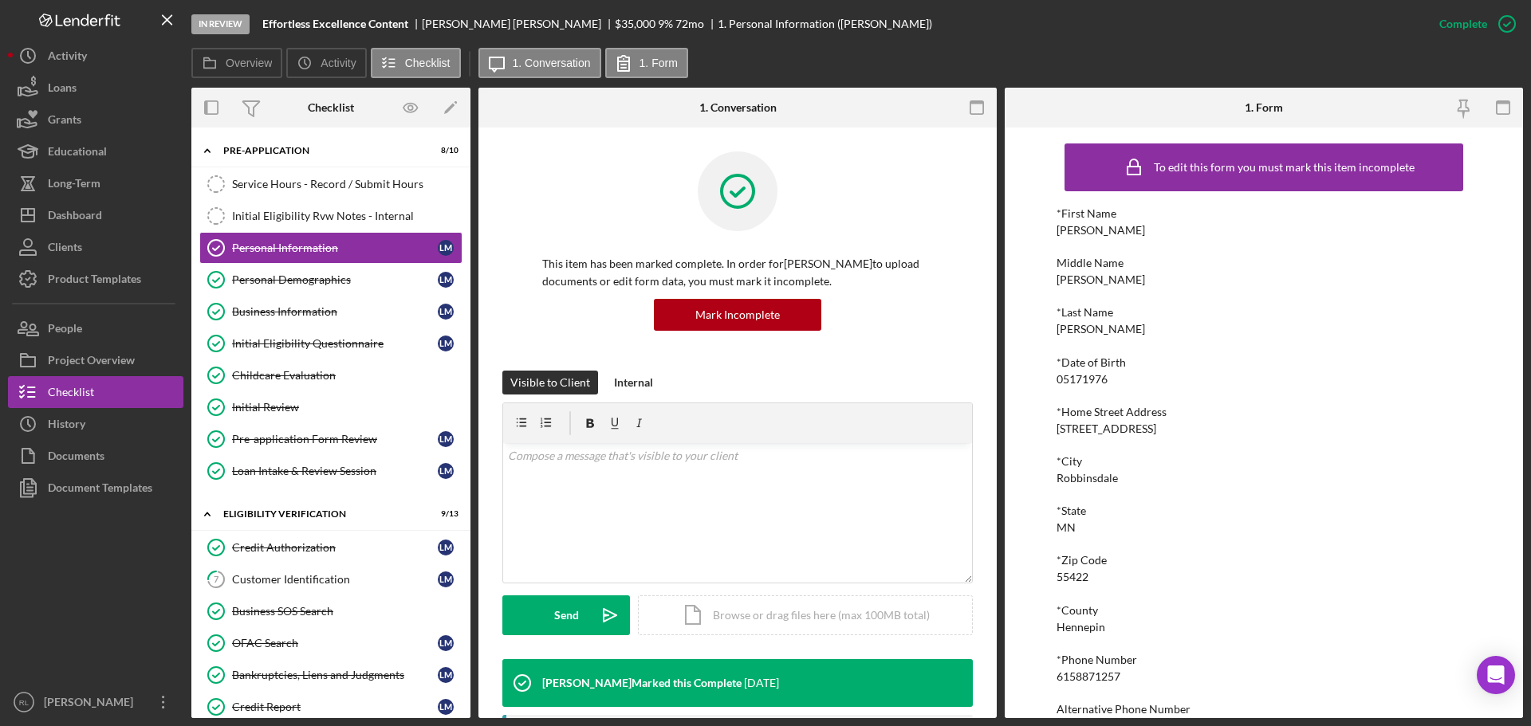
click at [569, 280] on p "This item has been marked complete. In order for [PERSON_NAME] to upload docume…" at bounding box center [737, 273] width 391 height 36
click at [80, 220] on div "Dashboard" at bounding box center [75, 217] width 54 height 36
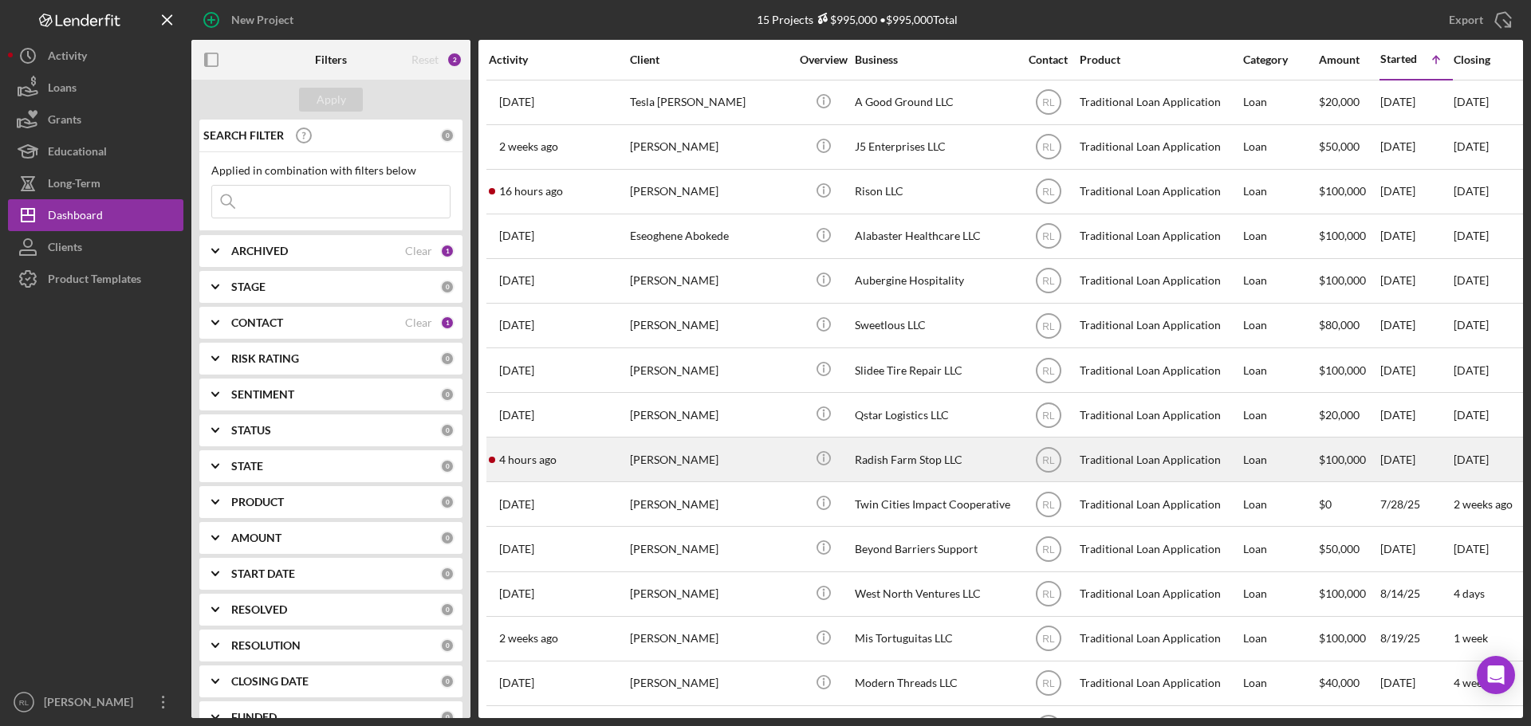
click at [671, 459] on div "[PERSON_NAME]" at bounding box center [709, 460] width 159 height 42
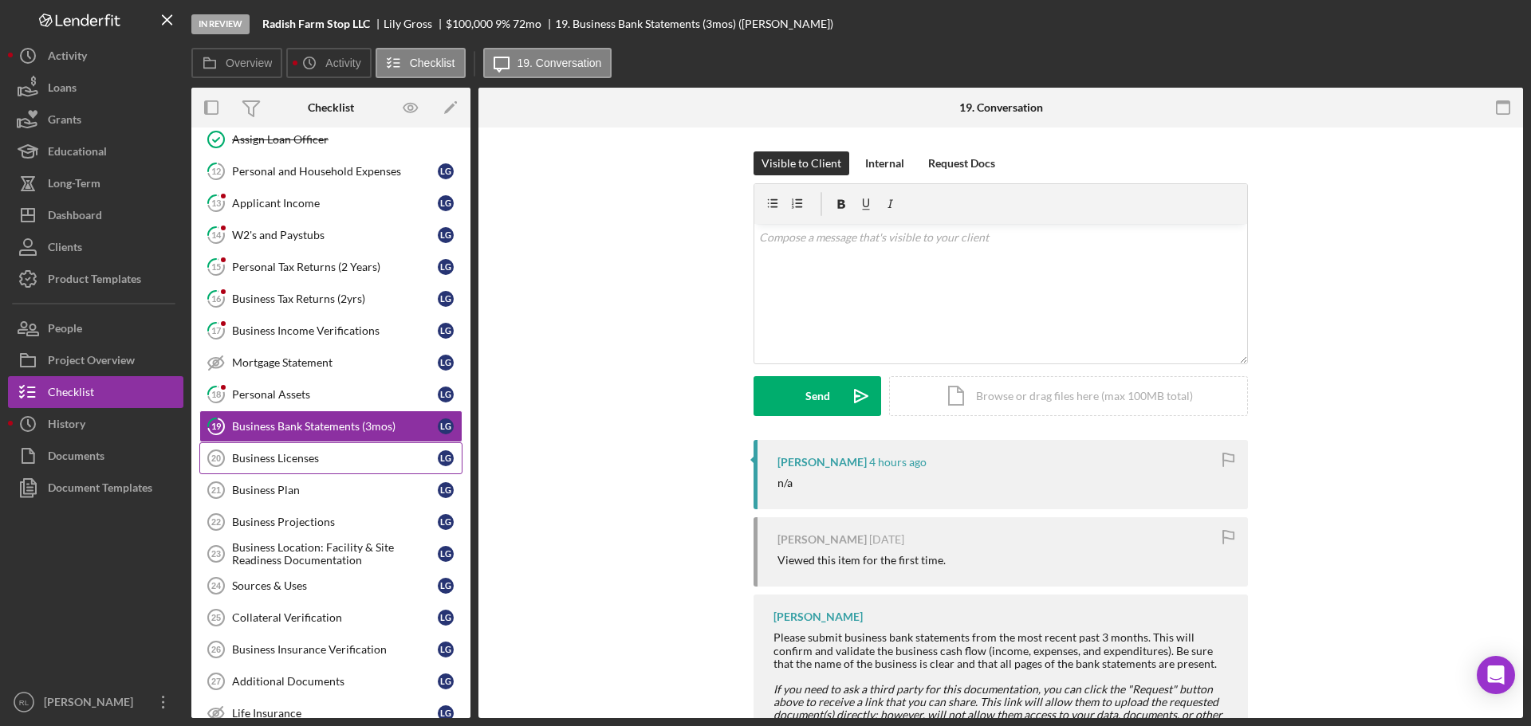
scroll to position [120, 0]
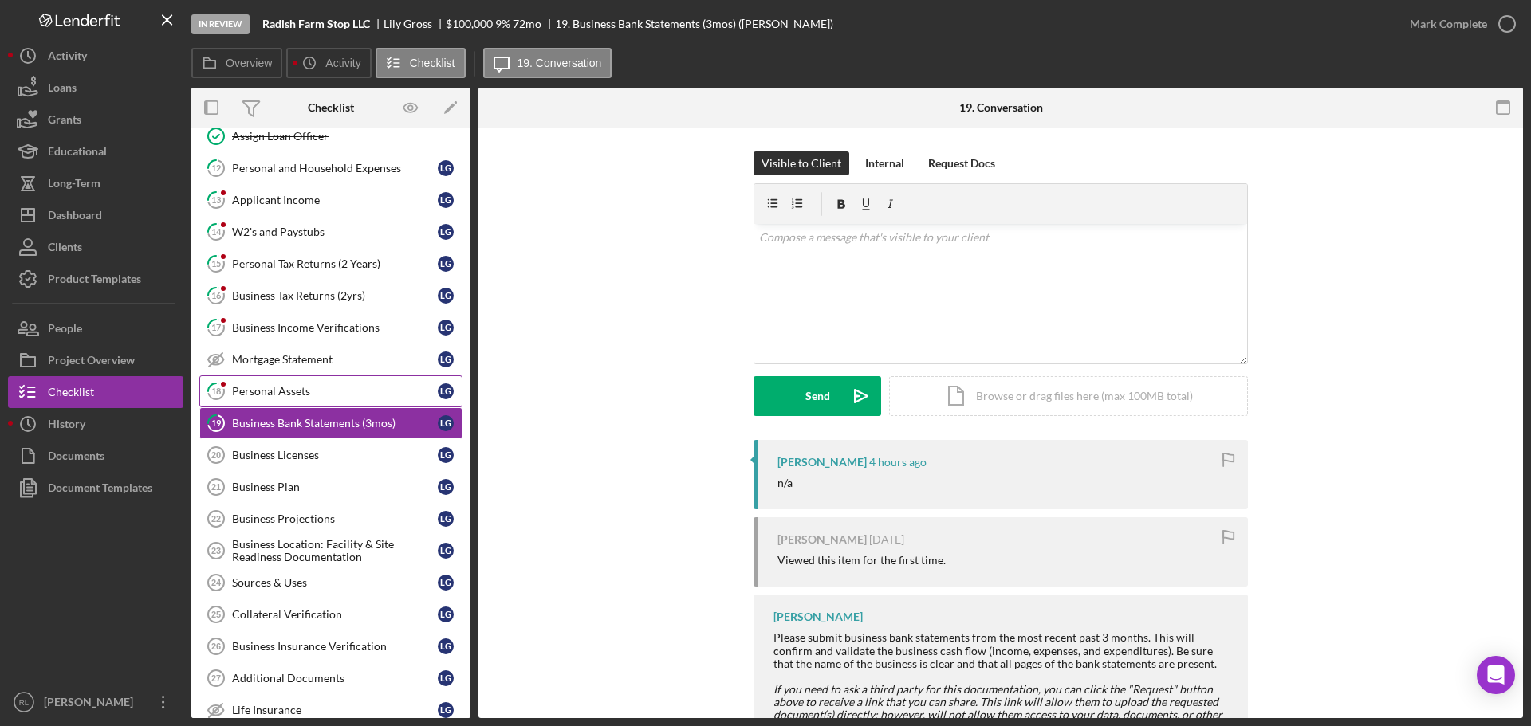
click at [295, 395] on div "Personal Assets" at bounding box center [335, 391] width 206 height 13
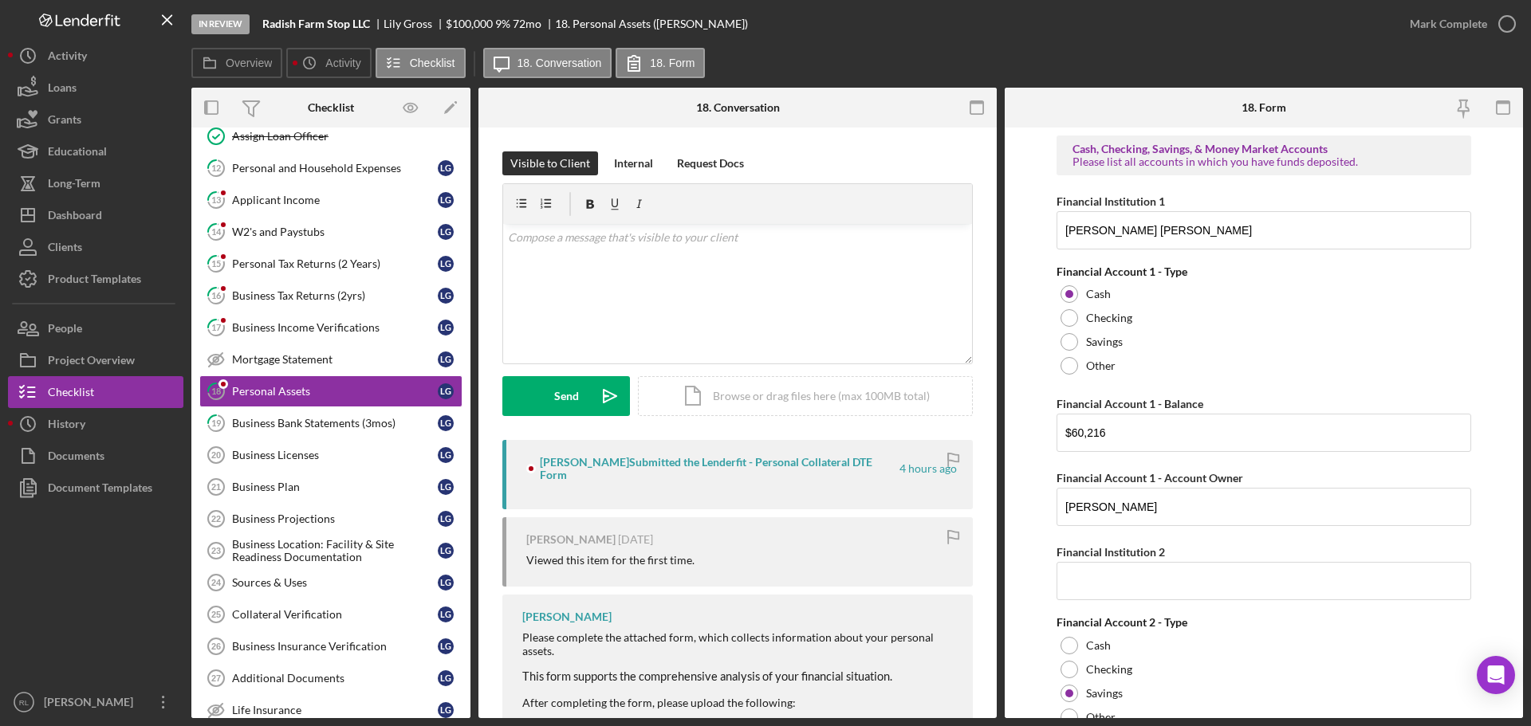
click at [656, 517] on div "[PERSON_NAME] [DATE] Viewed this item for the first time." at bounding box center [737, 551] width 470 height 69
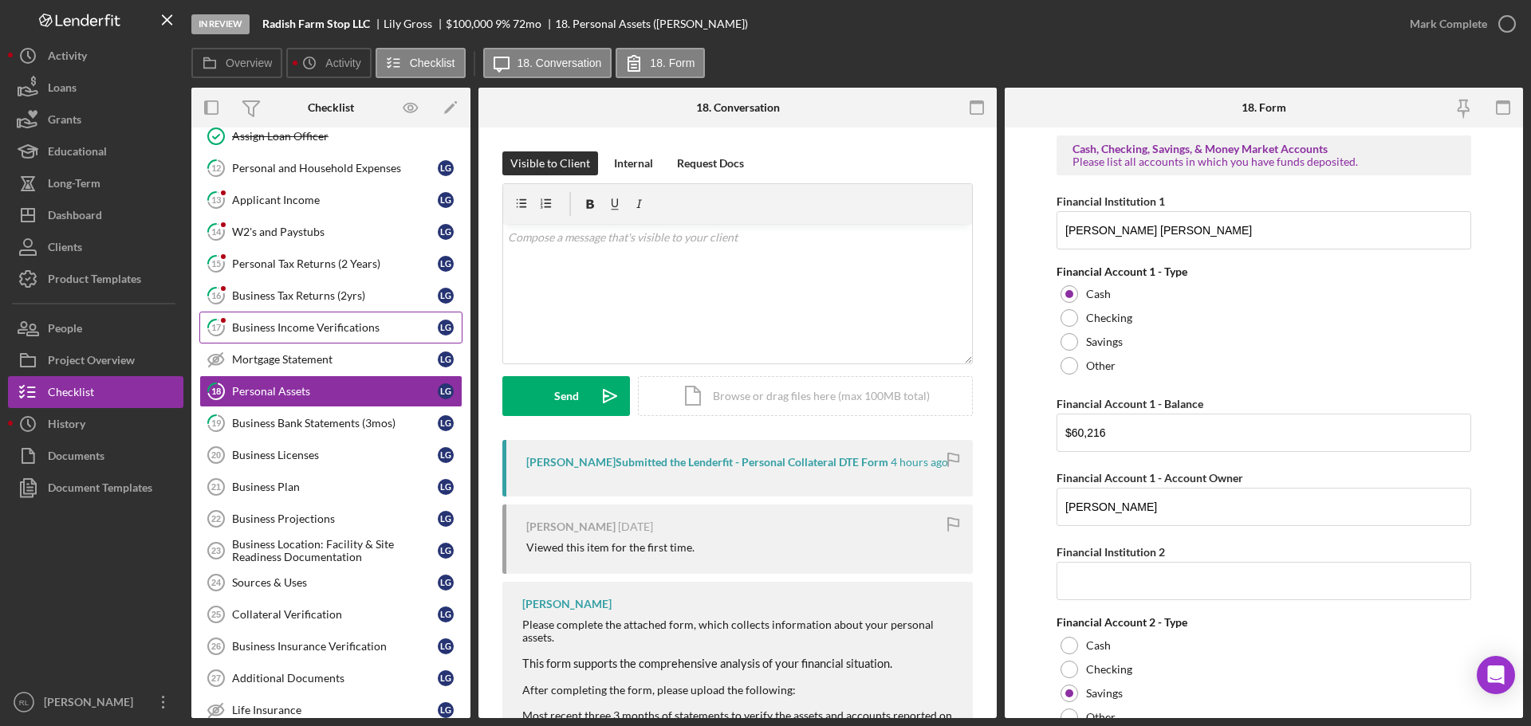
click at [320, 329] on div "Business Income Verifications" at bounding box center [335, 327] width 206 height 13
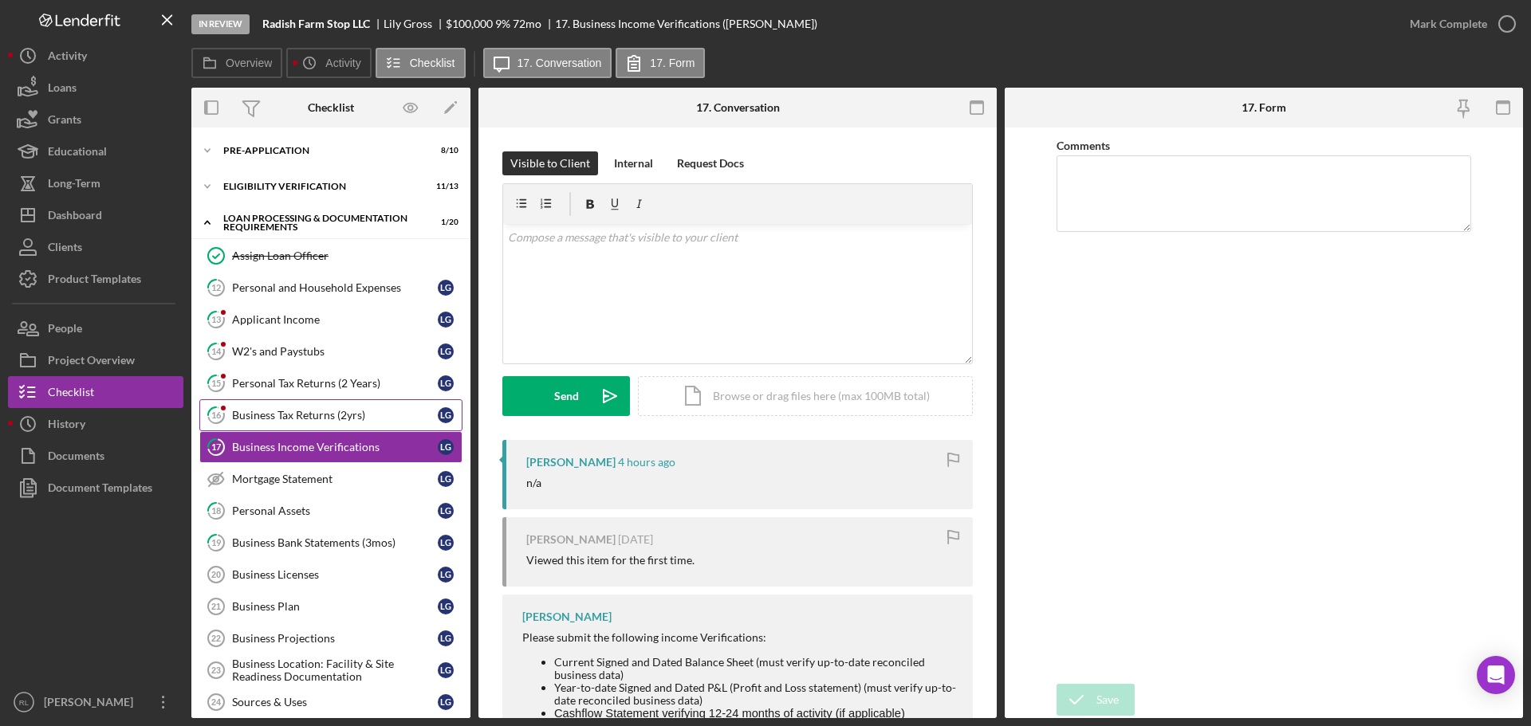
click at [293, 419] on div "Business Tax Returns (2yrs)" at bounding box center [335, 415] width 206 height 13
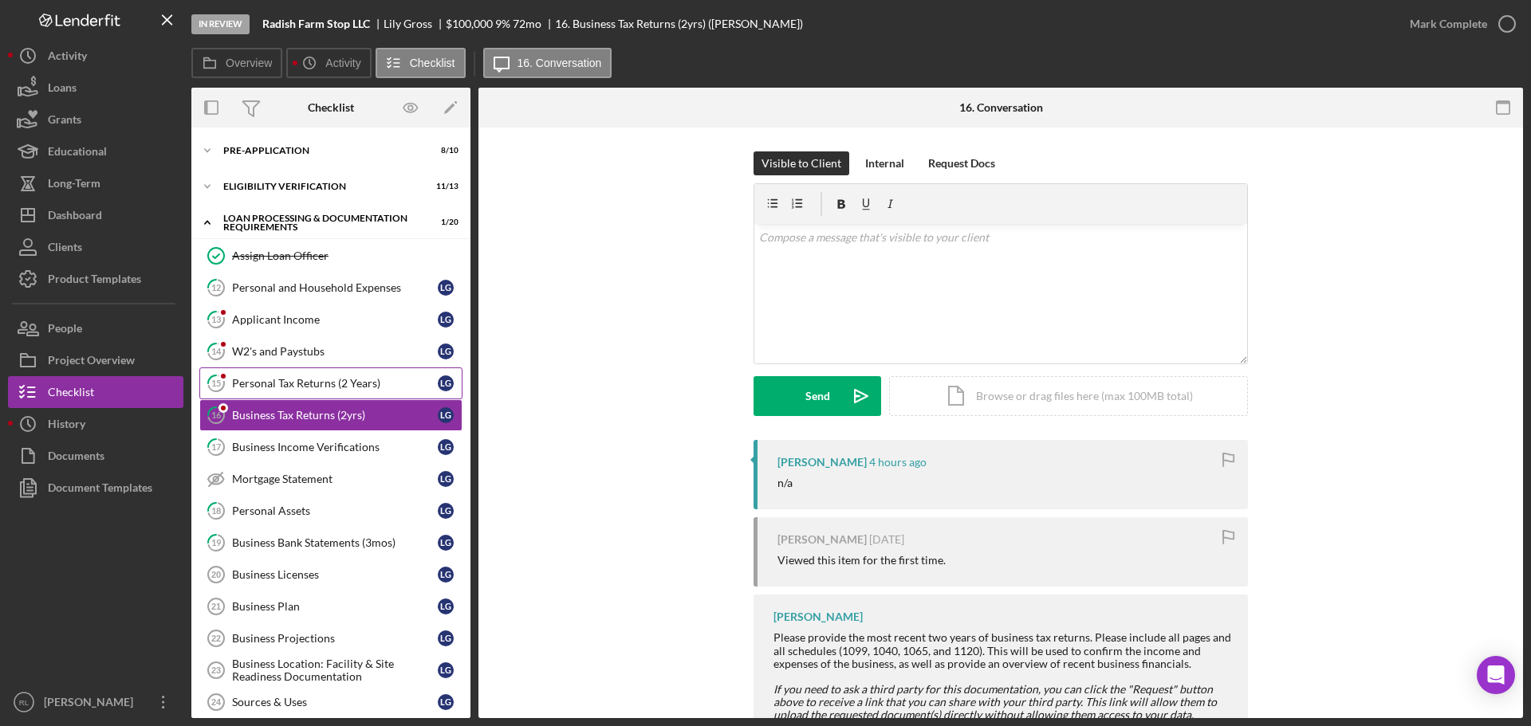
click at [301, 384] on div "Personal Tax Returns (2 Years)" at bounding box center [335, 383] width 206 height 13
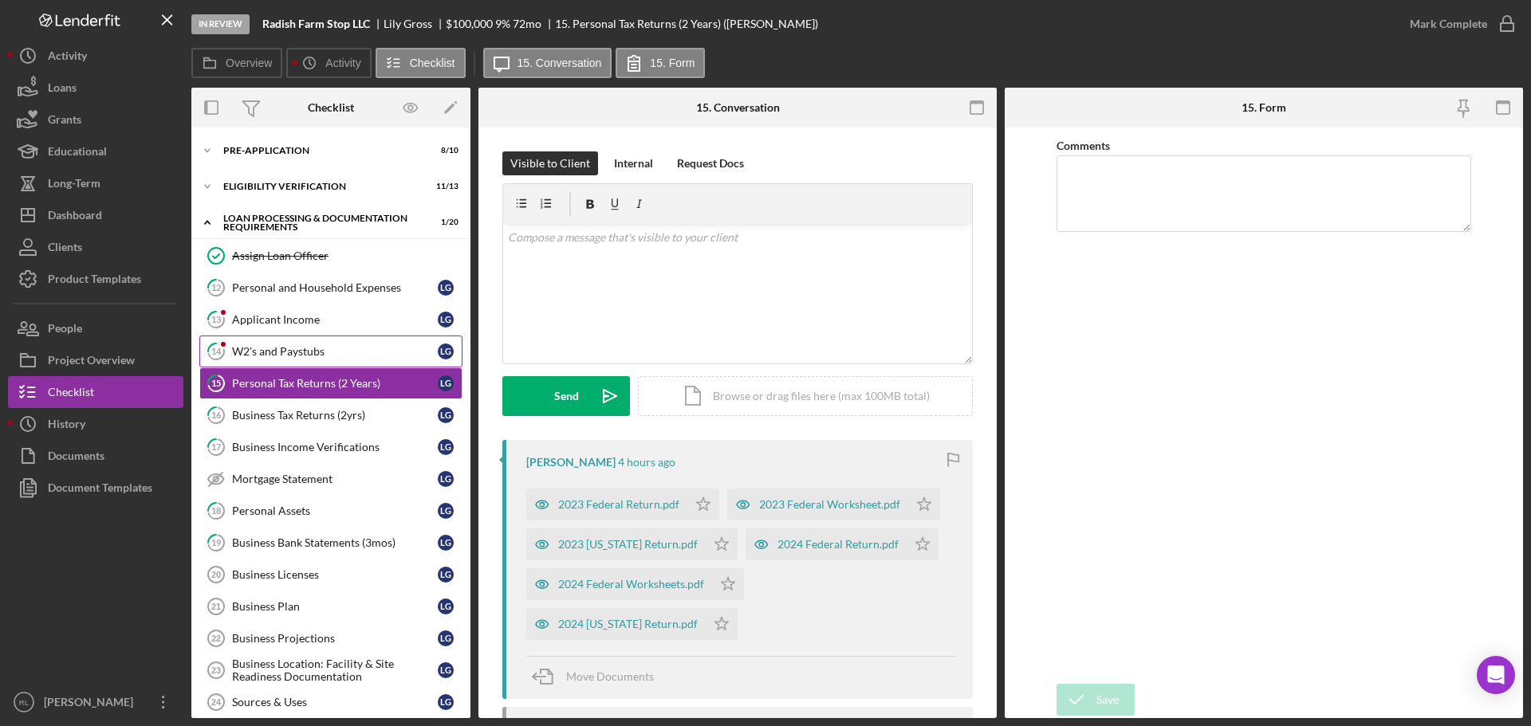
click at [292, 352] on div "W2's and Paystubs" at bounding box center [335, 351] width 206 height 13
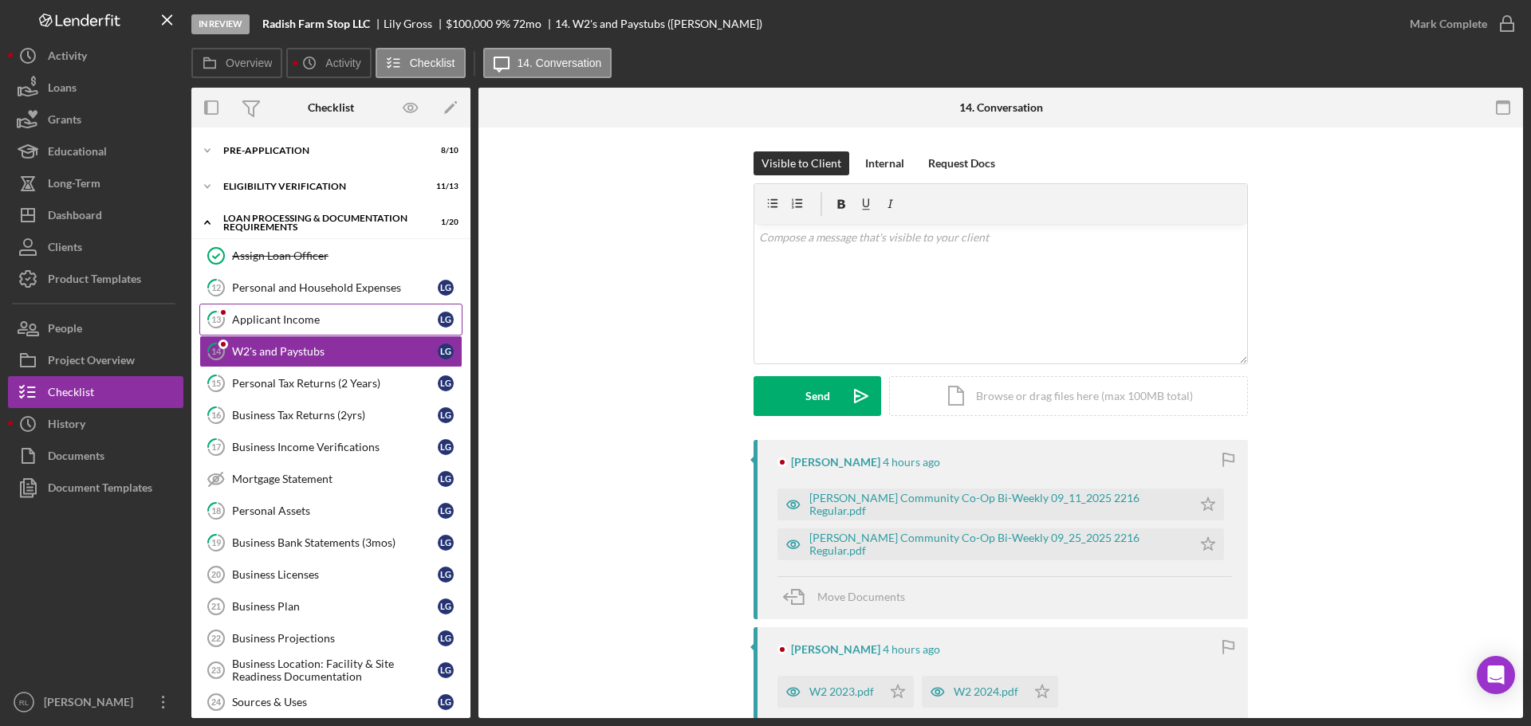
click at [311, 325] on div "Applicant Income" at bounding box center [335, 319] width 206 height 13
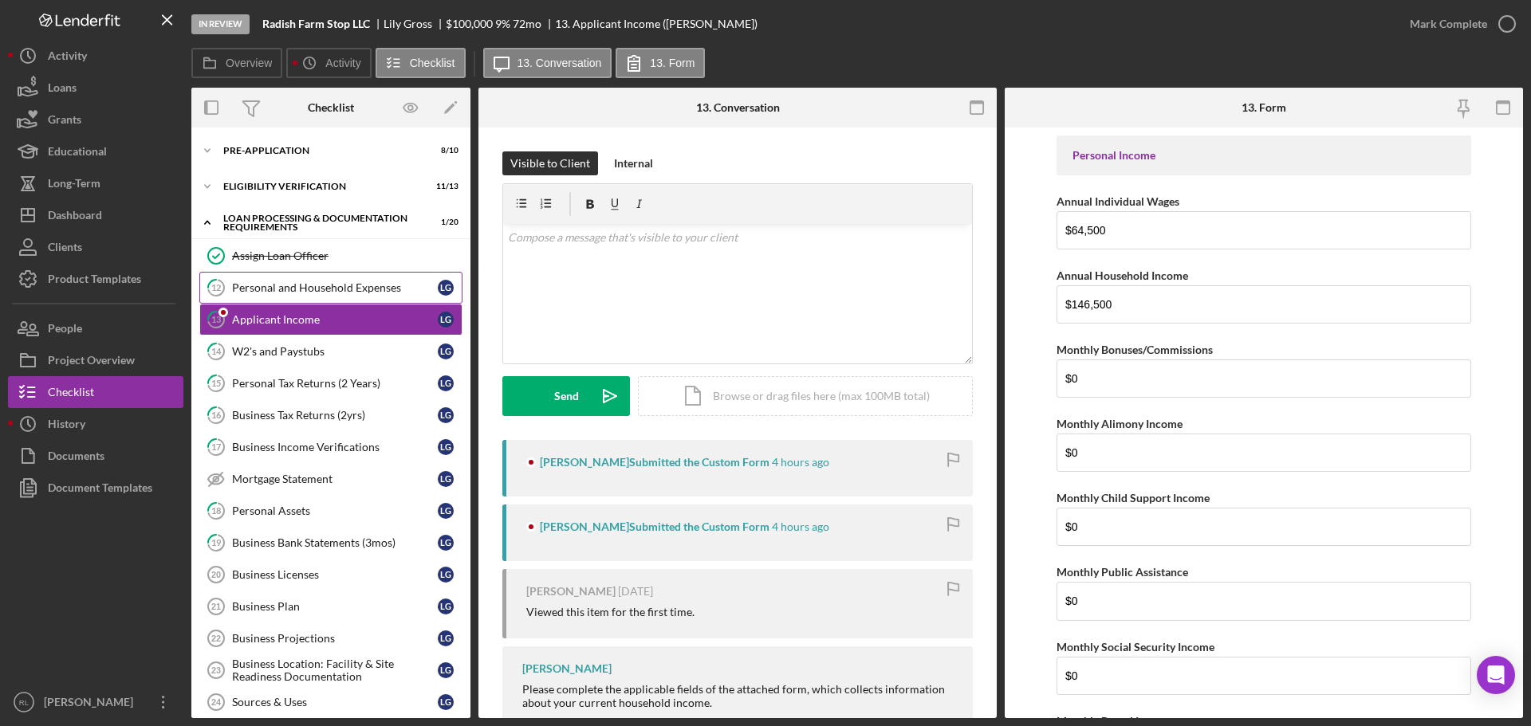
click at [316, 298] on link "12 Personal and Household Expenses L G" at bounding box center [330, 288] width 263 height 32
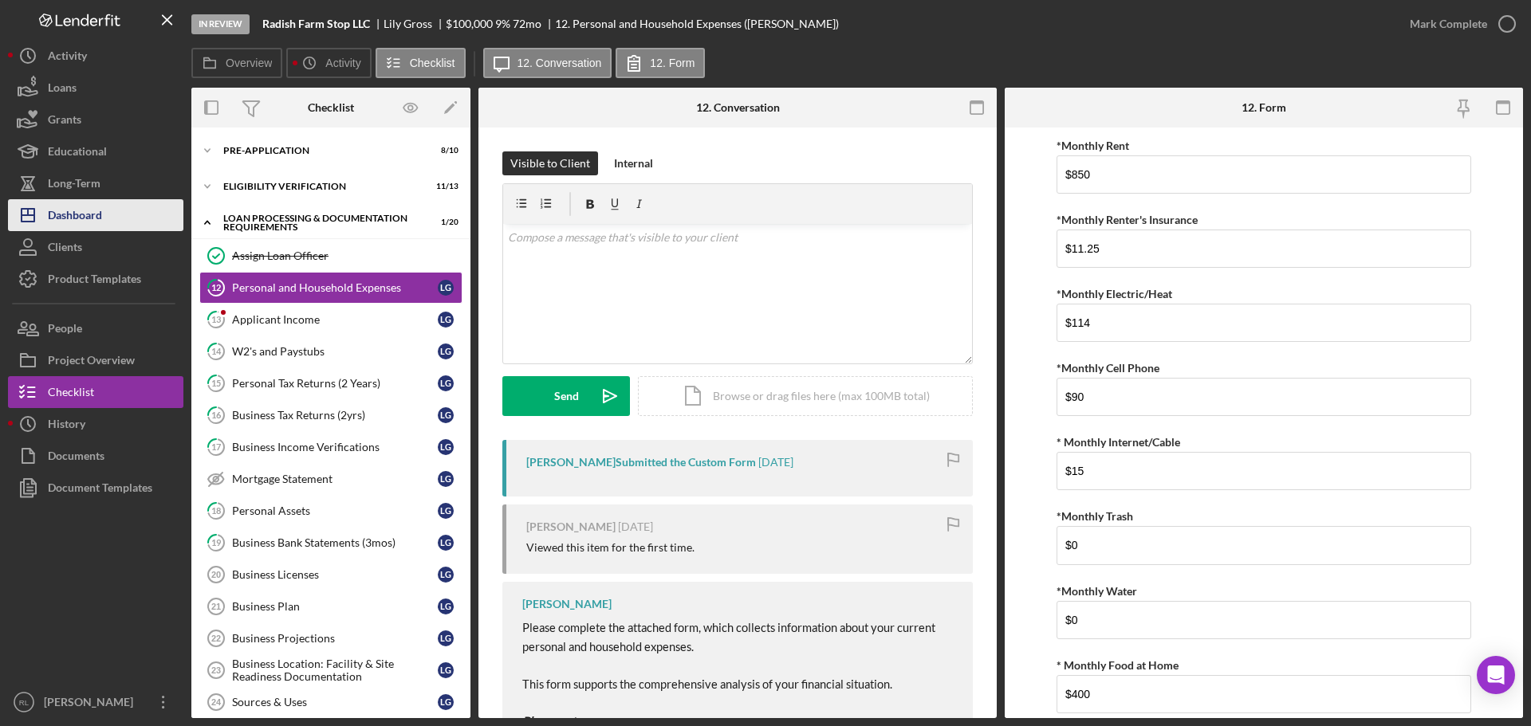
click at [87, 209] on div "Dashboard" at bounding box center [75, 217] width 54 height 36
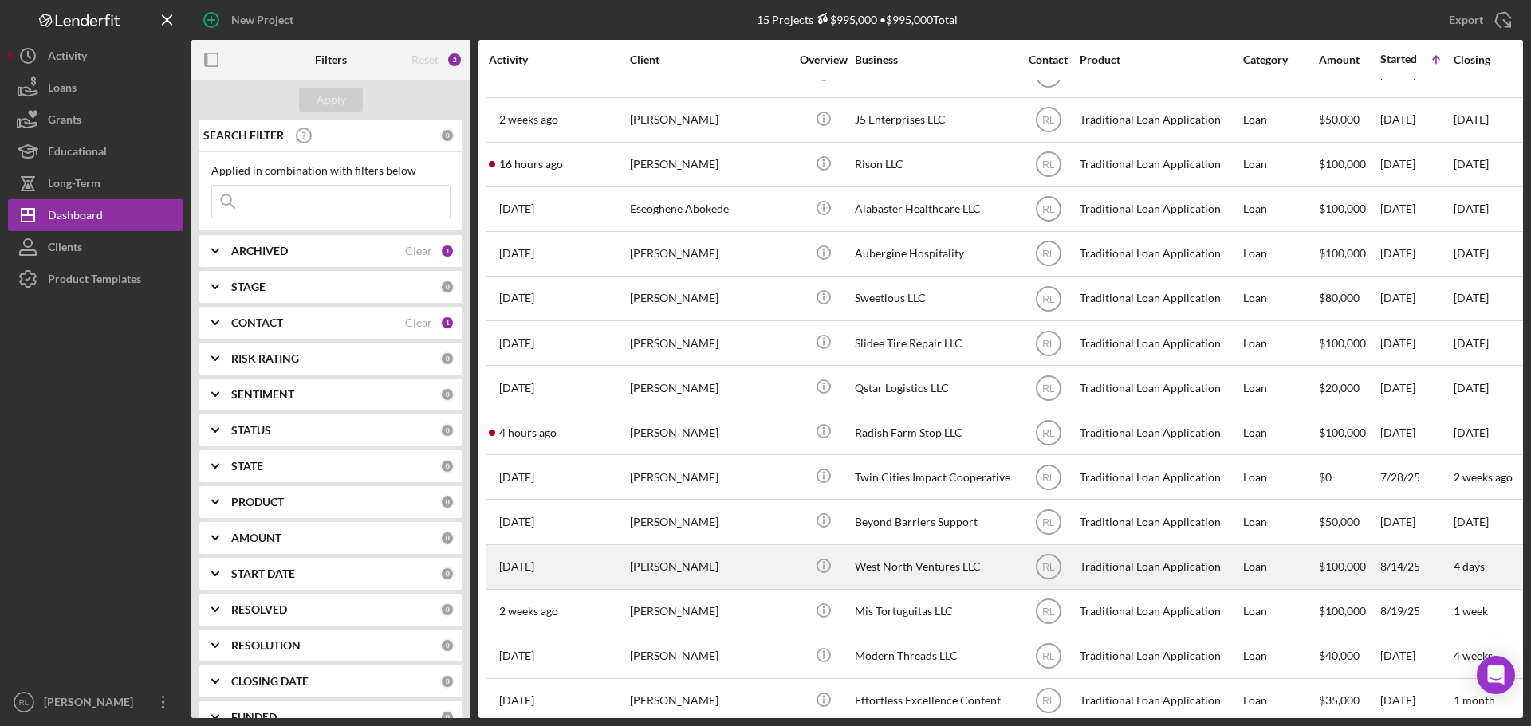
scroll to position [53, 0]
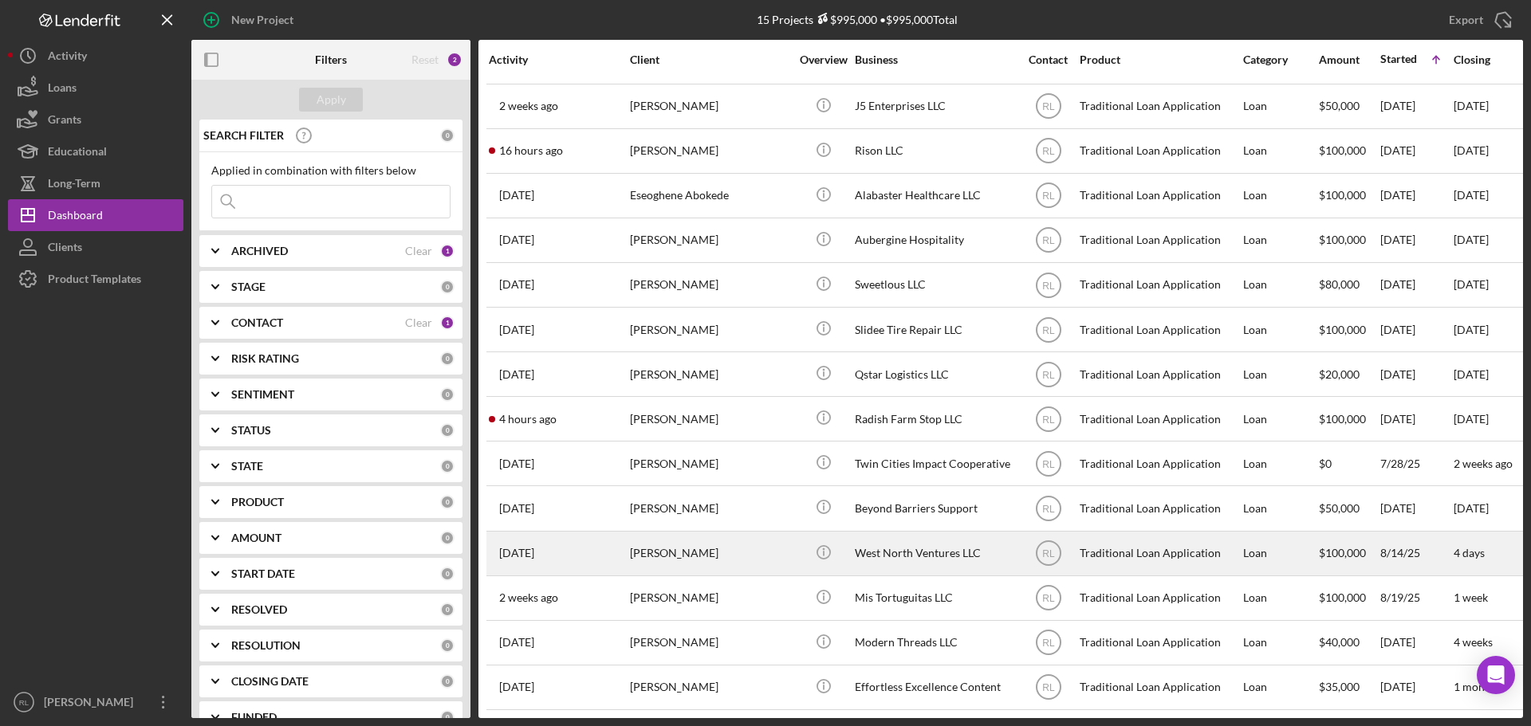
click at [734, 541] on div "[PERSON_NAME]" at bounding box center [709, 554] width 159 height 42
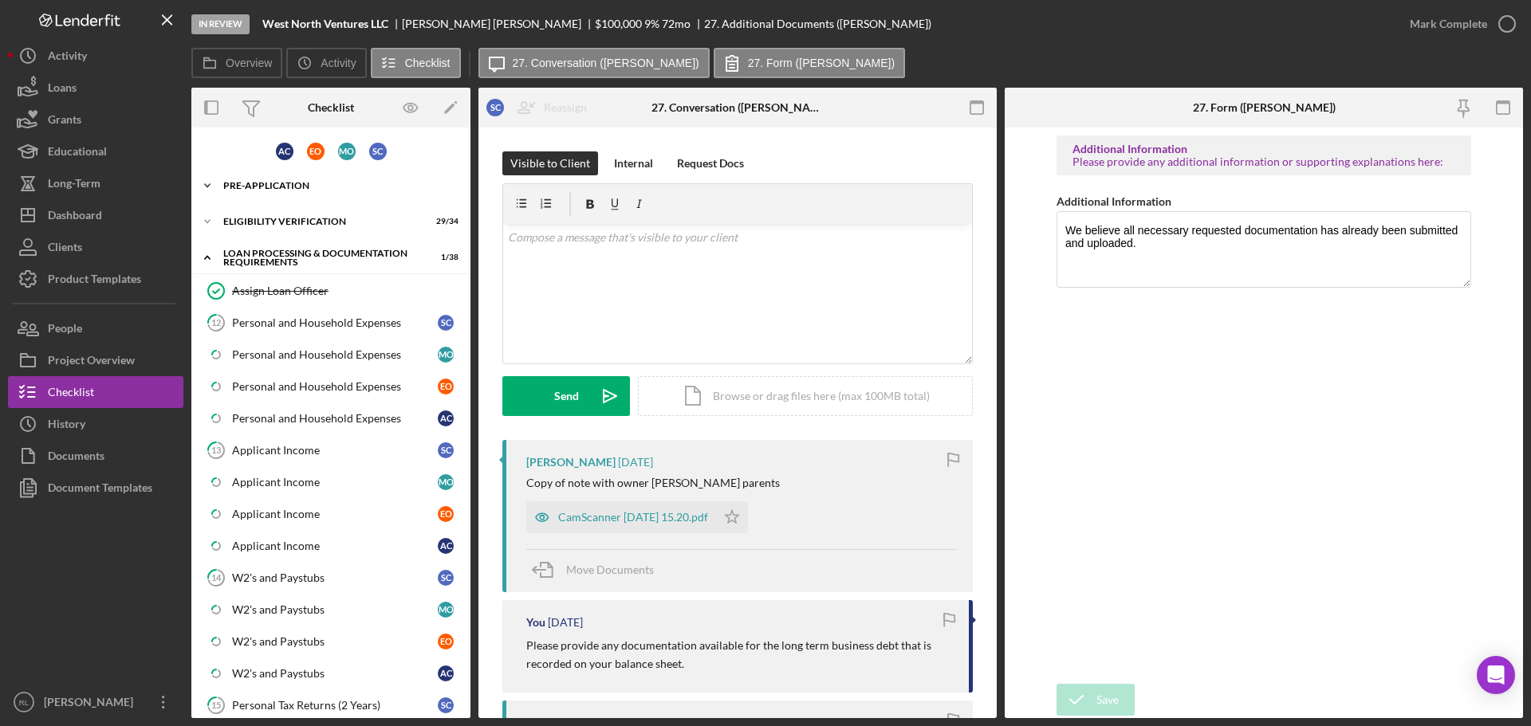
click at [262, 188] on div "Pre-Application" at bounding box center [336, 186] width 227 height 10
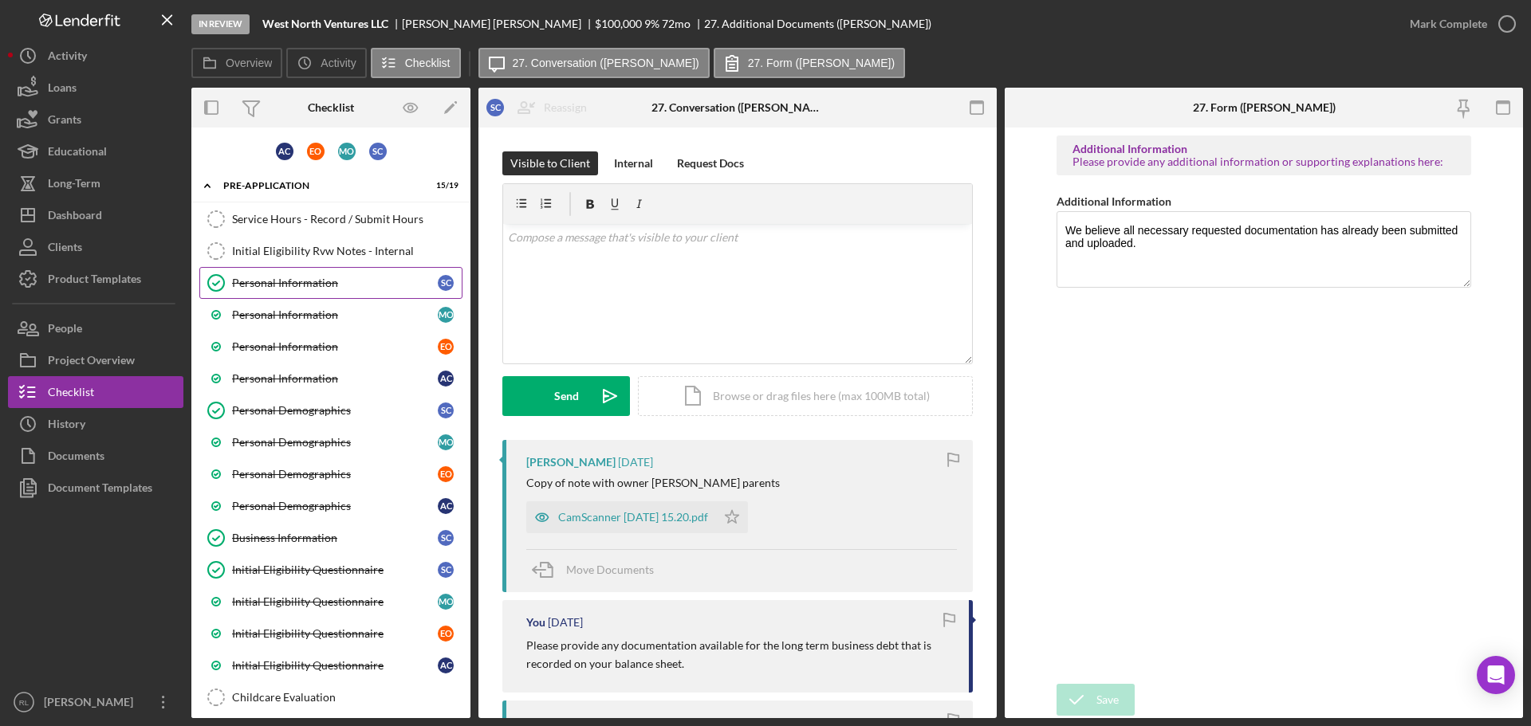
click at [302, 291] on link "Personal Information Personal Information S C" at bounding box center [330, 283] width 263 height 32
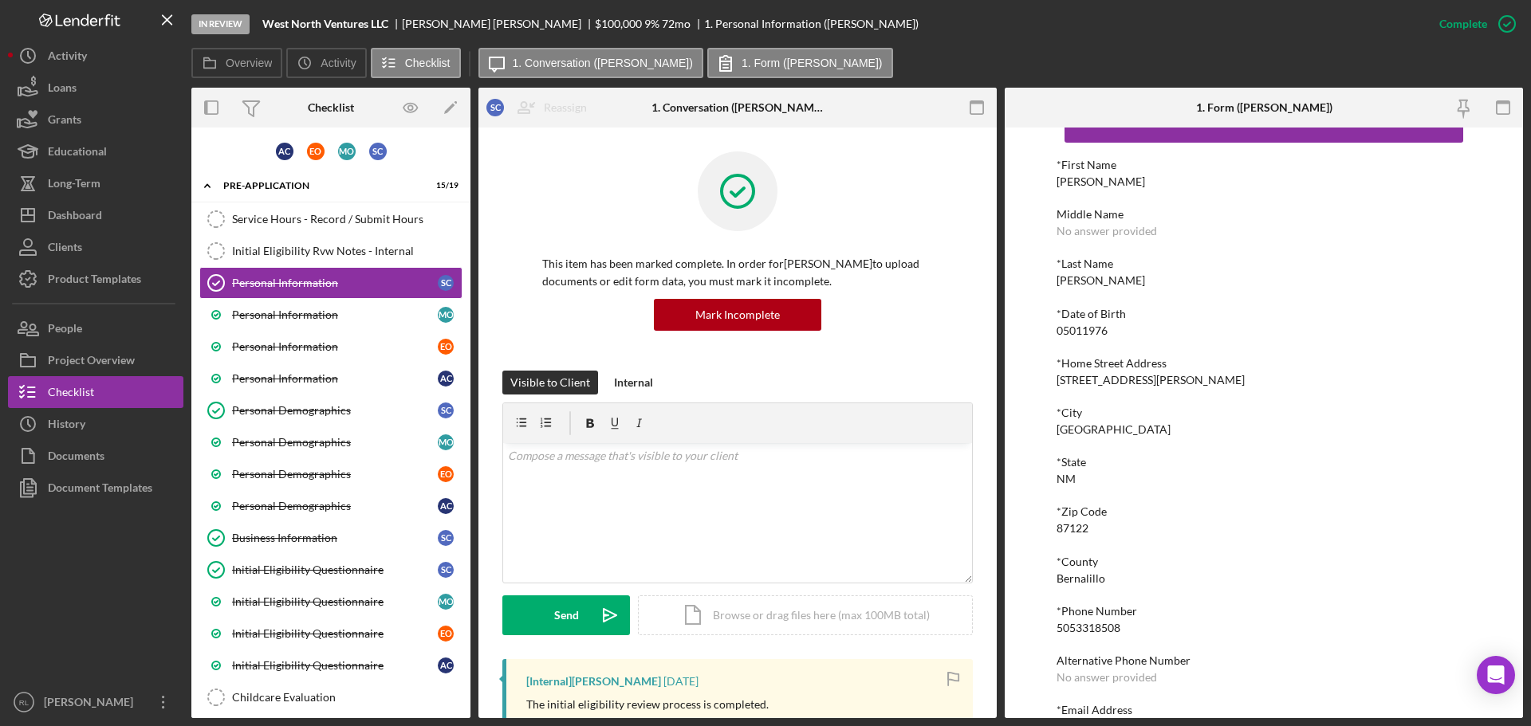
scroll to position [88, 0]
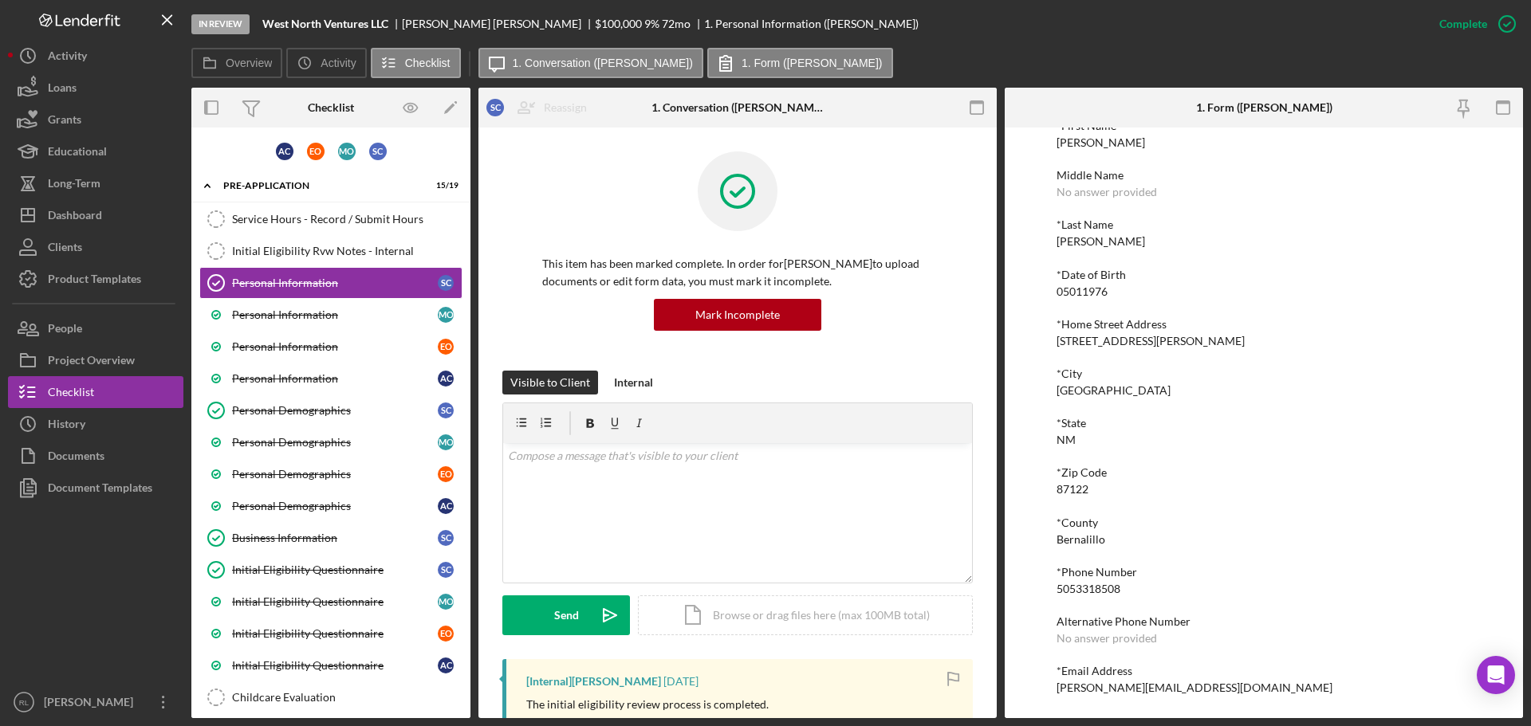
click at [1159, 541] on div "*County Bernalillo" at bounding box center [1263, 532] width 415 height 30
click at [278, 210] on link "Service Hours - Record / Submit Hours Service Hours - Record / Submit Hours" at bounding box center [330, 219] width 263 height 32
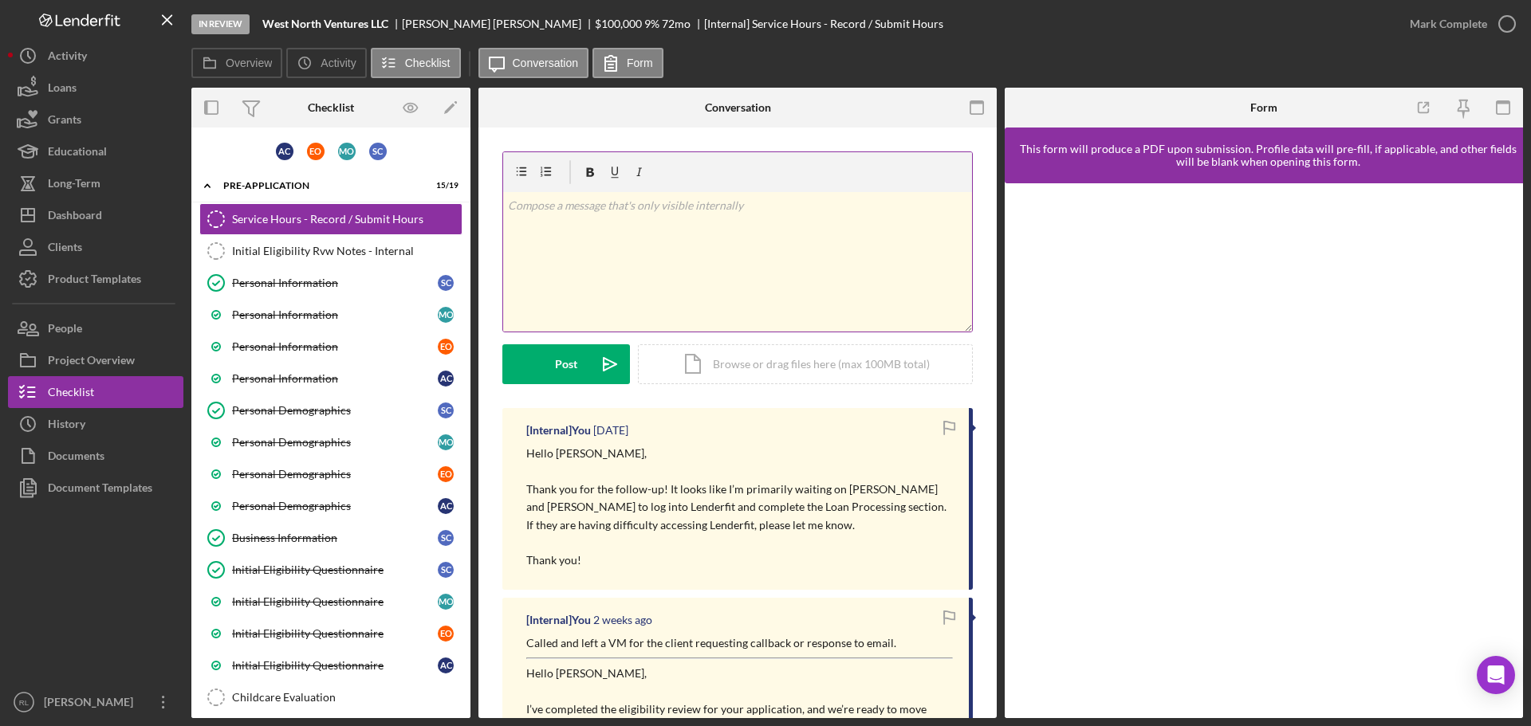
click at [659, 213] on p at bounding box center [738, 206] width 460 height 18
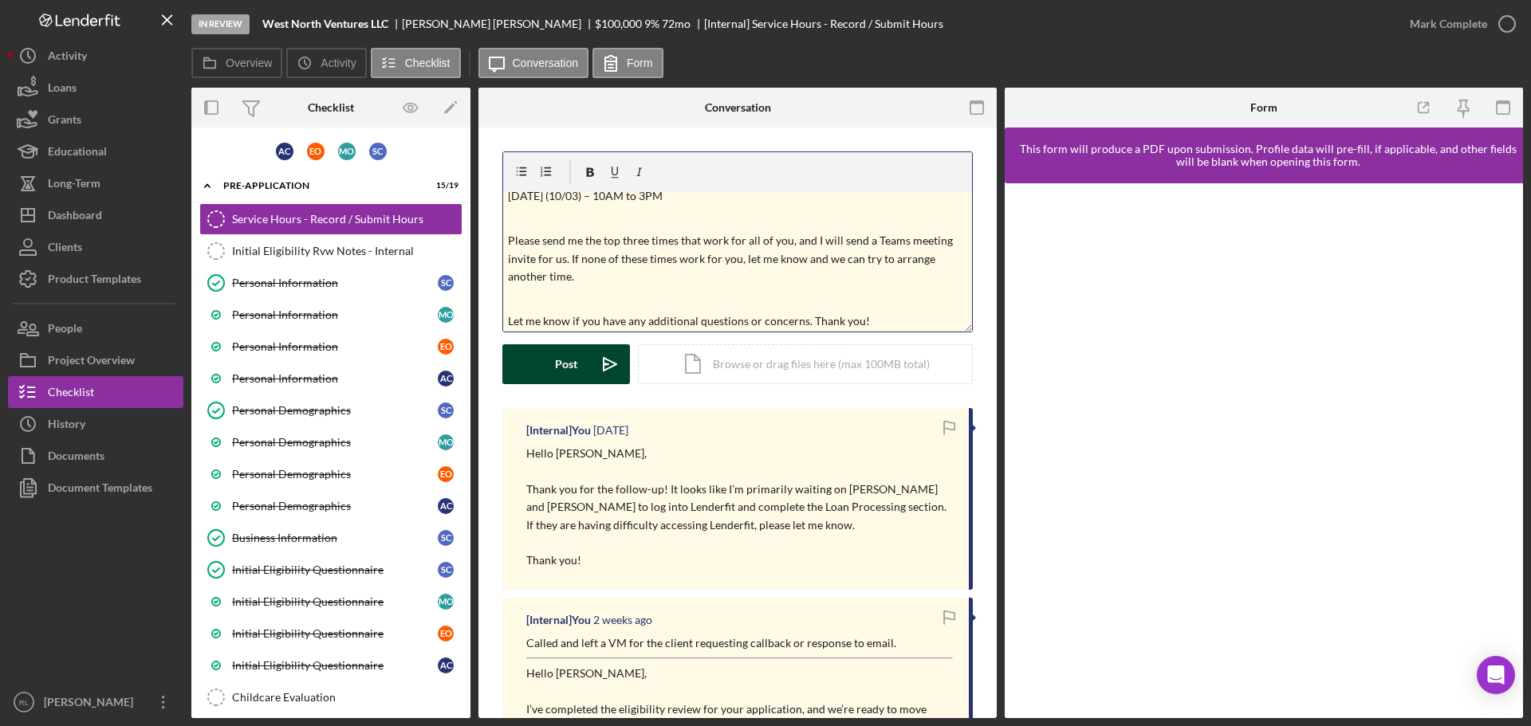
click at [568, 362] on div "Post" at bounding box center [566, 364] width 22 height 40
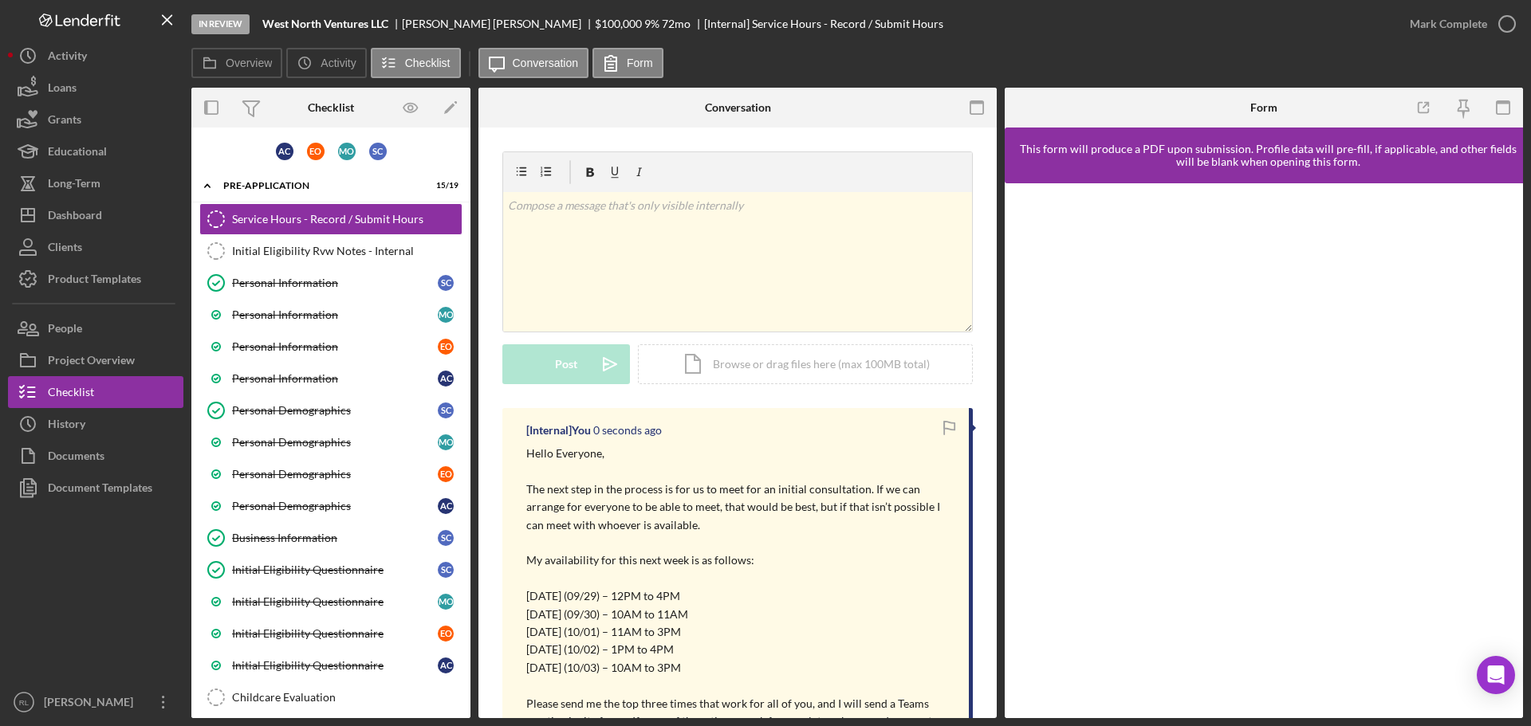
scroll to position [0, 0]
click at [106, 220] on button "Icon/Dashboard Dashboard" at bounding box center [95, 215] width 175 height 32
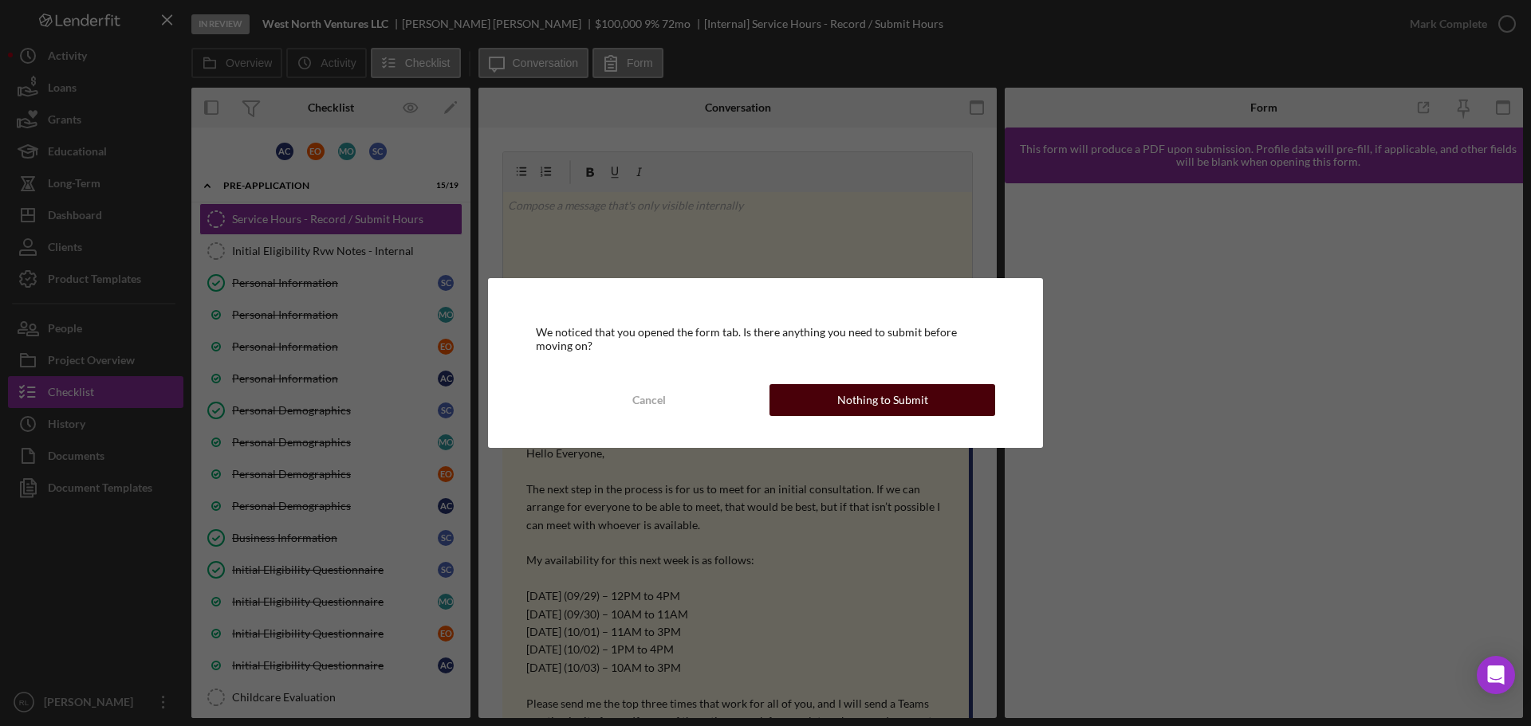
click at [845, 401] on div "Nothing to Submit" at bounding box center [882, 400] width 91 height 32
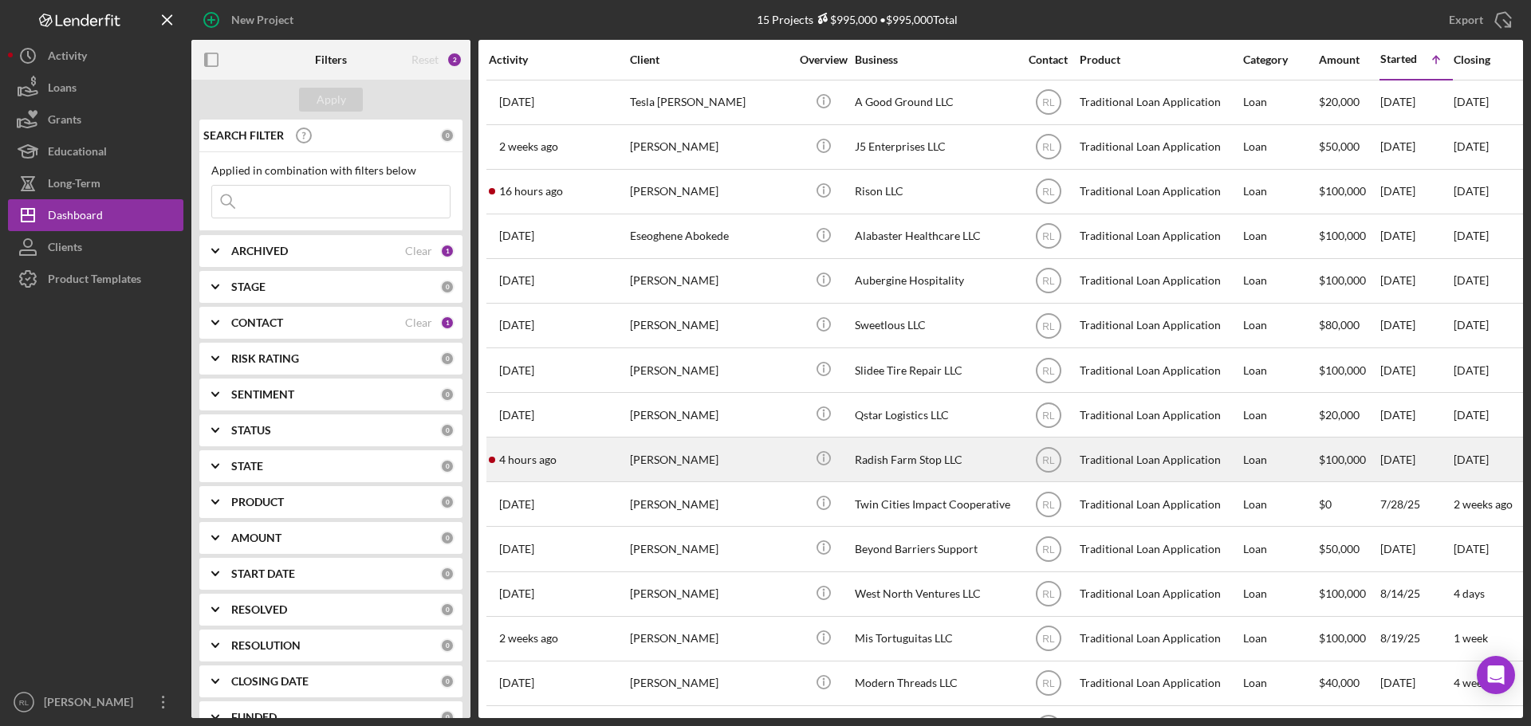
scroll to position [53, 0]
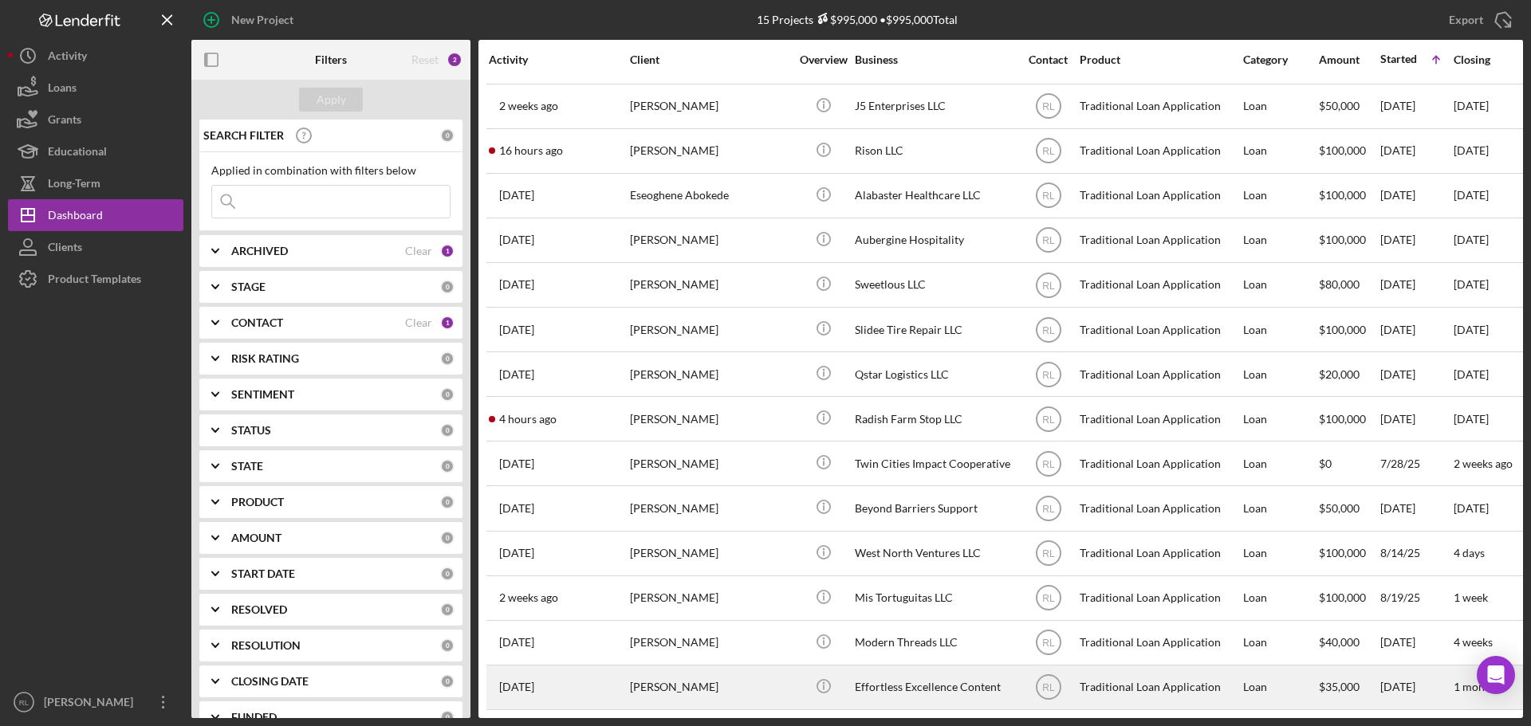
click at [711, 673] on div "[PERSON_NAME]" at bounding box center [709, 688] width 159 height 42
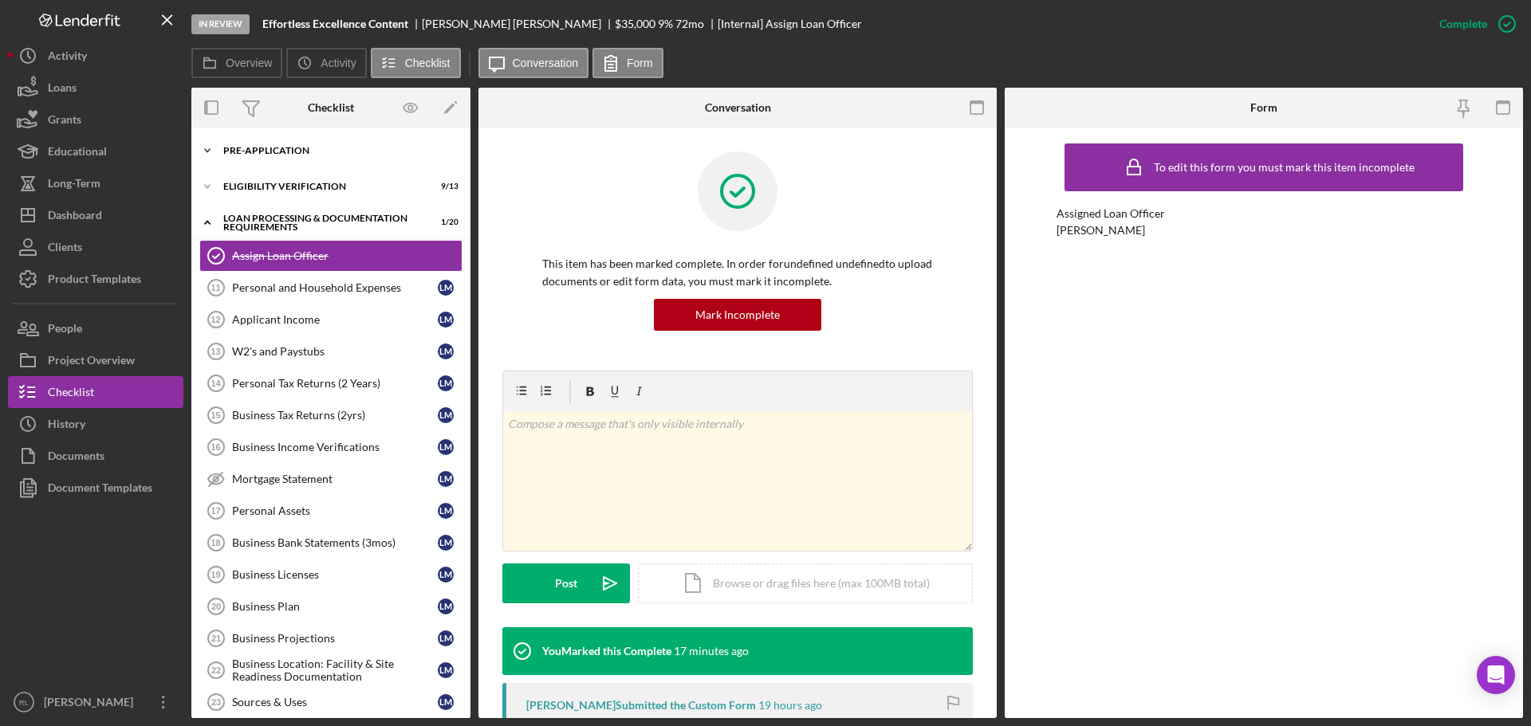
click at [309, 155] on div "Icon/Expander Pre-Application 8 / 10" at bounding box center [330, 151] width 279 height 32
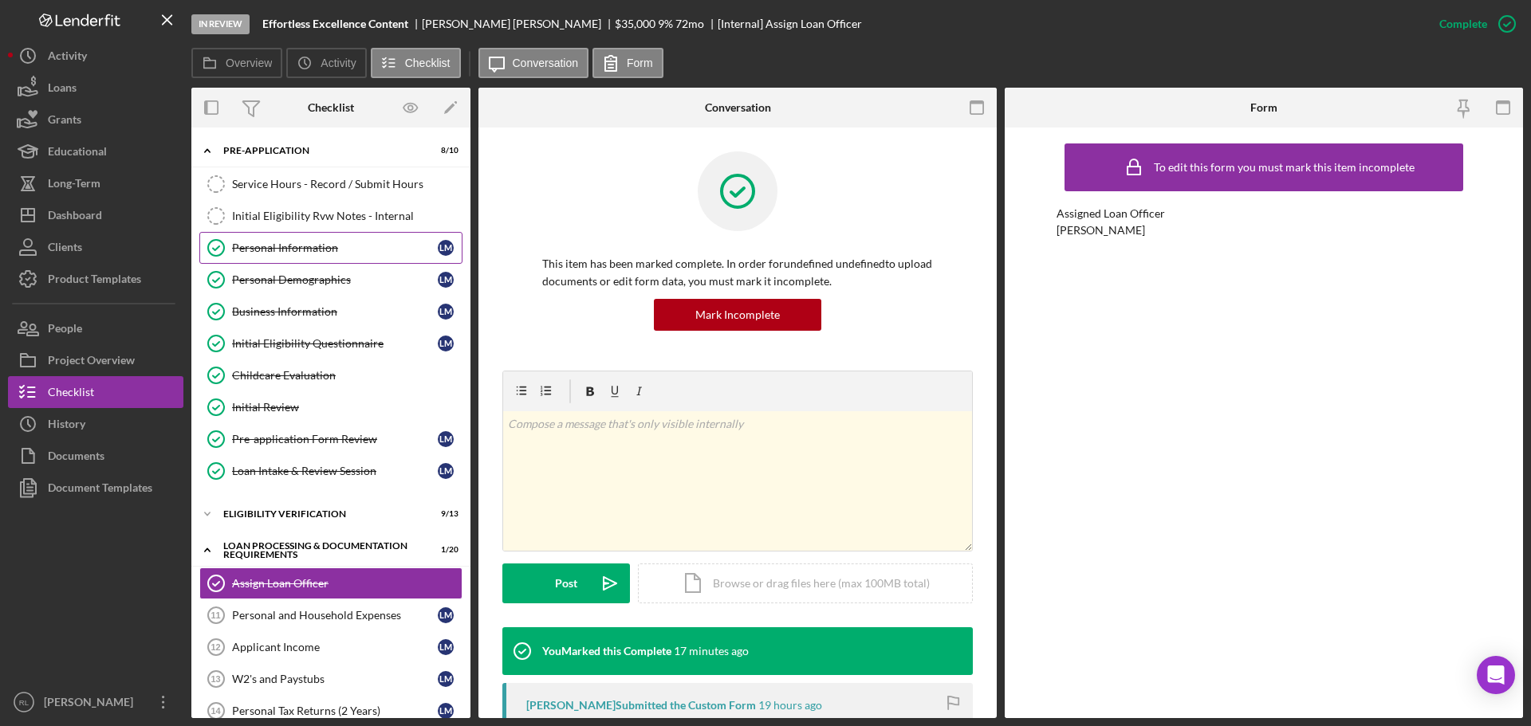
click at [310, 249] on div "Personal Information" at bounding box center [335, 248] width 206 height 13
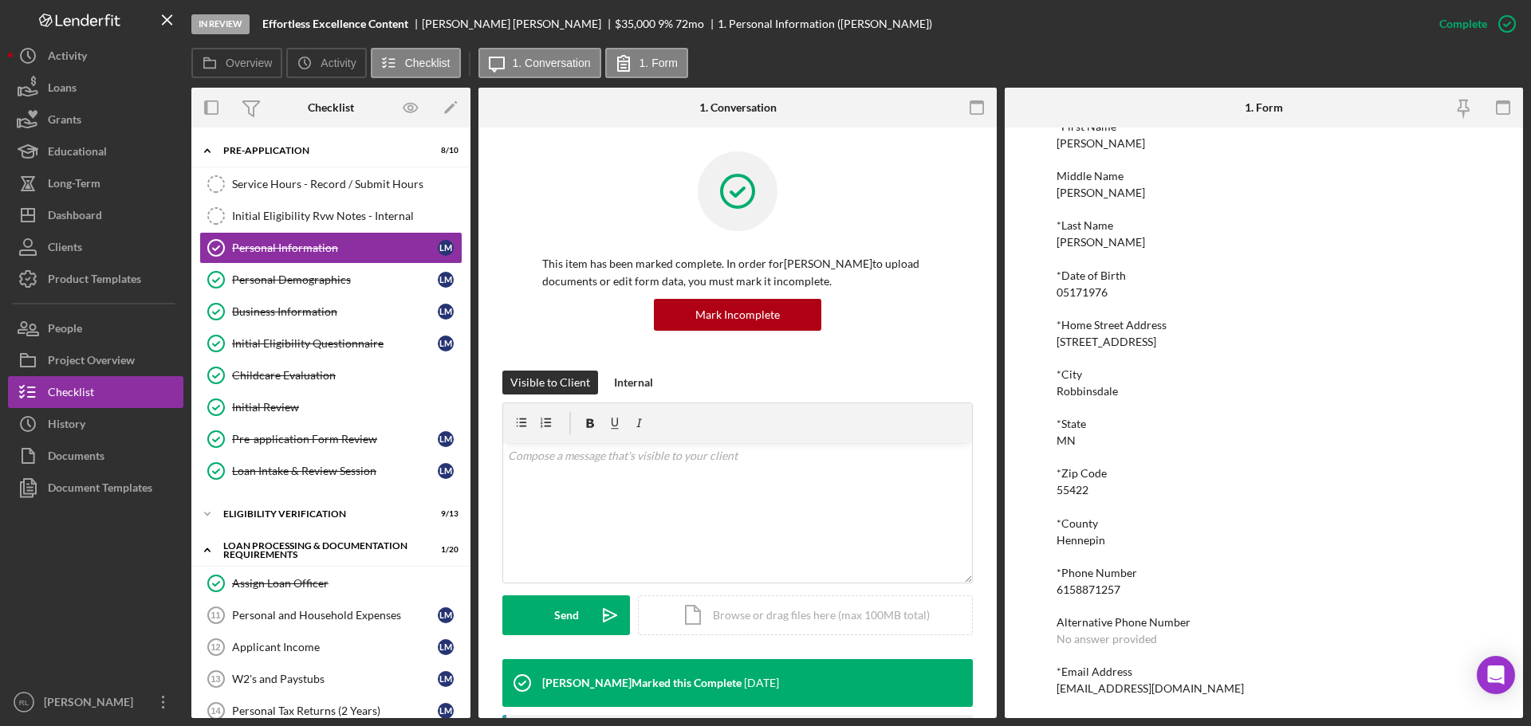
scroll to position [88, 0]
click at [1090, 592] on div "6158871257" at bounding box center [1088, 589] width 64 height 13
copy div "6158871257"
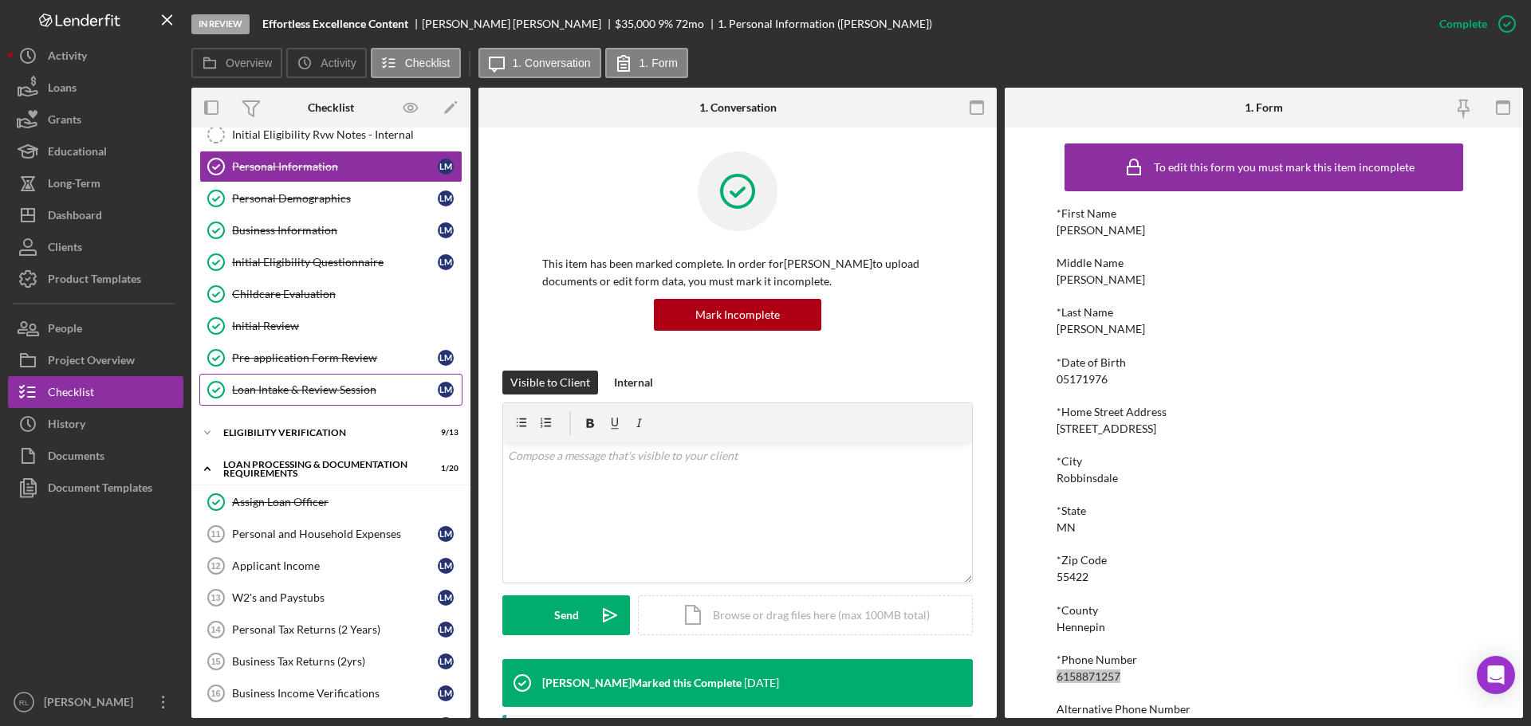
scroll to position [159, 0]
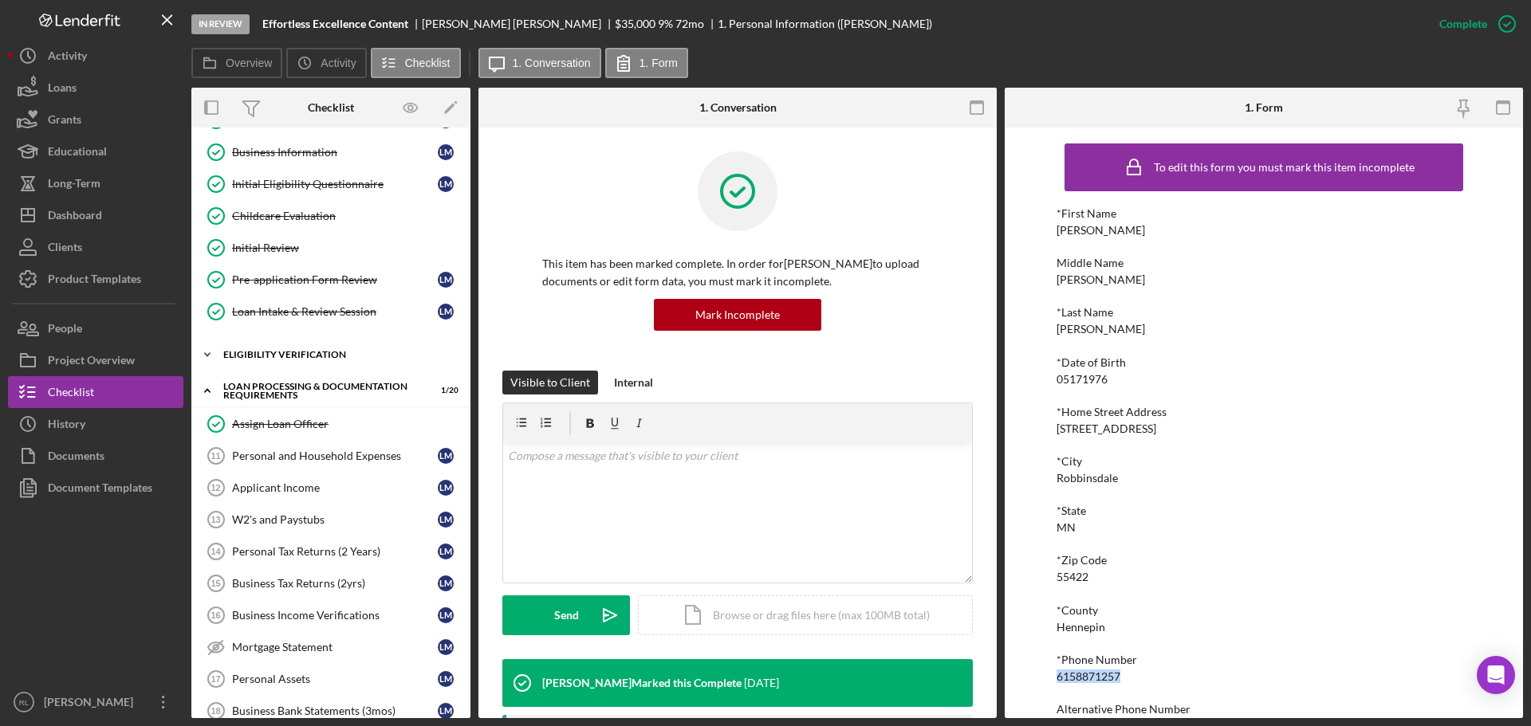
click at [293, 360] on div "Icon/Expander Eligibility Verification 9 / 13" at bounding box center [330, 355] width 279 height 32
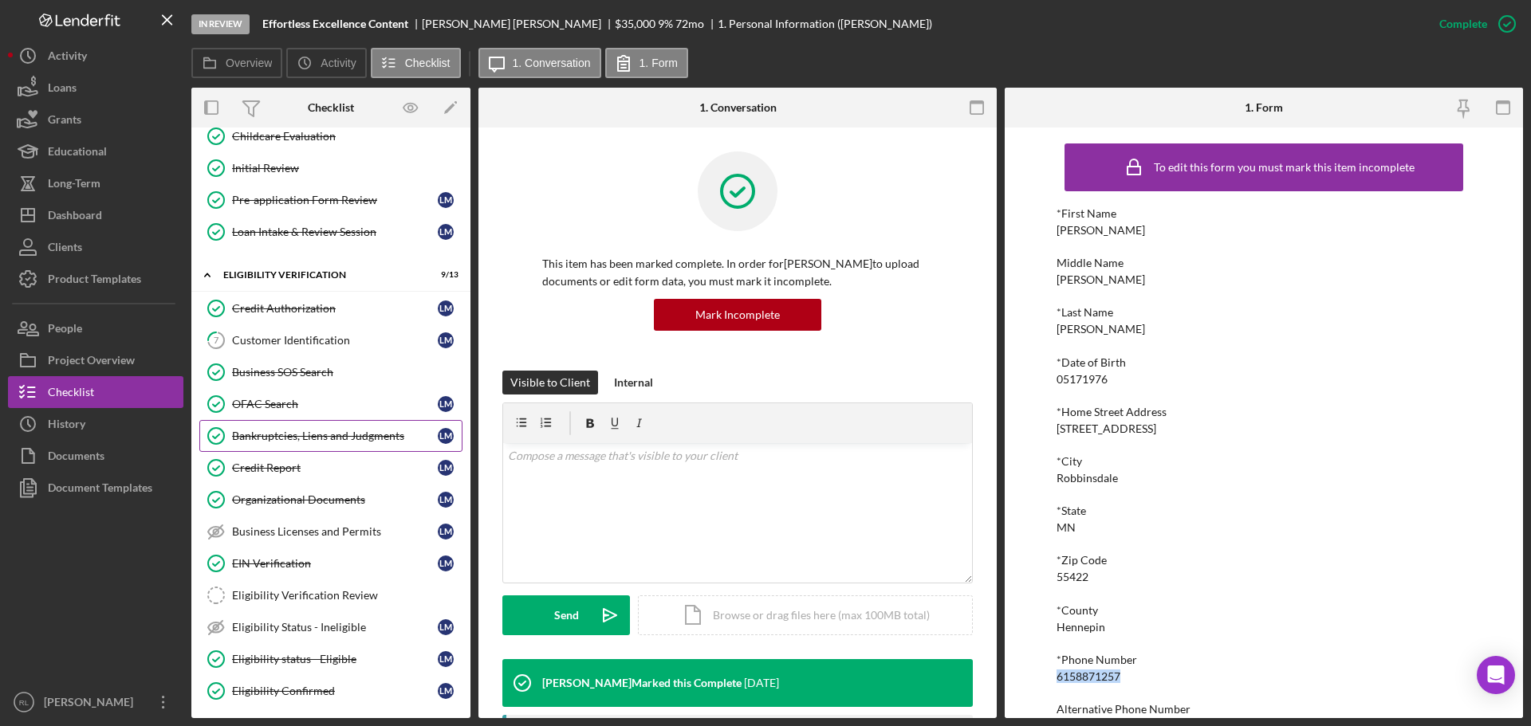
scroll to position [319, 0]
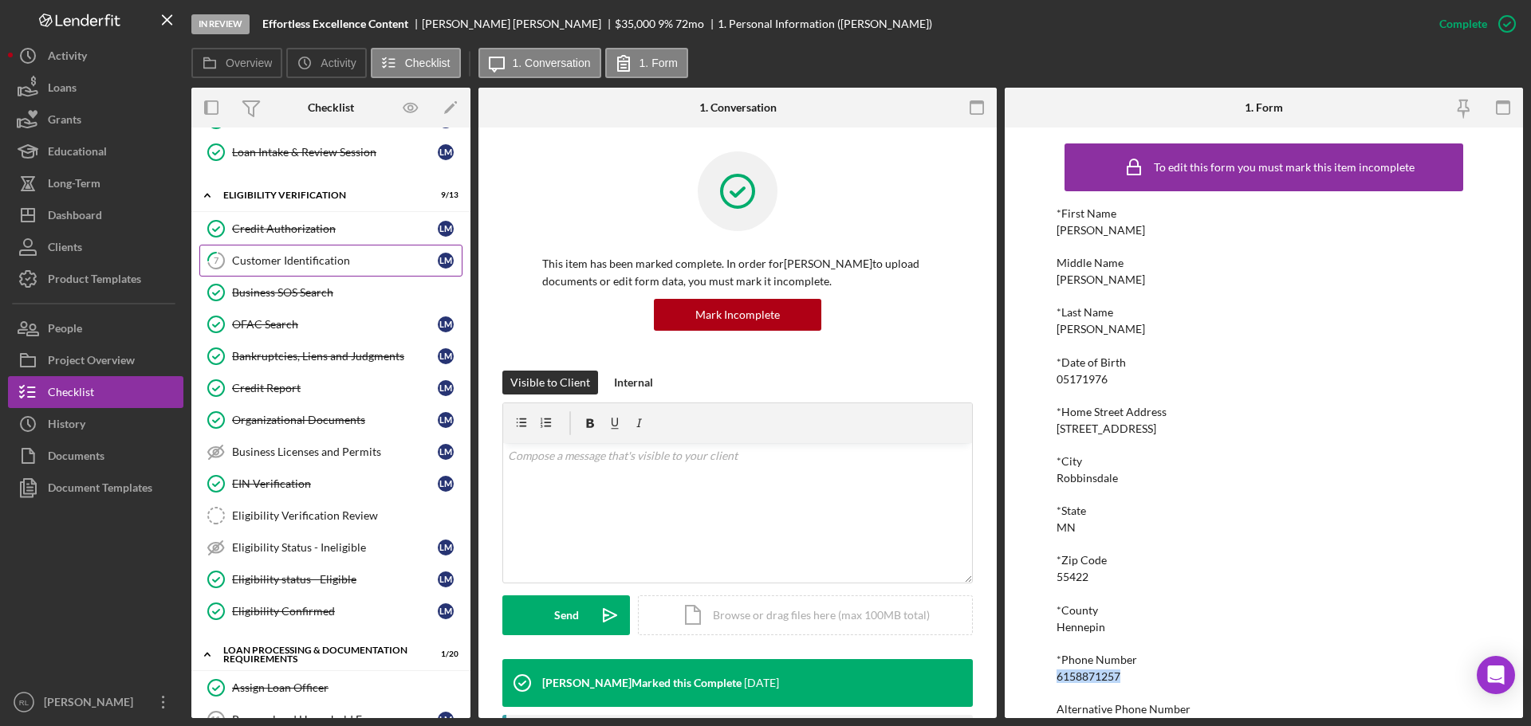
click at [329, 260] on div "Customer Identification" at bounding box center [335, 260] width 206 height 13
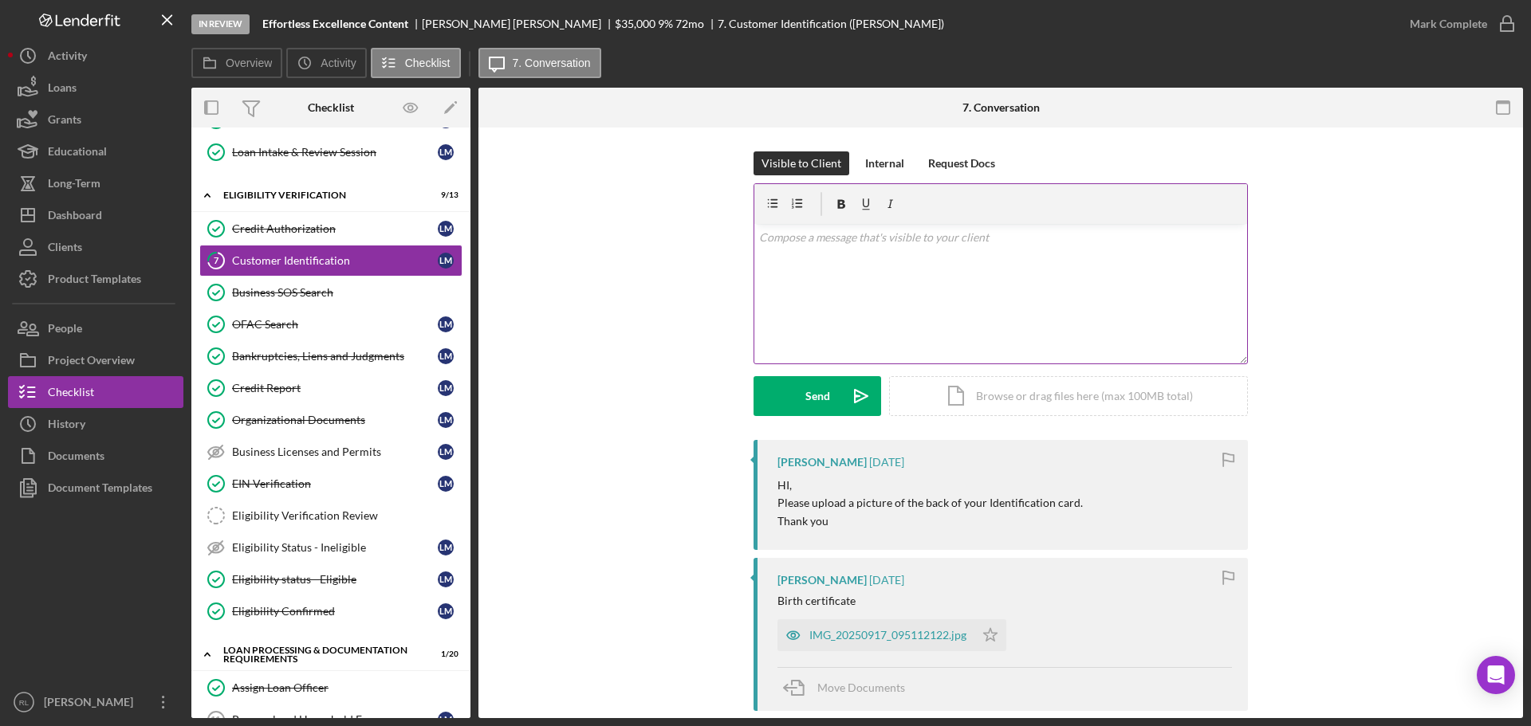
click at [859, 336] on div "v Color teal Color pink Remove color Add row above Add row below Add column bef…" at bounding box center [1000, 294] width 493 height 140
click at [781, 394] on button "Send Icon/icon-invite-send" at bounding box center [817, 396] width 128 height 40
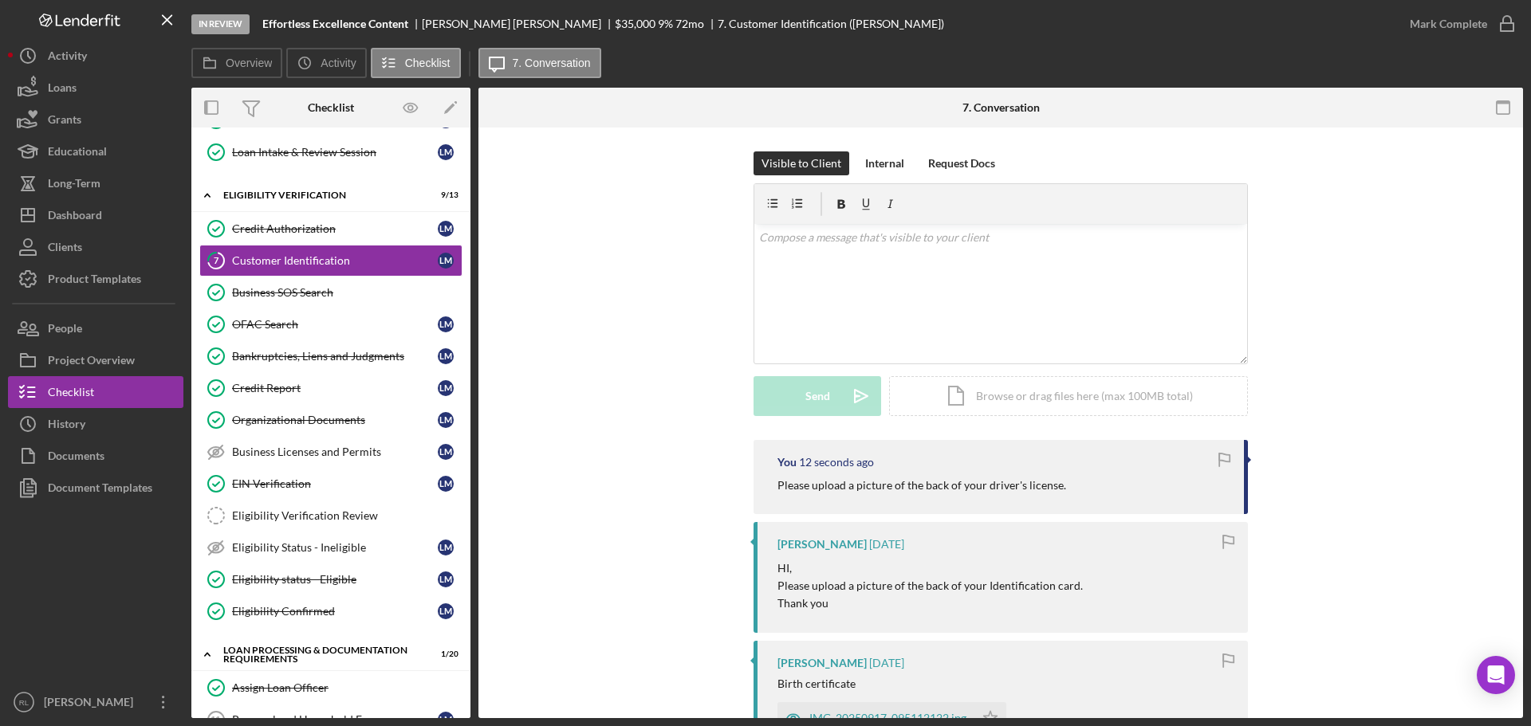
click at [639, 436] on div "Visible to Client Internal Request Docs v Color teal Color pink Remove color Ad…" at bounding box center [1000, 295] width 997 height 289
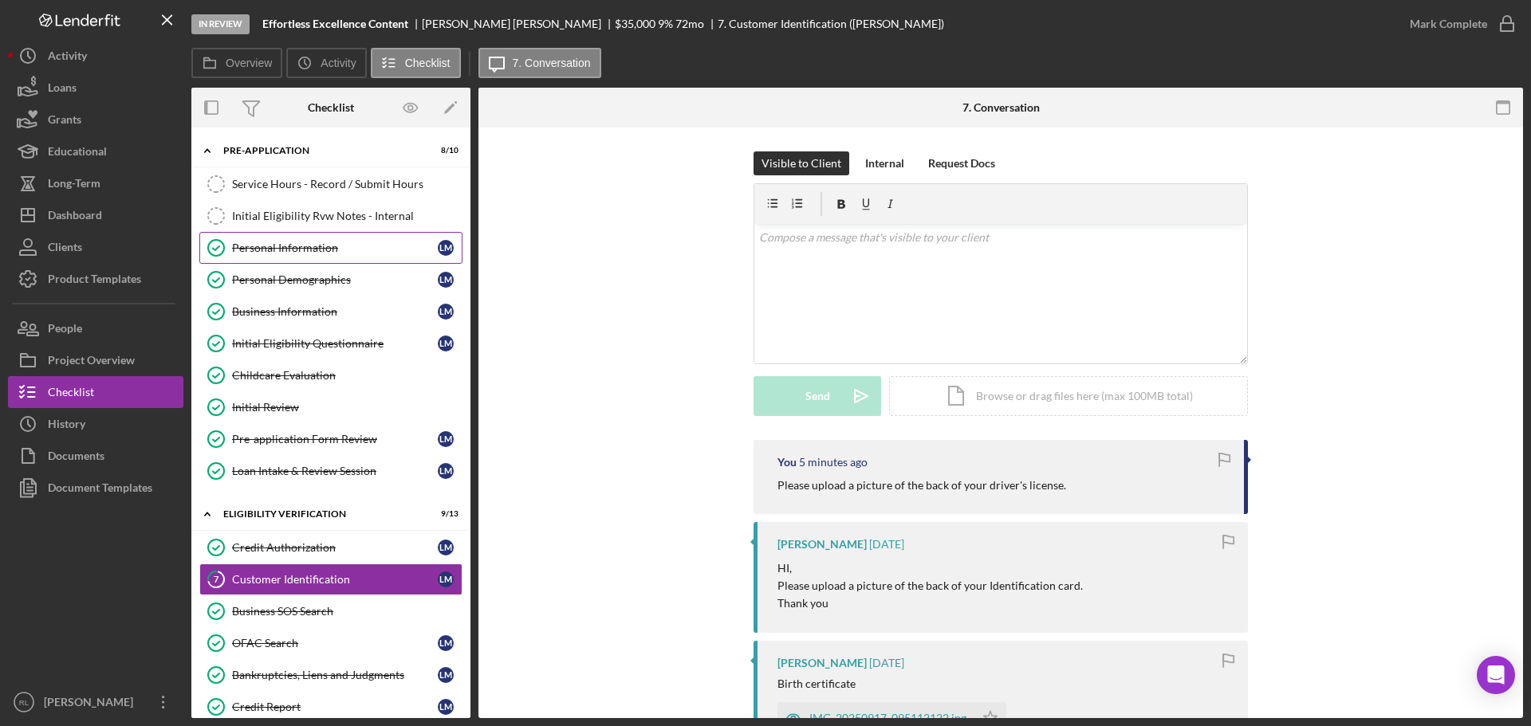
click at [296, 254] on div "Personal Information" at bounding box center [335, 248] width 206 height 13
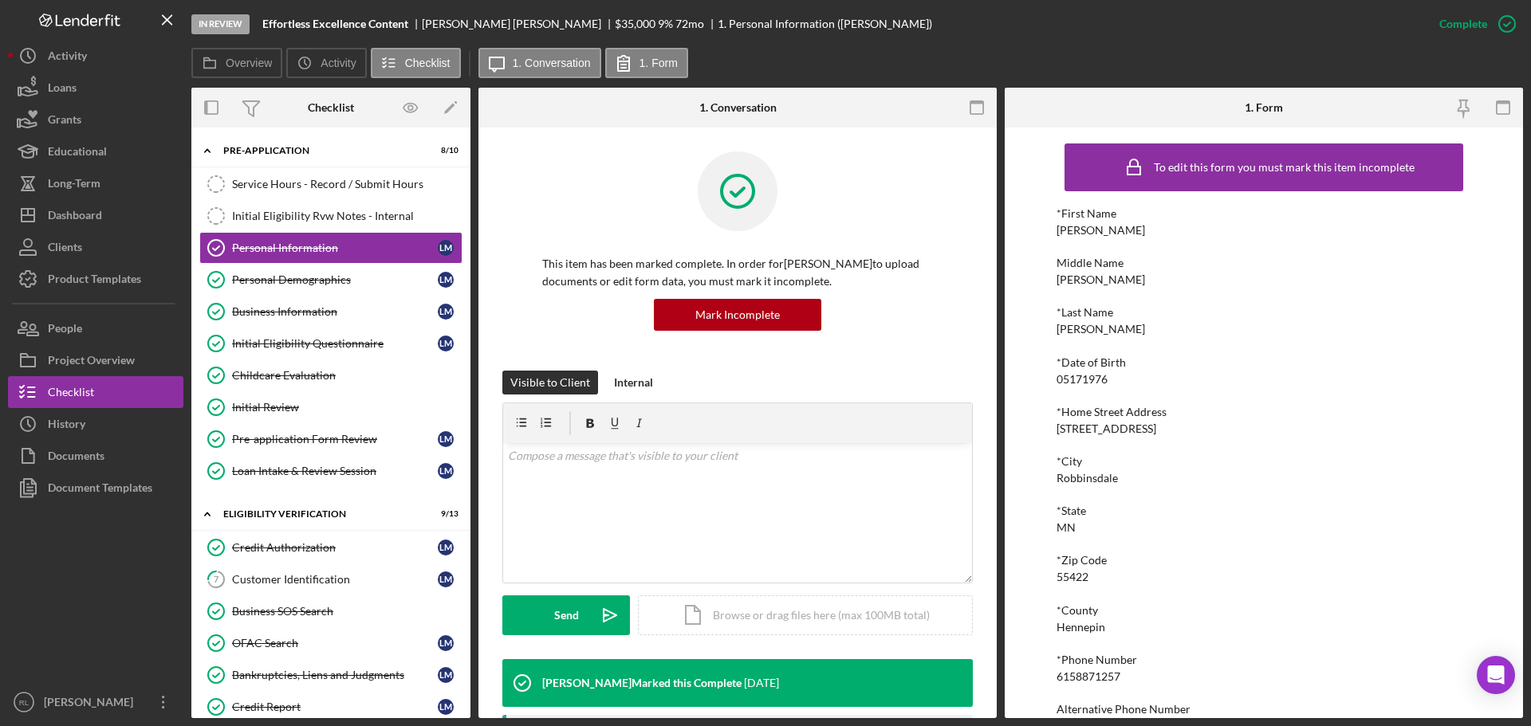
click at [1069, 477] on div "Robbinsdale" at bounding box center [1086, 478] width 61 height 13
click at [1075, 478] on div "Robbinsdale" at bounding box center [1086, 478] width 61 height 13
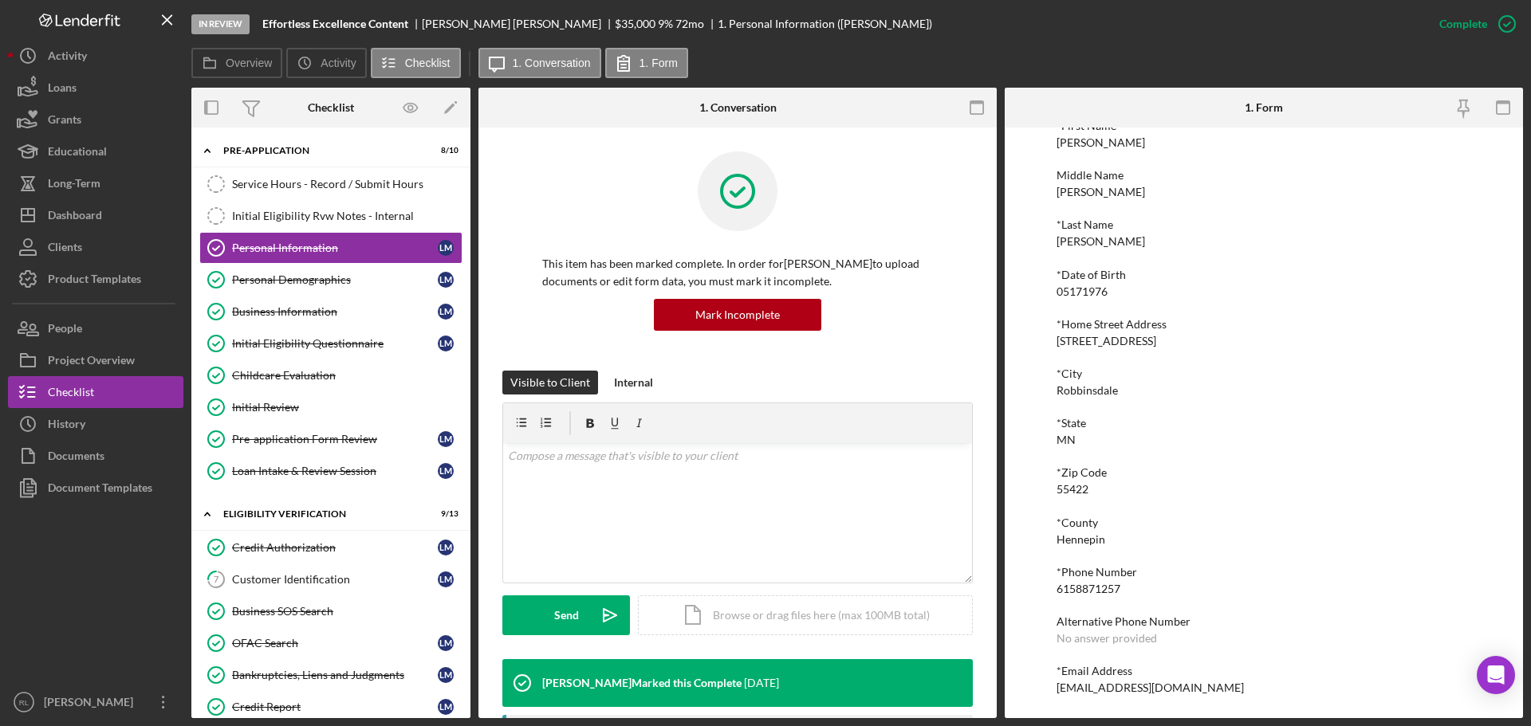
click at [1095, 682] on div "[EMAIL_ADDRESS][DOMAIN_NAME]" at bounding box center [1149, 688] width 187 height 13
copy div "[EMAIL_ADDRESS][DOMAIN_NAME] Logo-Reversed Created with Sketch. Icon/Menu Close…"
click at [306, 187] on div "Service Hours - Record / Submit Hours" at bounding box center [347, 184] width 230 height 13
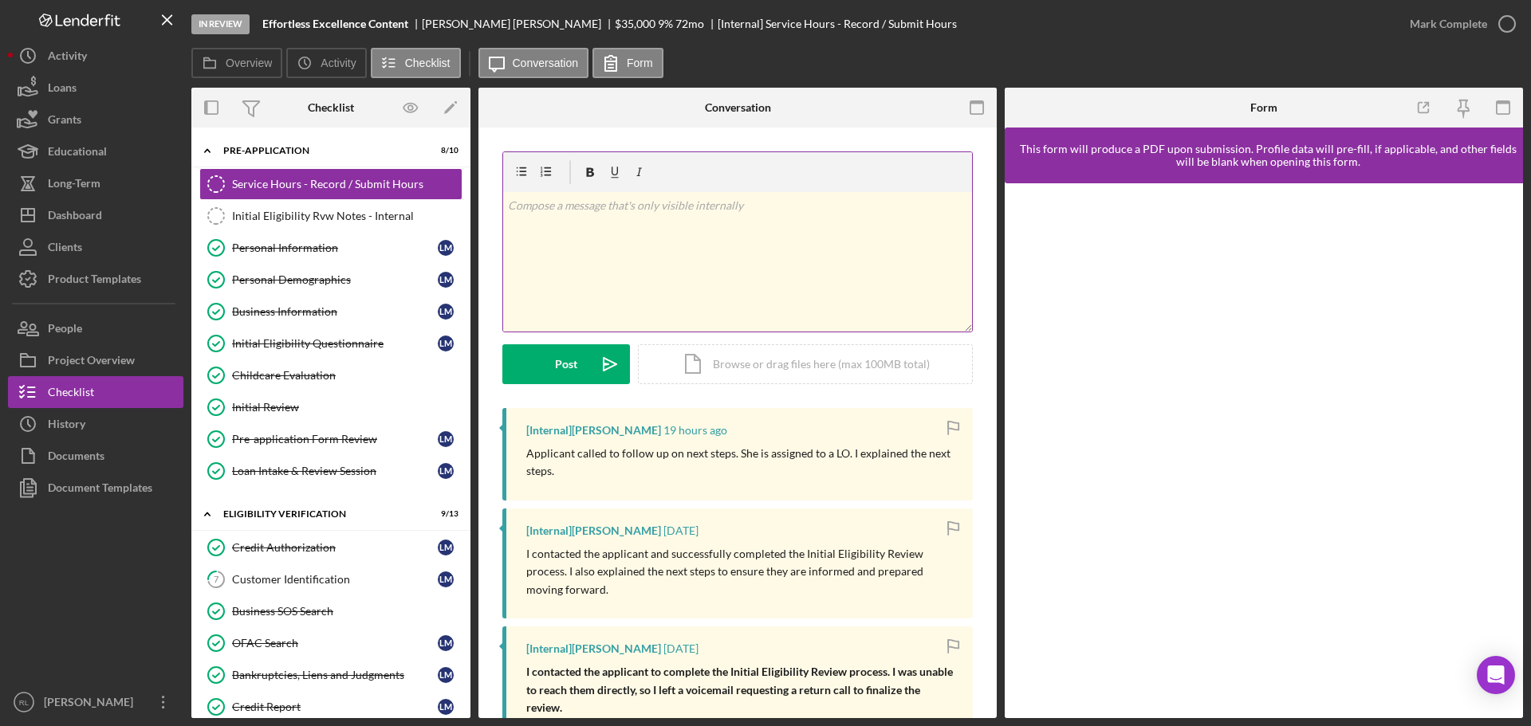
click at [622, 246] on div "v Color teal Color pink Remove color Add row above Add row below Add column bef…" at bounding box center [737, 262] width 469 height 140
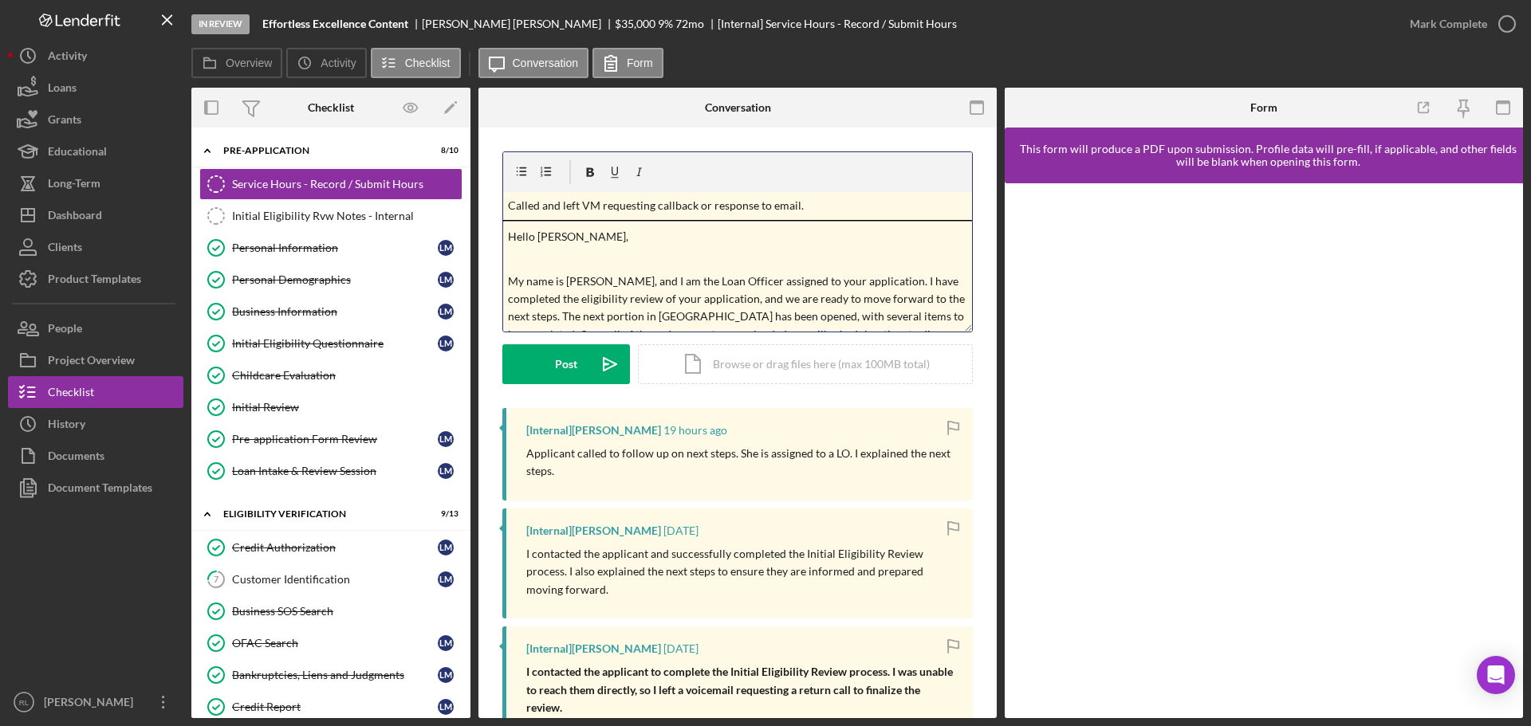
scroll to position [139, 0]
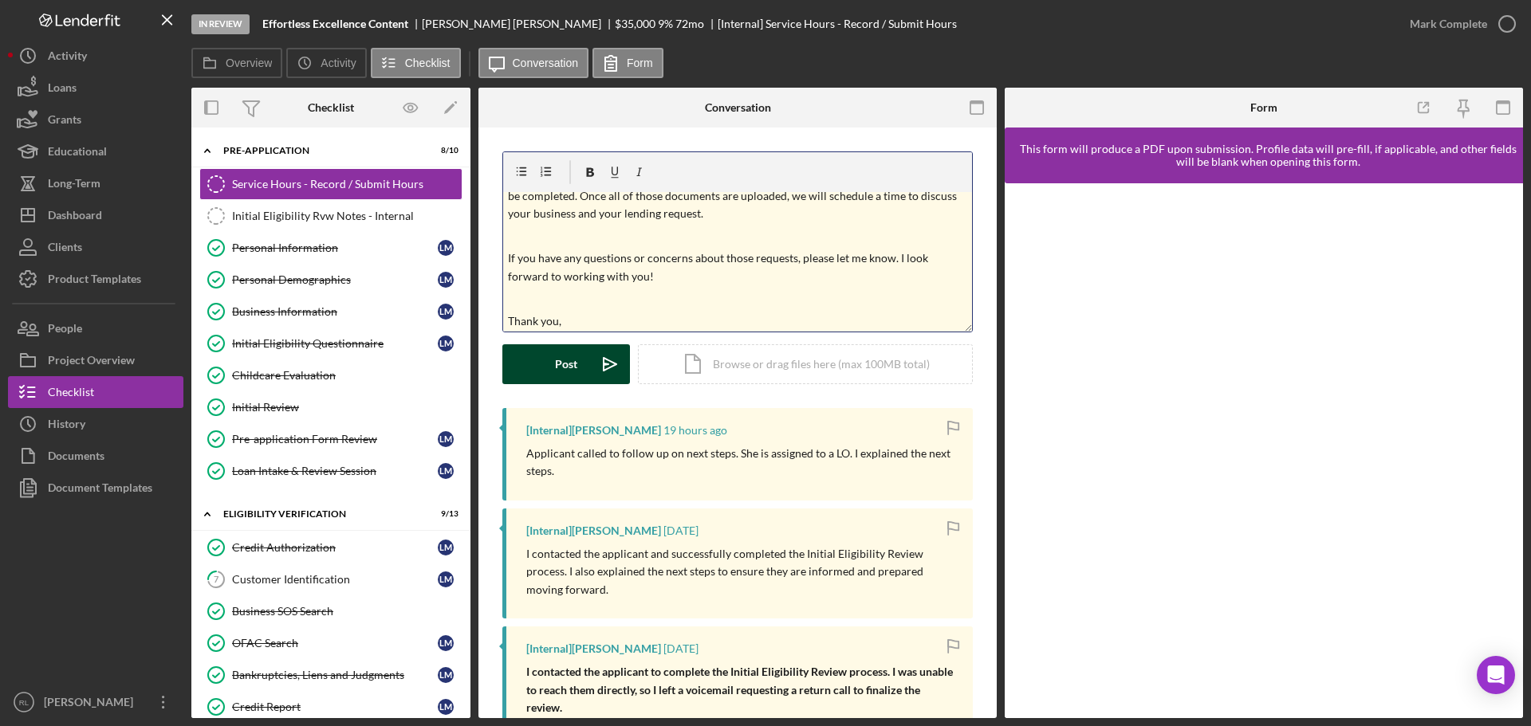
click at [589, 354] on button "Post Icon/icon-invite-send" at bounding box center [566, 364] width 128 height 40
